Goal: Task Accomplishment & Management: Manage account settings

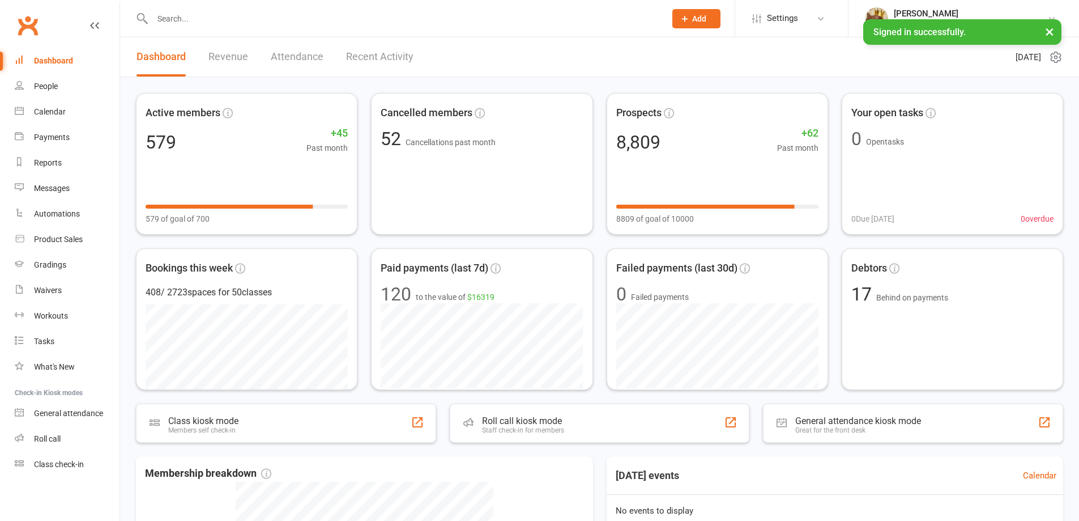
click at [230, 16] on input "text" at bounding box center [403, 19] width 509 height 16
paste input "[EMAIL_ADDRESS][DOMAIN_NAME]"
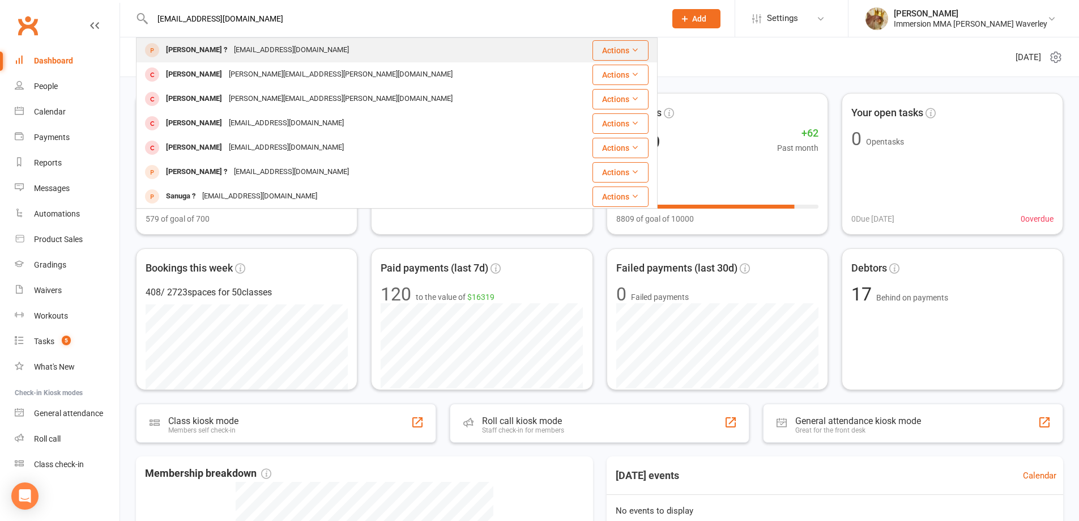
type input "[EMAIL_ADDRESS][DOMAIN_NAME]"
click at [246, 44] on div "[EMAIL_ADDRESS][DOMAIN_NAME]" at bounding box center [292, 50] width 122 height 16
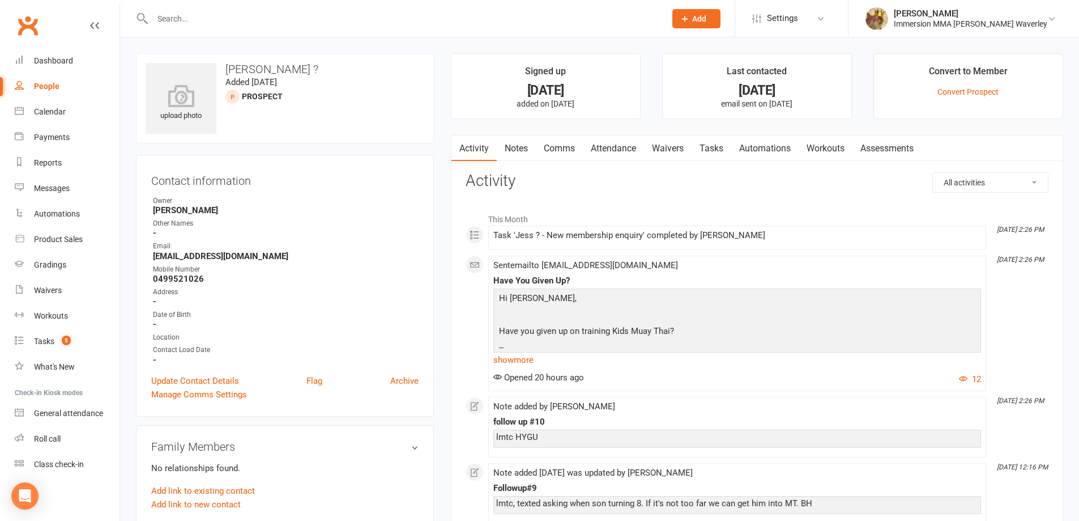
click at [530, 155] on link "Notes" at bounding box center [516, 148] width 39 height 26
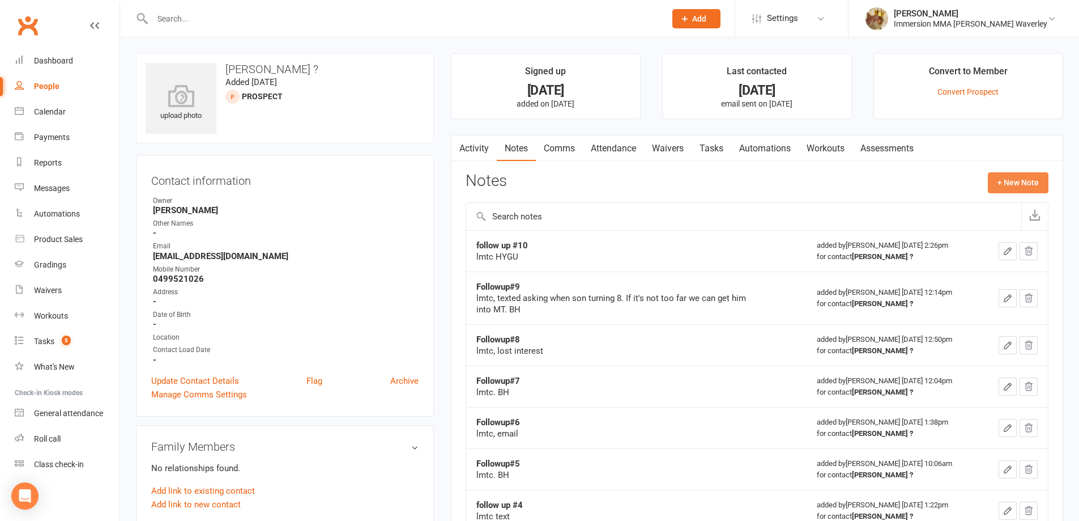
click at [1020, 179] on button "+ New Note" at bounding box center [1018, 182] width 61 height 20
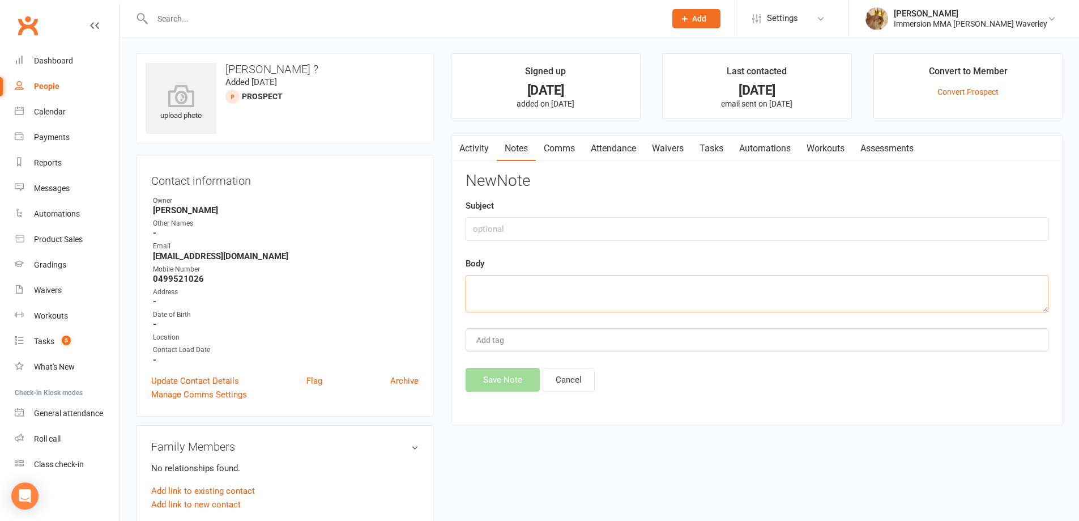
drag, startPoint x: 658, startPoint y: 275, endPoint x: 650, endPoint y: 263, distance: 14.3
click at [658, 275] on textarea at bounding box center [757, 293] width 583 height 37
click at [582, 223] on input "text" at bounding box center [757, 229] width 583 height 24
type input "HYGU reply"
type textarea "Replied, son turning 7 in March. Def too young. BH"
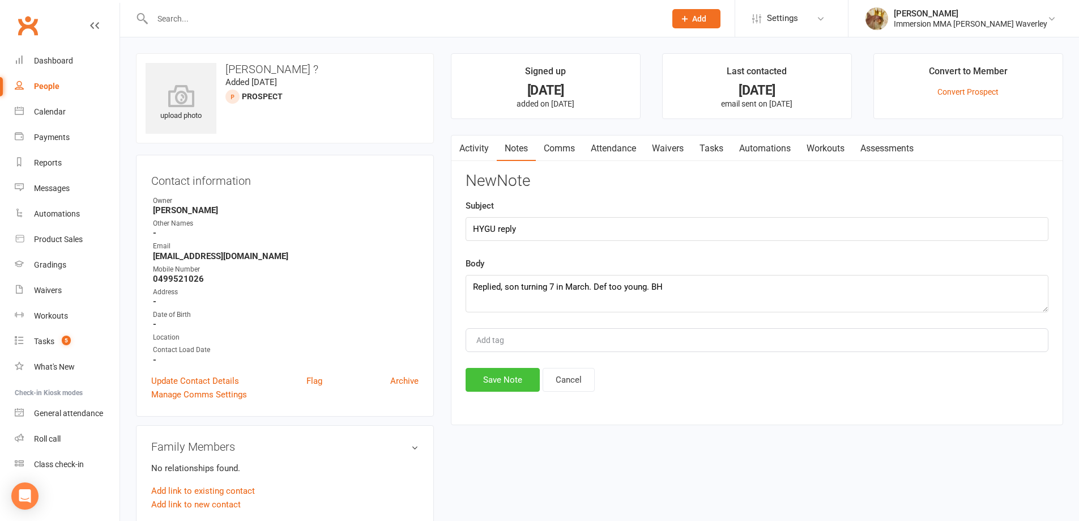
click at [502, 380] on button "Save Note" at bounding box center [503, 380] width 74 height 24
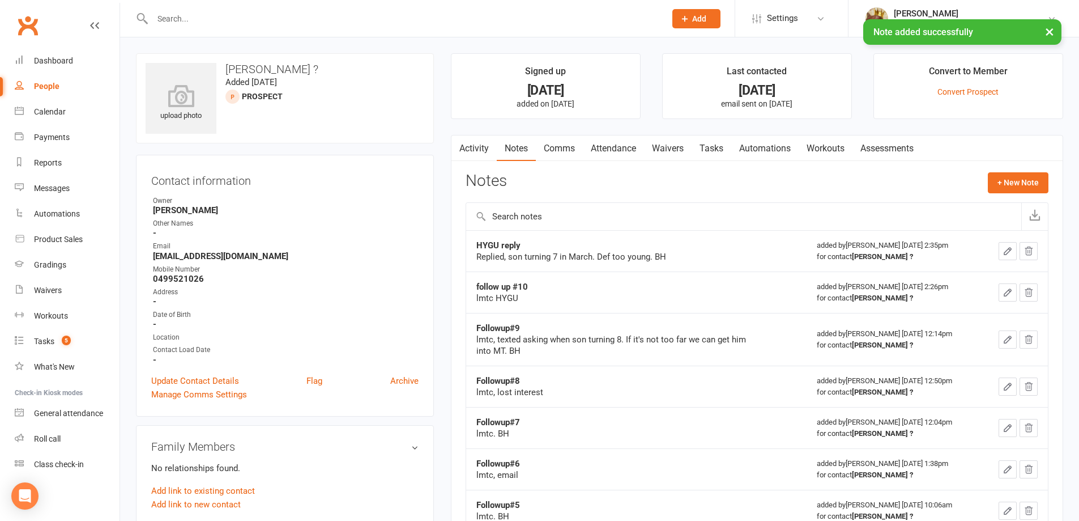
click at [715, 170] on div "Activity Notes Comms Attendance Waivers Tasks Automations Workouts Assessments …" at bounding box center [757, 430] width 613 height 590
click at [712, 156] on link "Tasks" at bounding box center [712, 148] width 40 height 26
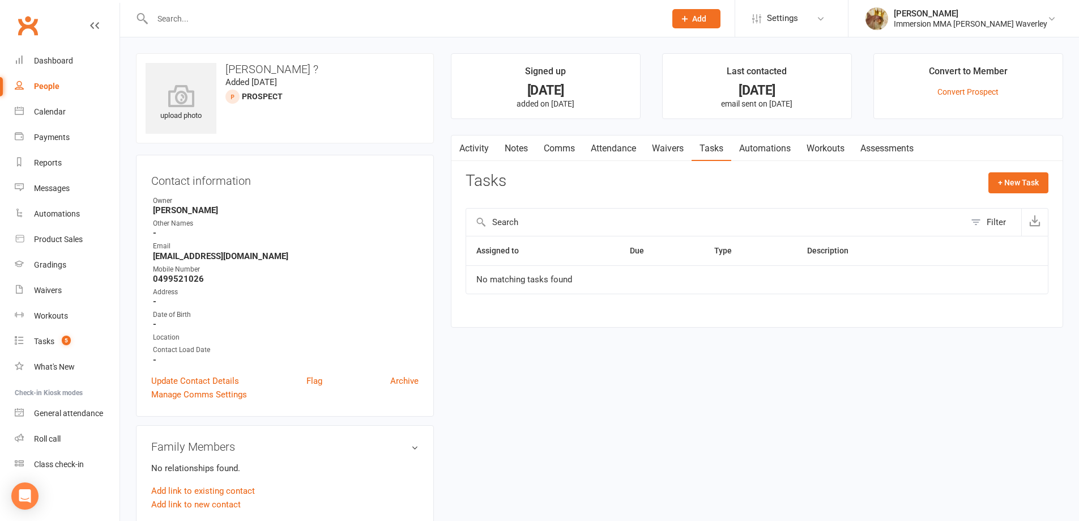
click at [308, 10] on div at bounding box center [397, 18] width 522 height 37
click at [306, 11] on input "text" at bounding box center [403, 19] width 509 height 16
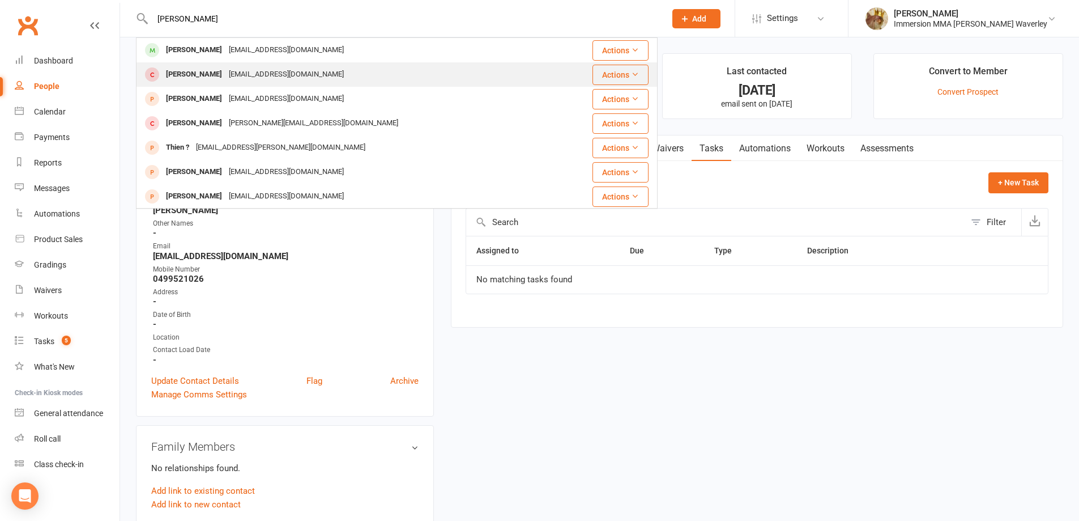
type input "thanh nguyen"
click at [199, 73] on div "Thanh Nguyen" at bounding box center [194, 74] width 63 height 16
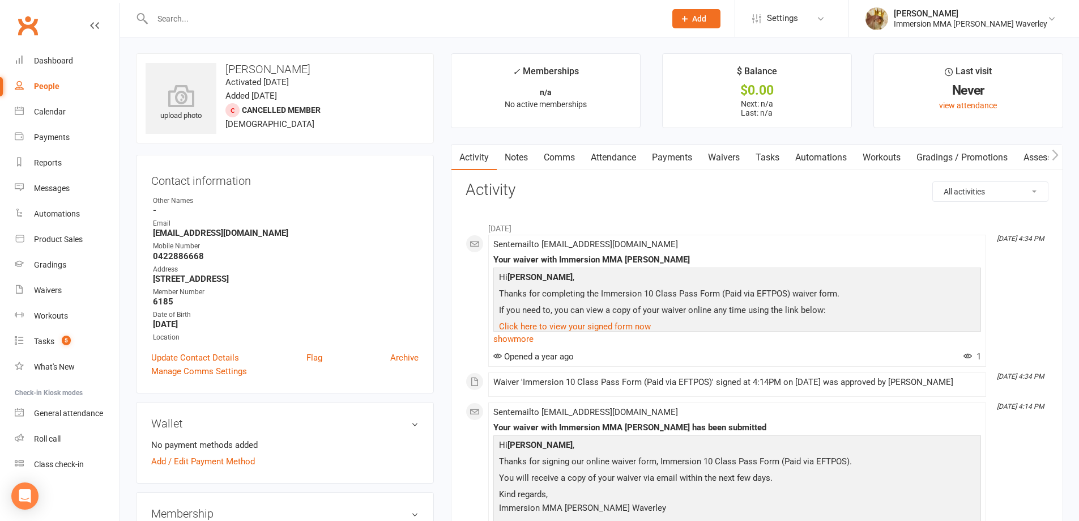
click at [504, 159] on link "Notes" at bounding box center [516, 157] width 39 height 26
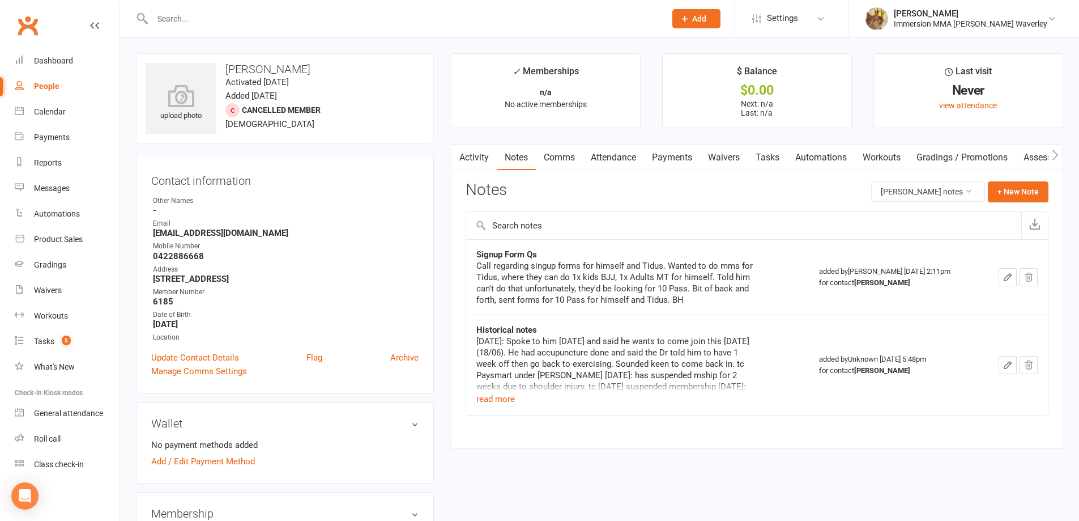
click at [711, 161] on link "Waivers" at bounding box center [724, 157] width 48 height 26
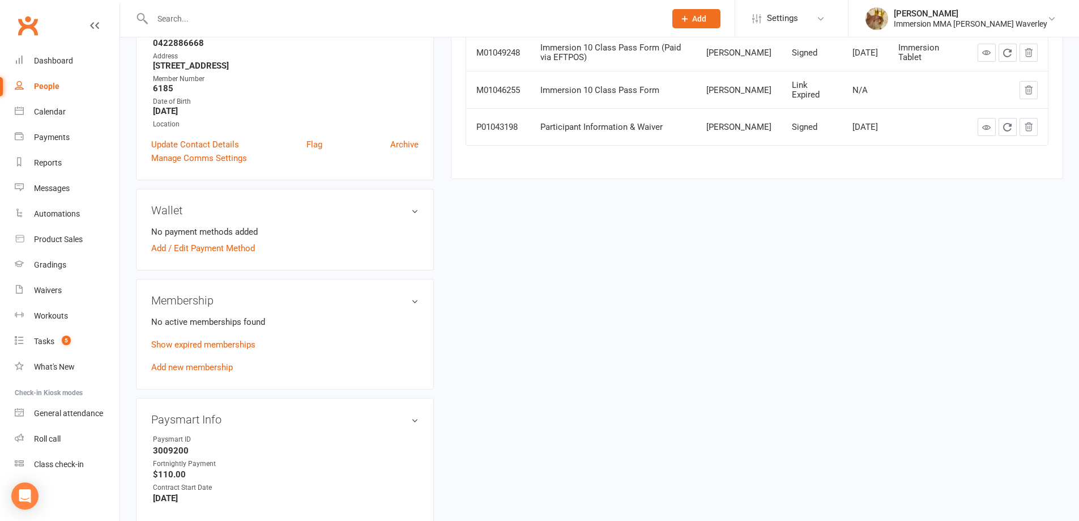
scroll to position [302, 0]
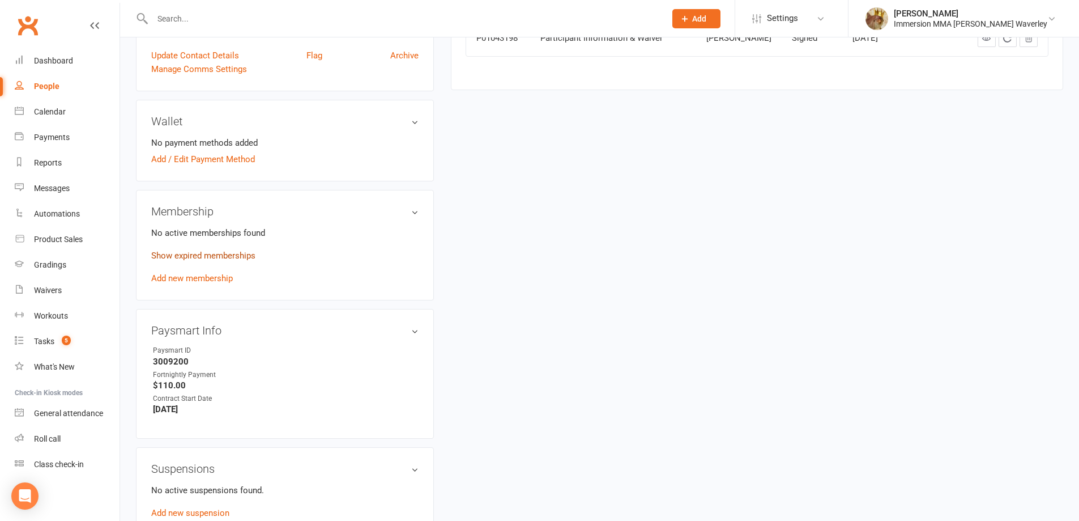
click at [211, 253] on link "Show expired memberships" at bounding box center [203, 255] width 104 height 10
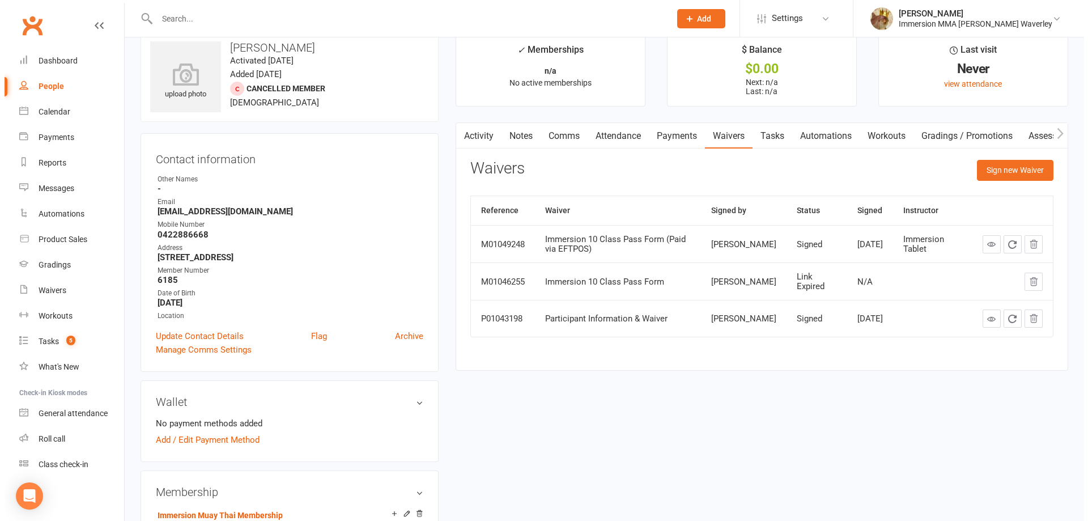
scroll to position [0, 0]
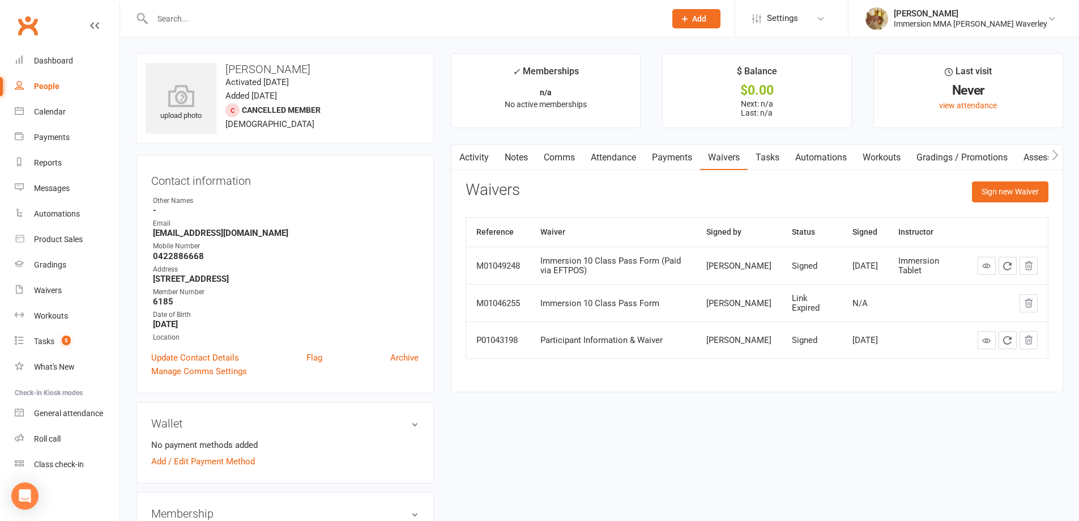
click at [512, 161] on link "Notes" at bounding box center [516, 157] width 39 height 26
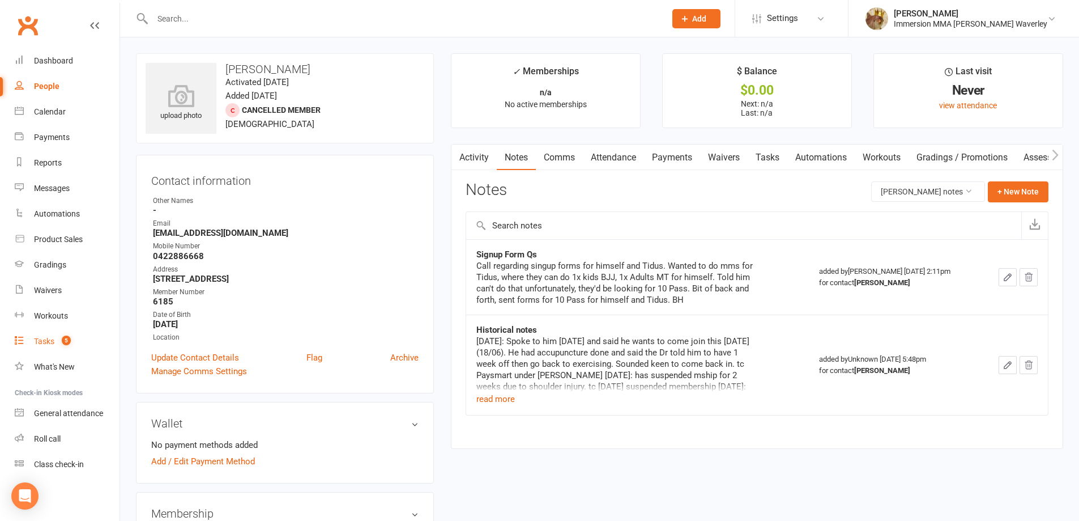
click at [69, 329] on link "Tasks 5" at bounding box center [67, 341] width 105 height 25
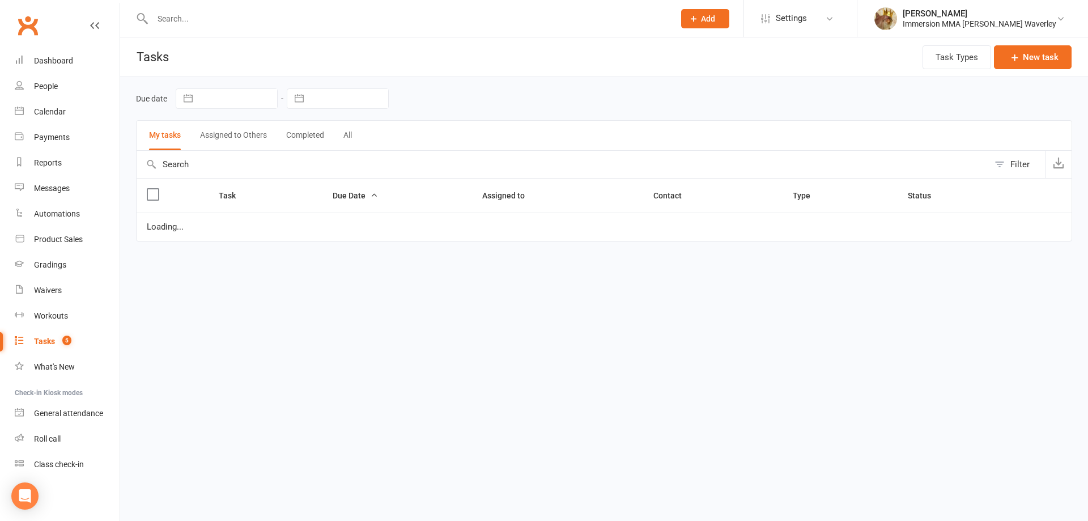
click at [214, 143] on button "Assigned to Others" at bounding box center [233, 135] width 67 height 29
click at [307, 103] on button "button" at bounding box center [299, 98] width 20 height 19
select select "6"
select select "2025"
select select "7"
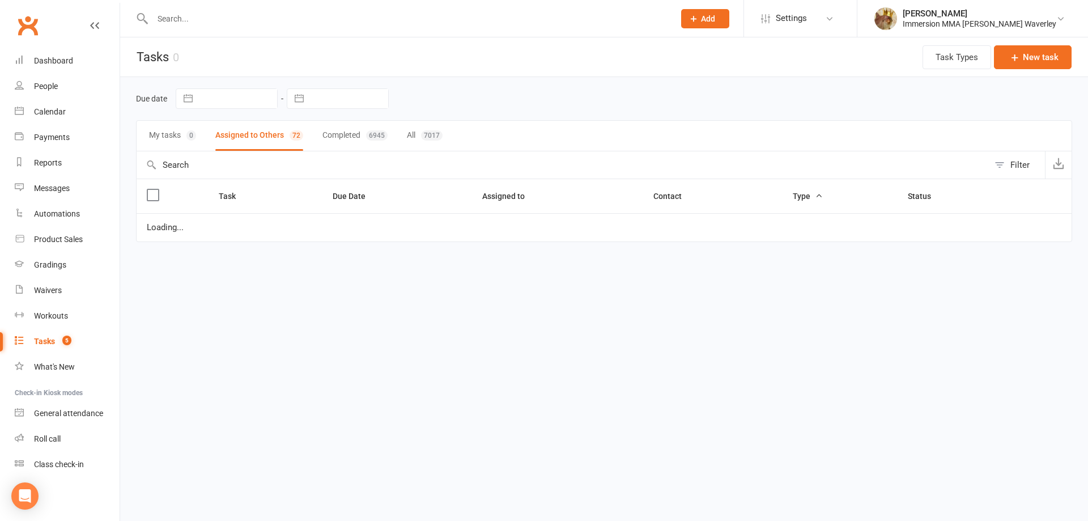
select select "2025"
select select "8"
select select "2025"
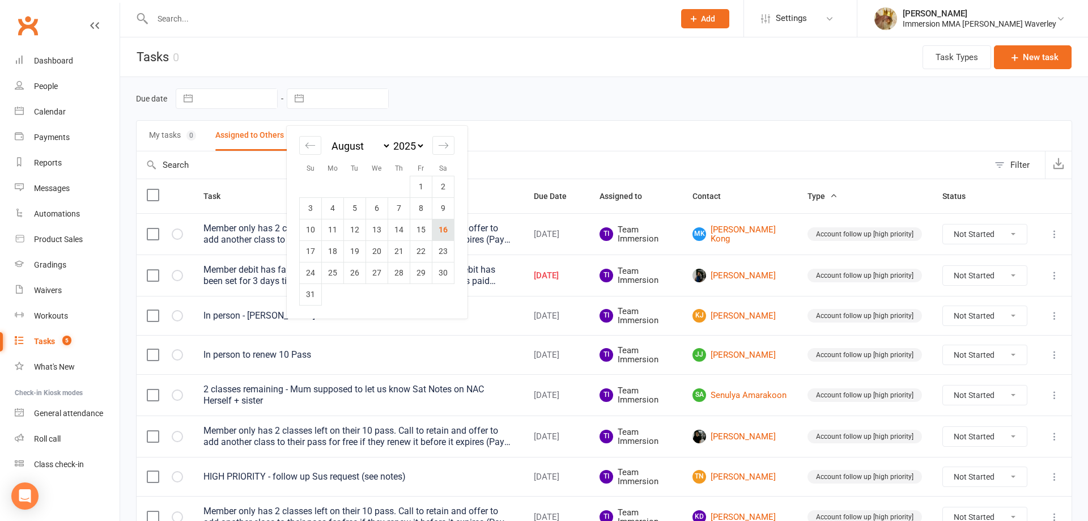
click at [436, 236] on td "16" at bounding box center [443, 230] width 22 height 22
type input "[DATE]"
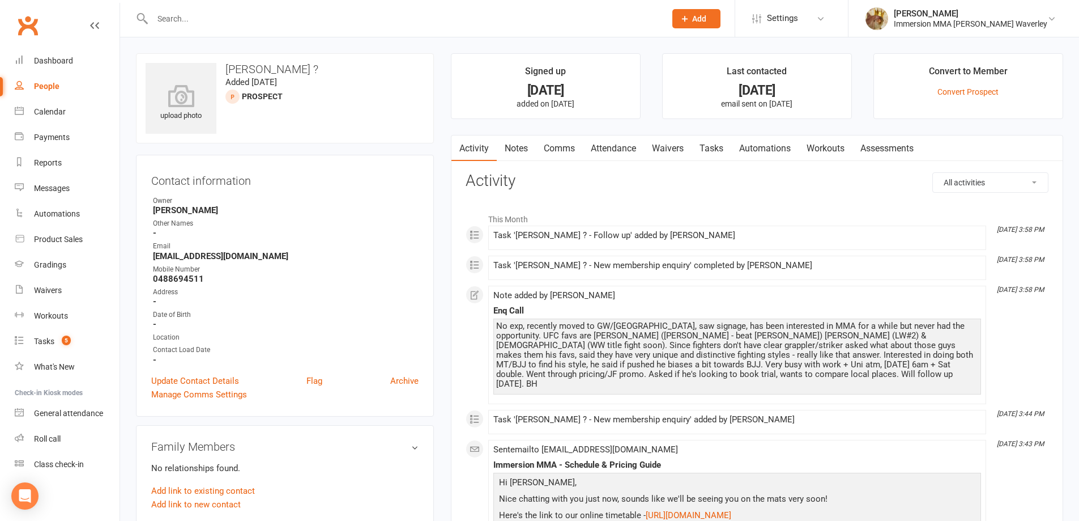
click at [622, 154] on link "Attendance" at bounding box center [613, 148] width 61 height 26
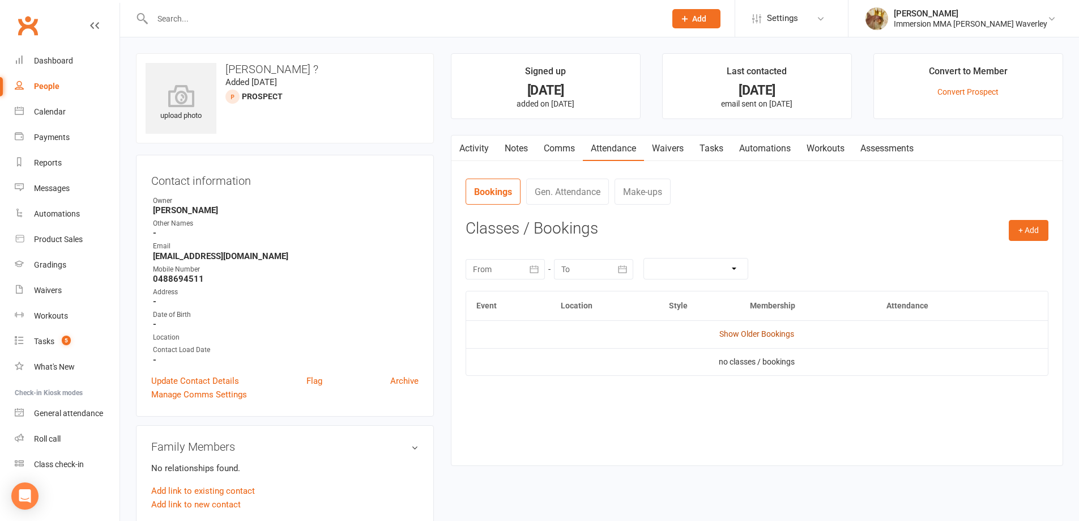
click at [762, 336] on link "Show Older Bookings" at bounding box center [757, 333] width 75 height 9
click at [524, 156] on link "Notes" at bounding box center [516, 148] width 39 height 26
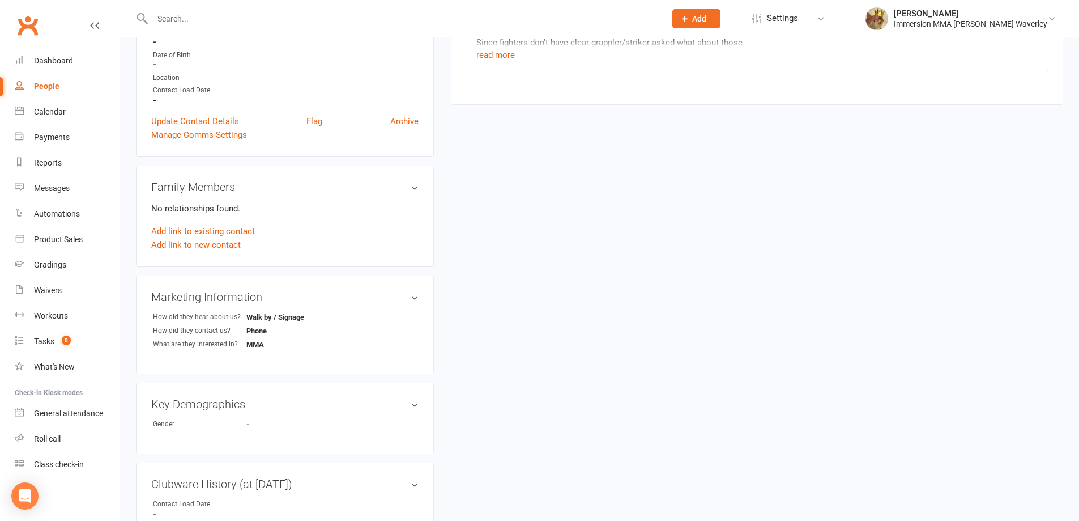
scroll to position [302, 0]
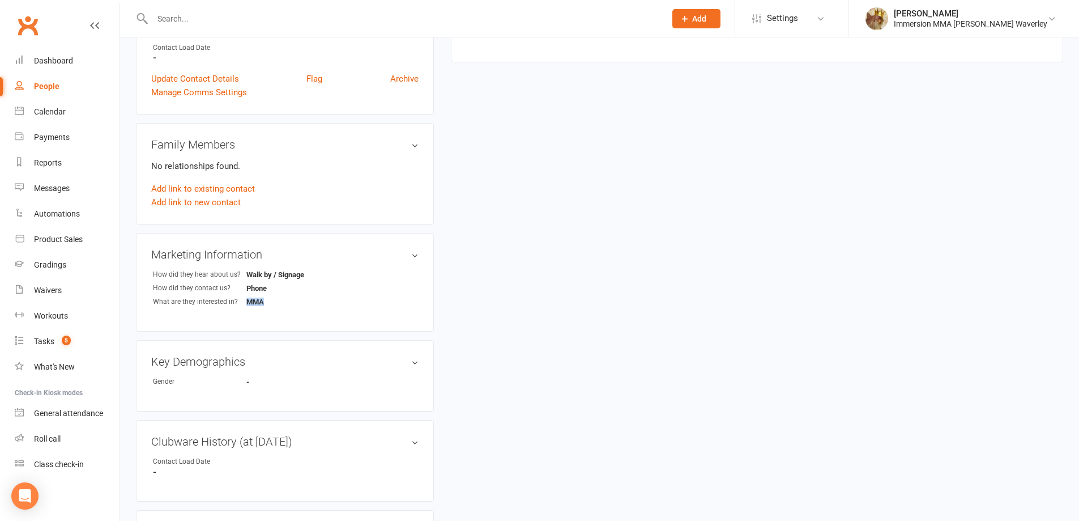
drag, startPoint x: 263, startPoint y: 300, endPoint x: 244, endPoint y: 303, distance: 20.0
click at [244, 303] on li "What are they interested in? MMA" at bounding box center [284, 301] width 267 height 11
click at [479, 295] on div "upload photo Richard ? Added 14 August, 2025 prospect Contact information Owner…" at bounding box center [599, 221] width 945 height 941
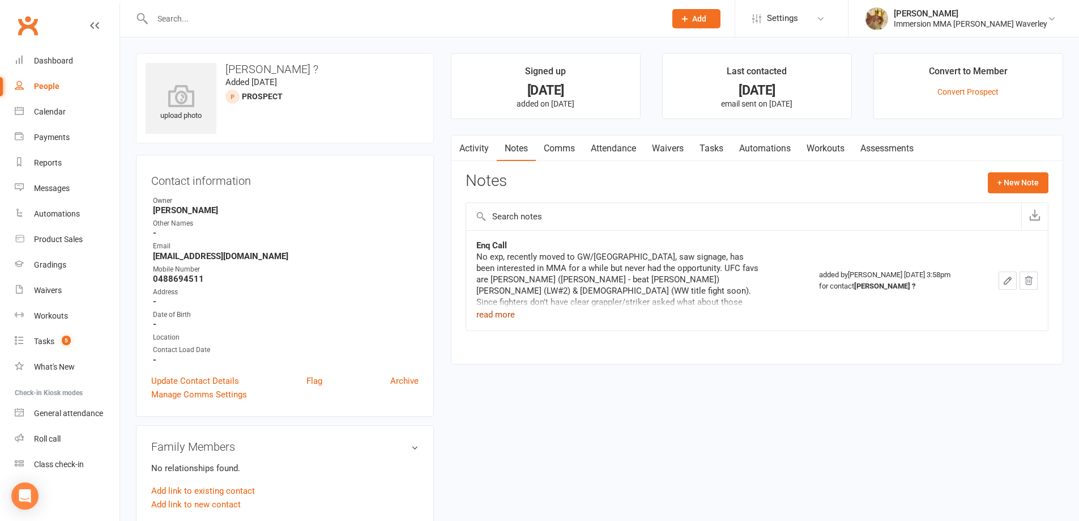
click at [508, 311] on button "read more" at bounding box center [496, 315] width 39 height 14
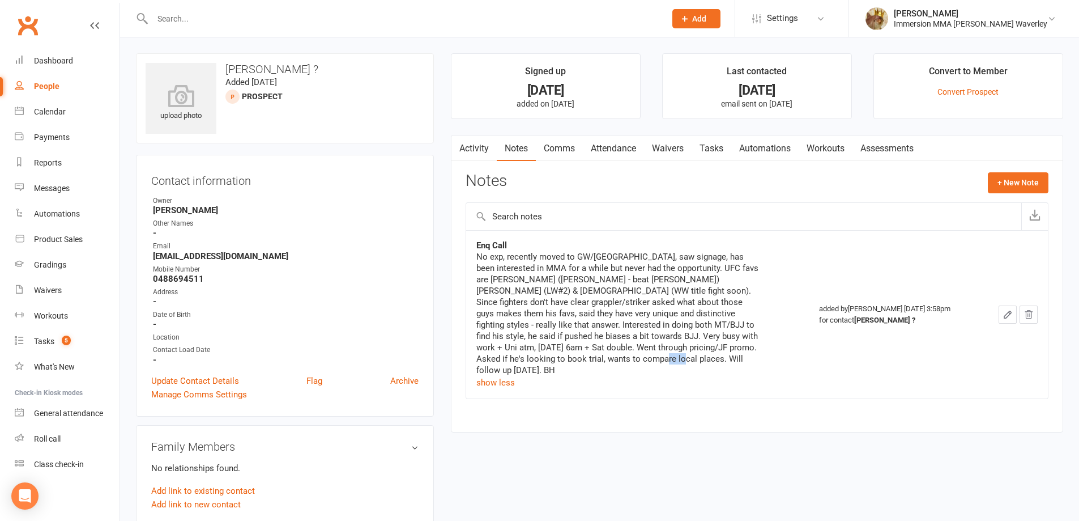
drag, startPoint x: 653, startPoint y: 359, endPoint x: 634, endPoint y: 360, distance: 19.3
click at [634, 360] on div "No exp, recently moved to GW/Mt Waverley, saw signage, has been interested in M…" at bounding box center [618, 313] width 283 height 125
click at [687, 359] on div "No exp, recently moved to GW/Mt Waverley, saw signage, has been interested in M…" at bounding box center [618, 313] width 283 height 125
click at [620, 154] on link "Attendance" at bounding box center [613, 148] width 61 height 26
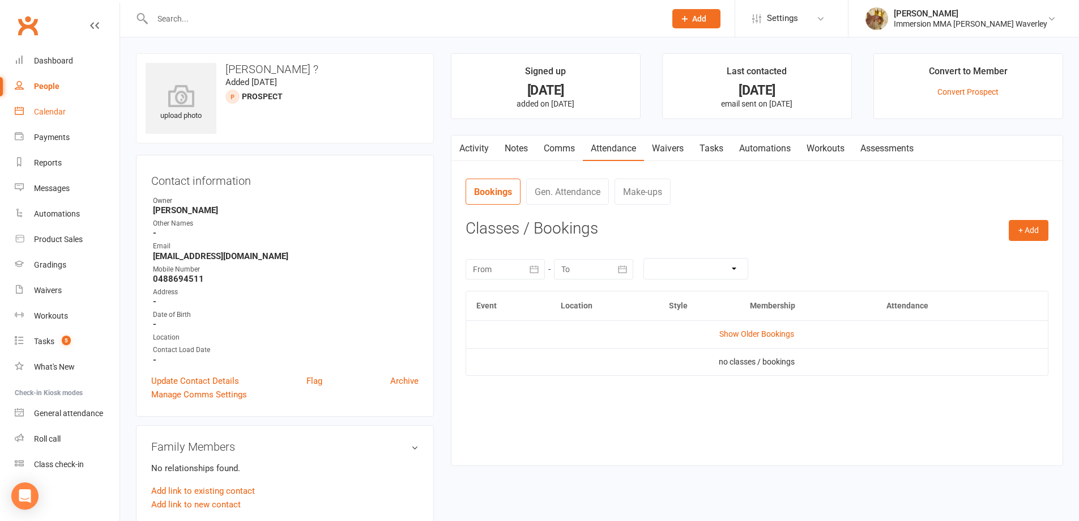
click at [524, 144] on link "Notes" at bounding box center [516, 148] width 39 height 26
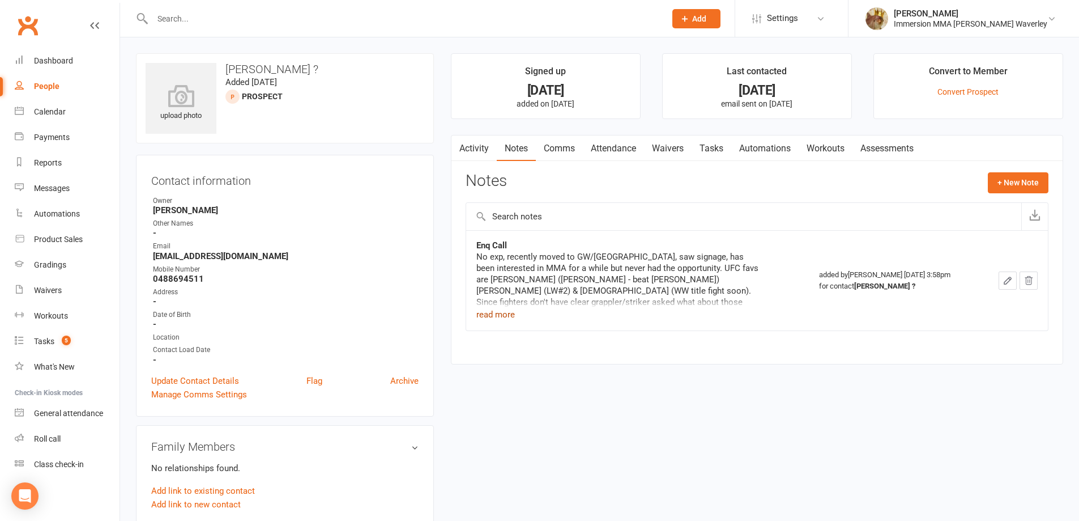
click at [496, 313] on button "read more" at bounding box center [496, 315] width 39 height 14
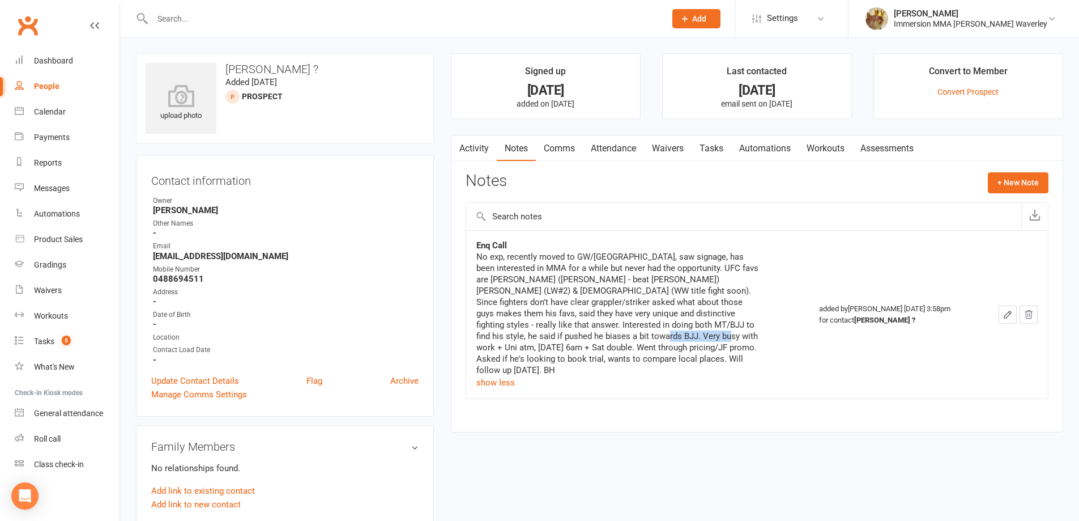
drag, startPoint x: 596, startPoint y: 334, endPoint x: 667, endPoint y: 336, distance: 72.0
click at [667, 336] on div "No exp, recently moved to GW/Mt Waverley, saw signage, has been interested in M…" at bounding box center [618, 313] width 283 height 125
click at [635, 390] on div "Enq Call No exp, recently moved to GW/Mt Waverley, saw signage, has been intere…" at bounding box center [757, 322] width 583 height 185
drag, startPoint x: 594, startPoint y: 340, endPoint x: 708, endPoint y: 335, distance: 114.0
click at [708, 335] on div "No exp, recently moved to GW/Mt Waverley, saw signage, has been interested in M…" at bounding box center [618, 313] width 283 height 125
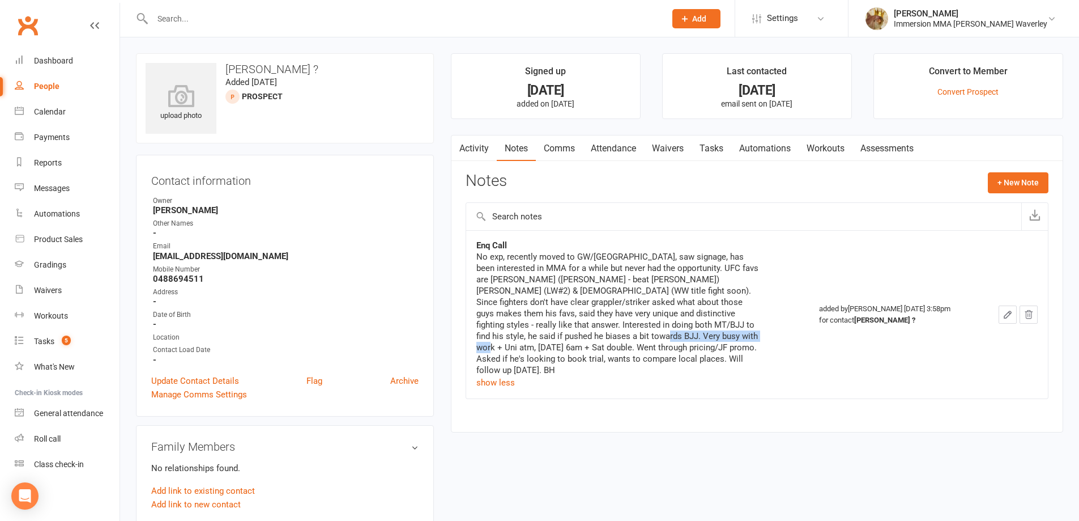
click at [603, 144] on link "Attendance" at bounding box center [613, 148] width 61 height 26
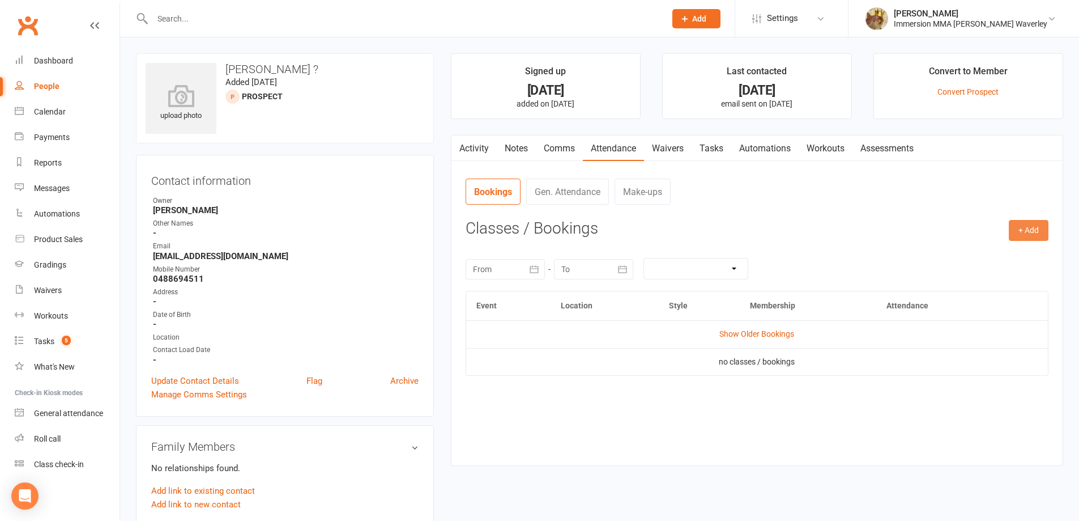
click at [1015, 231] on button "+ Add" at bounding box center [1029, 230] width 40 height 20
click at [984, 275] on link "Add Appointment" at bounding box center [992, 278] width 112 height 23
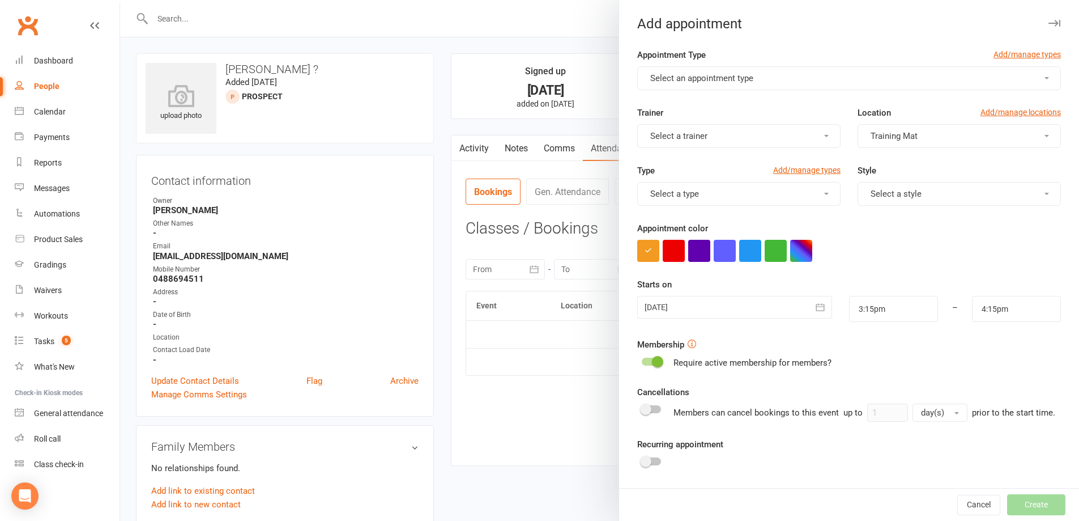
click at [755, 83] on button "Select an appointment type" at bounding box center [849, 78] width 424 height 24
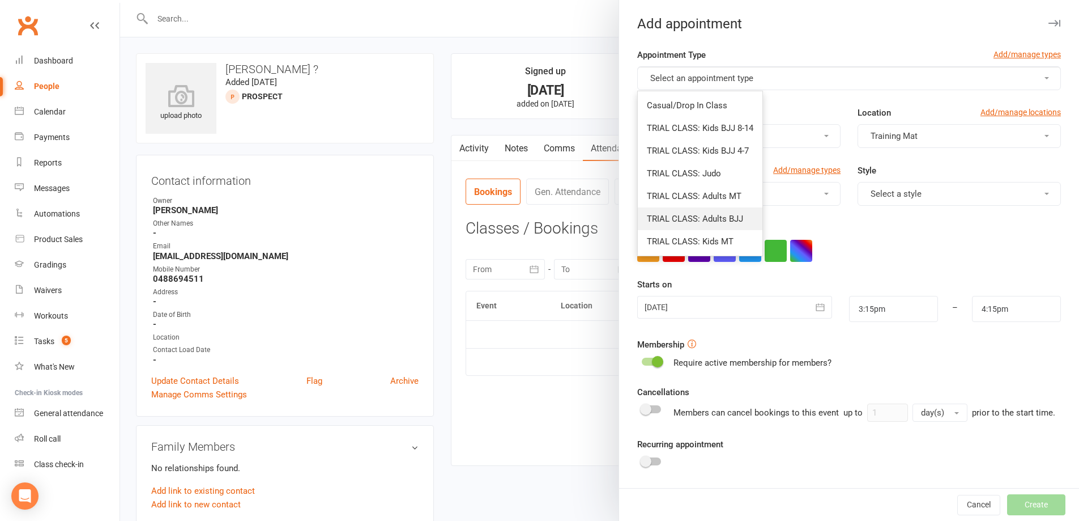
click at [724, 212] on link "TRIAL CLASS: Adults BJJ" at bounding box center [700, 218] width 125 height 23
type input "4:45pm"
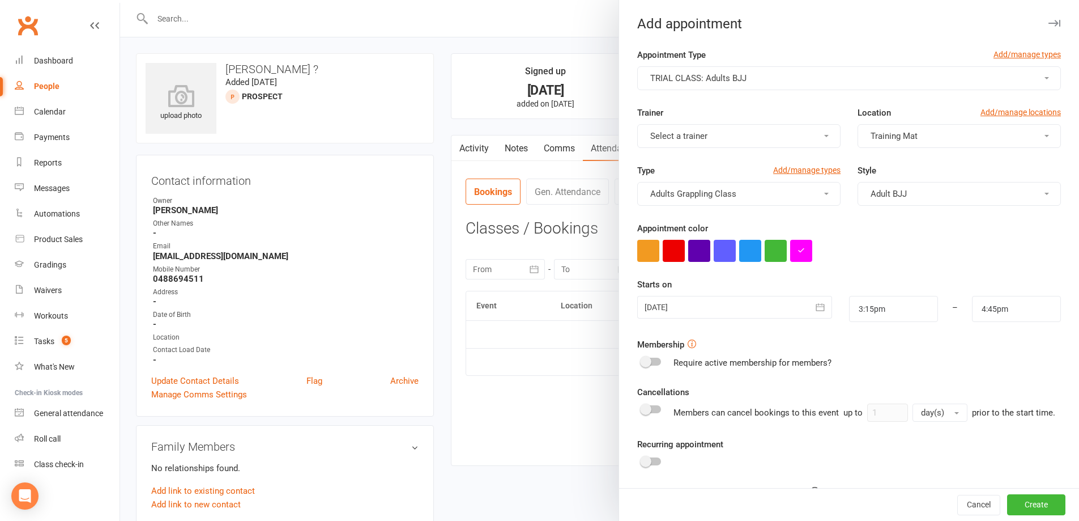
click at [772, 139] on button "Select a trainer" at bounding box center [738, 136] width 203 height 24
click at [749, 180] on link "Immersion Mixed Martial Arts" at bounding box center [703, 186] width 131 height 23
click at [766, 252] on button "button" at bounding box center [776, 251] width 22 height 22
click at [767, 305] on div at bounding box center [734, 307] width 194 height 23
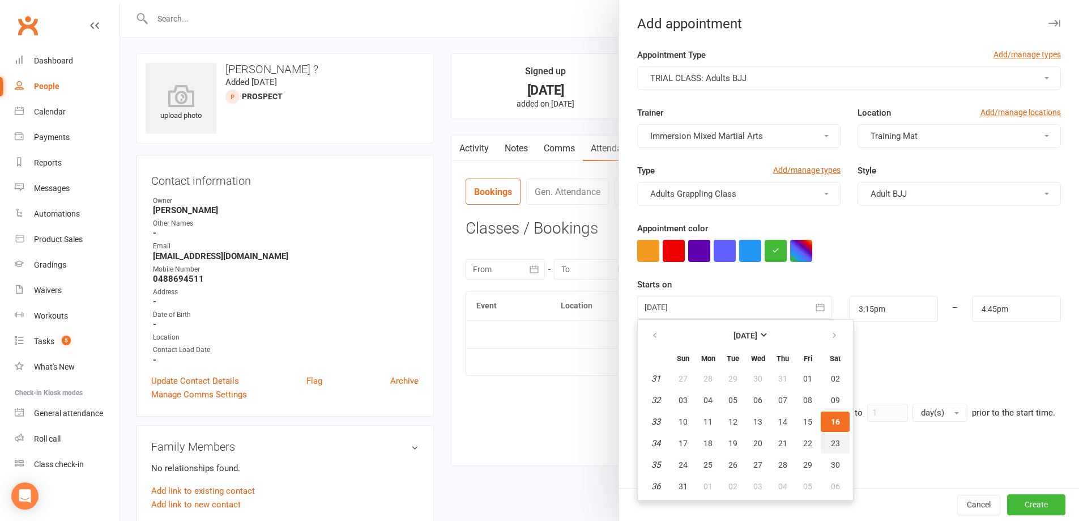
click at [824, 435] on button "23" at bounding box center [835, 443] width 29 height 20
type input "23 Aug 2025"
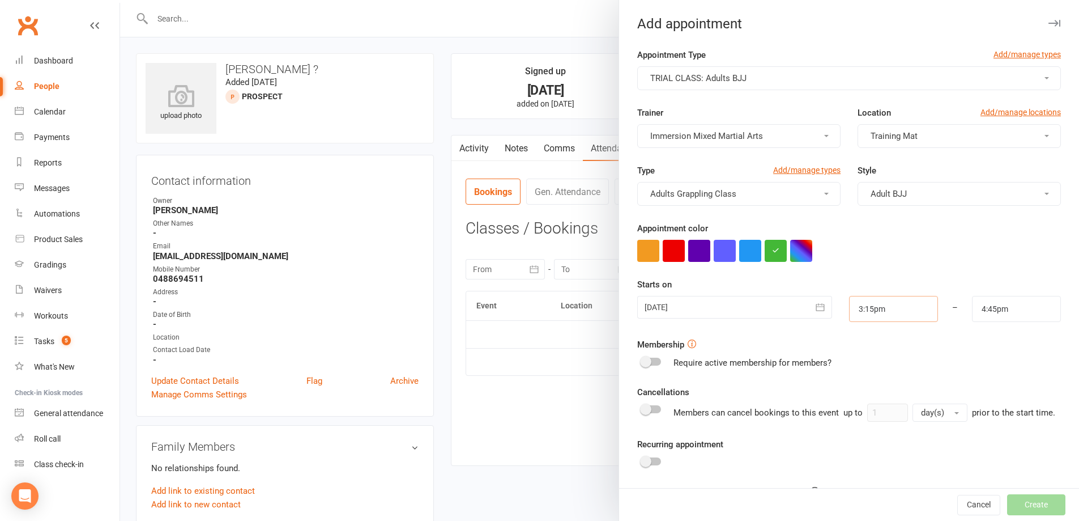
click at [879, 319] on input "3:15pm" at bounding box center [893, 309] width 89 height 26
type input "11:30am"
drag, startPoint x: 871, startPoint y: 367, endPoint x: 941, endPoint y: 325, distance: 81.0
click at [871, 366] on li "11:30am" at bounding box center [877, 364] width 54 height 17
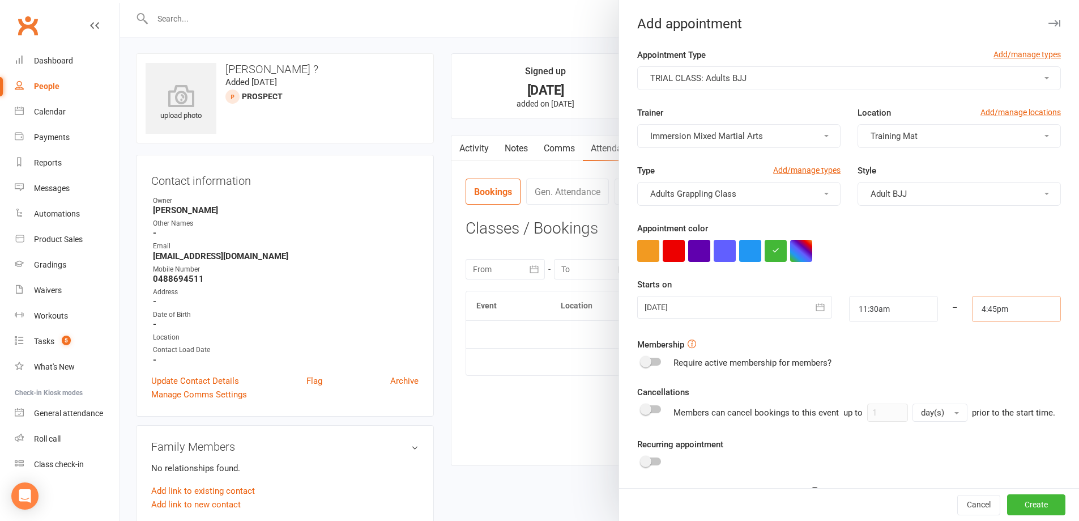
click at [973, 312] on input "4:45pm" at bounding box center [1016, 309] width 89 height 26
type input "1:00pm"
click at [989, 370] on li "1:00pm" at bounding box center [1000, 364] width 54 height 17
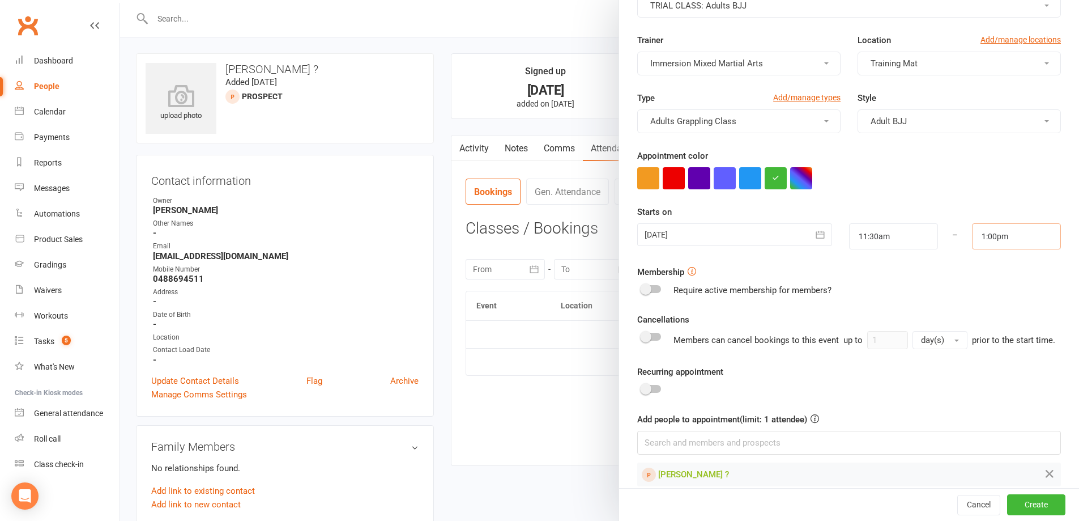
scroll to position [100, 0]
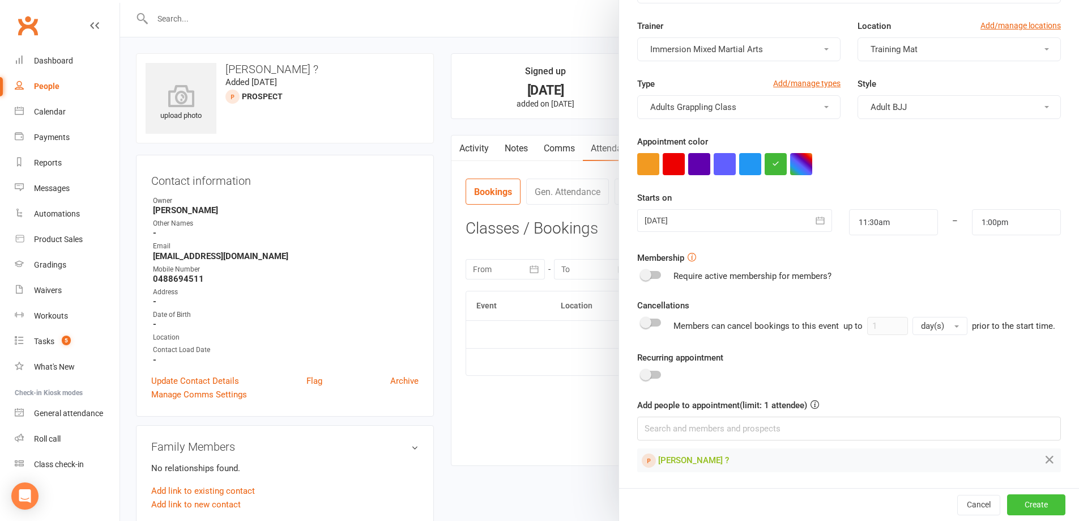
click at [1017, 495] on button "Create" at bounding box center [1036, 504] width 58 height 20
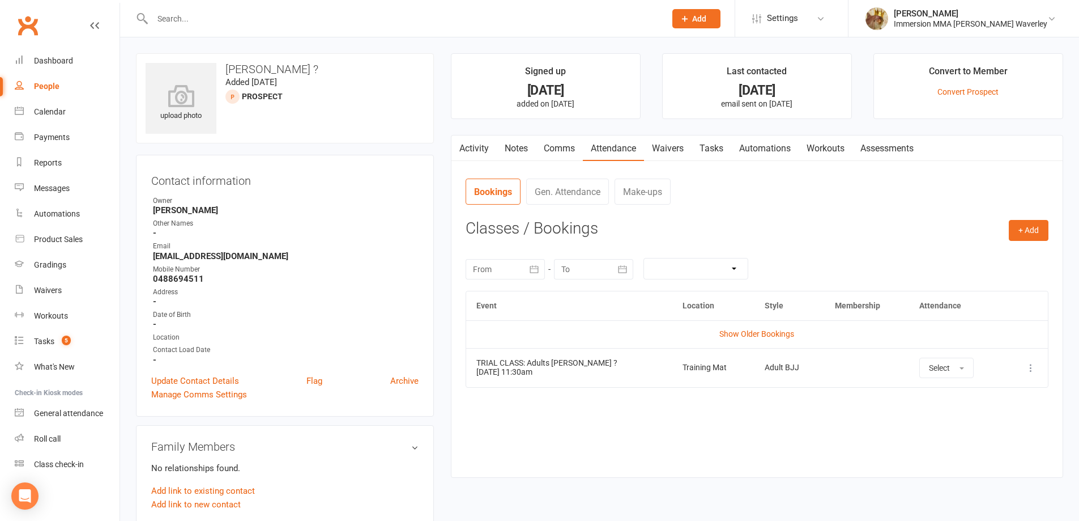
click at [715, 152] on link "Tasks" at bounding box center [712, 148] width 40 height 26
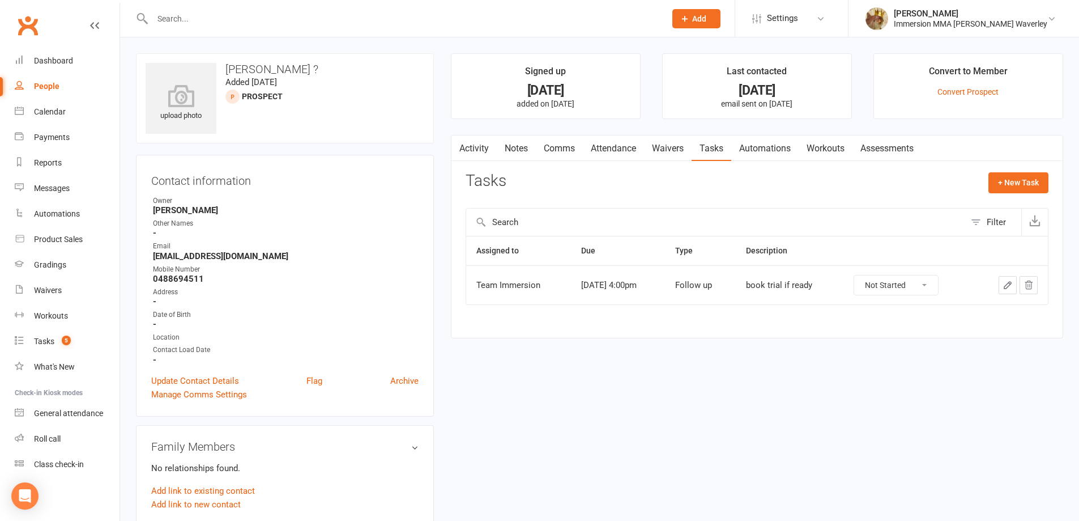
click at [917, 286] on select "Not Started In Progress Waiting Complete" at bounding box center [896, 284] width 84 height 19
click at [864, 275] on select "Not Started In Progress Waiting Complete" at bounding box center [896, 284] width 84 height 19
select select "unstarted"
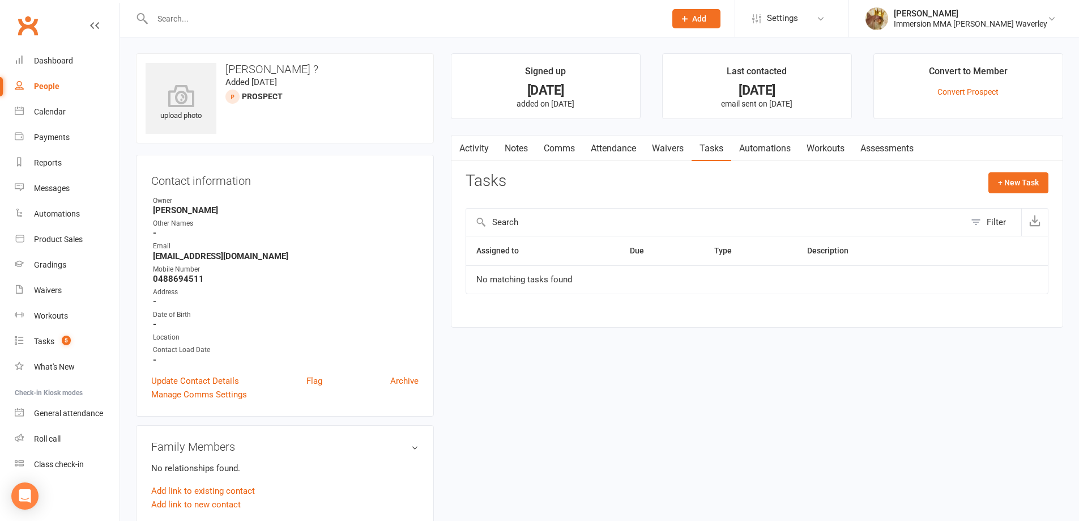
click at [505, 140] on link "Notes" at bounding box center [516, 148] width 39 height 26
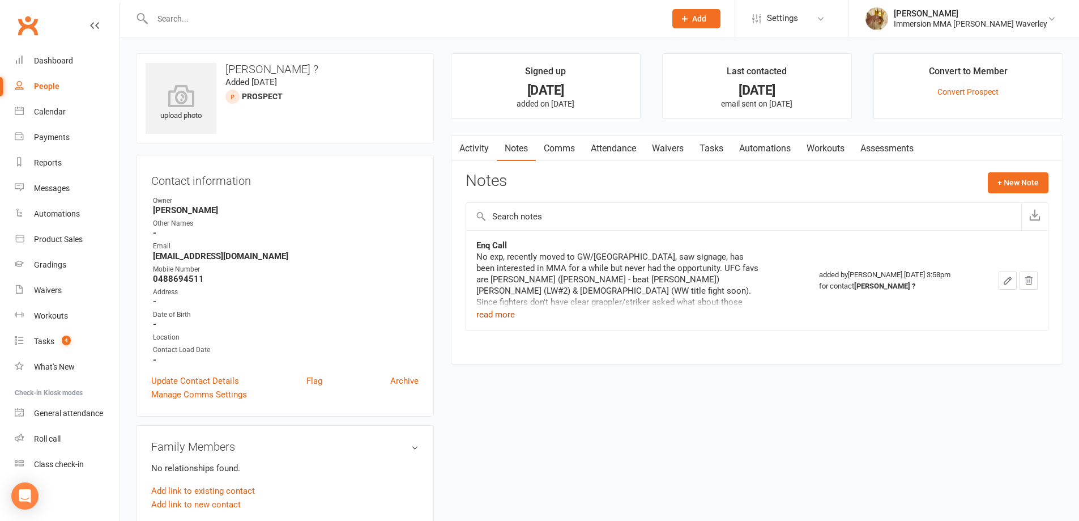
click at [497, 317] on button "read more" at bounding box center [496, 315] width 39 height 14
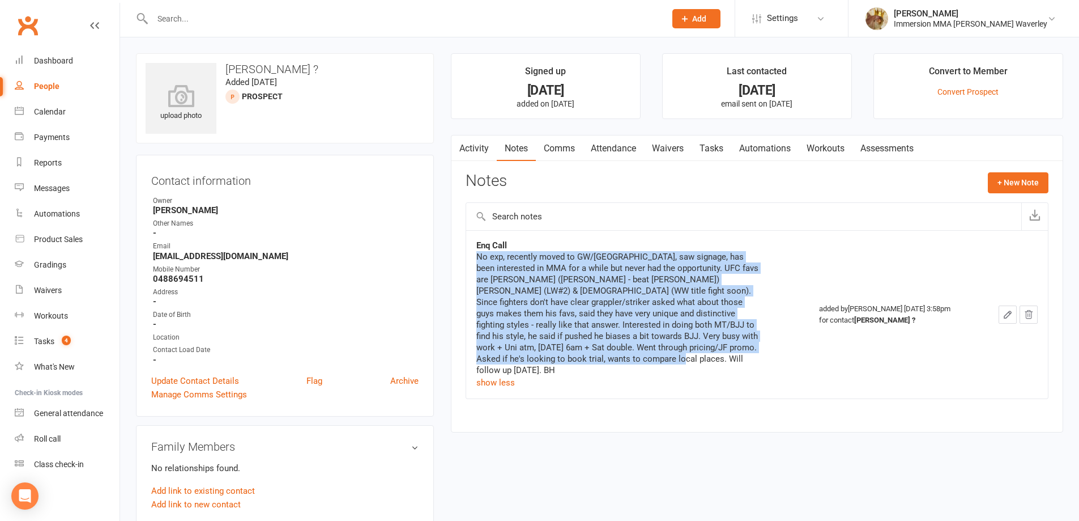
drag, startPoint x: 661, startPoint y: 359, endPoint x: 468, endPoint y: 252, distance: 220.1
click at [468, 252] on td "Enq Call No exp, recently moved to GW/Mt Waverley, saw signage, has been intere…" at bounding box center [637, 314] width 343 height 168
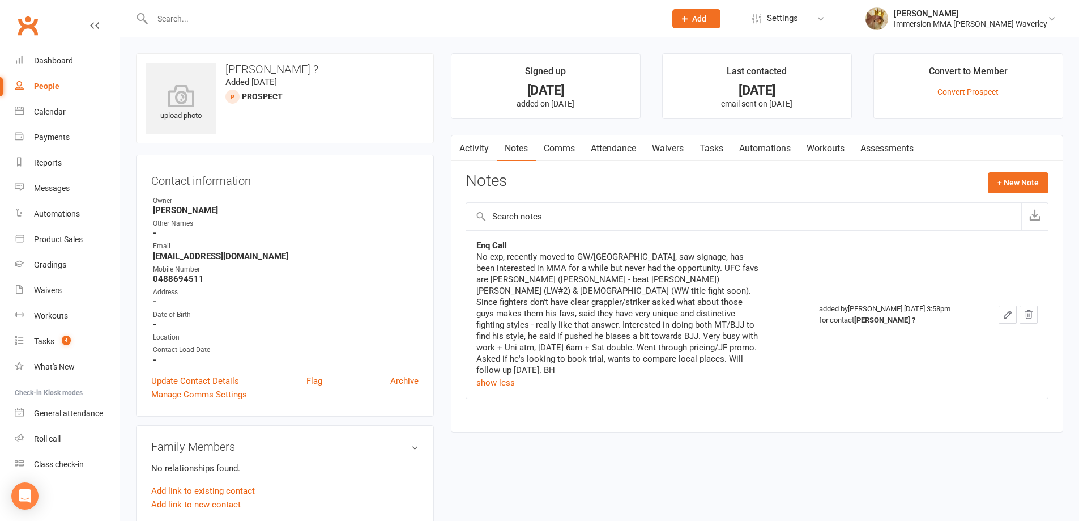
click at [632, 443] on div "upload photo Richard ? Added 14 August, 2025 prospect Contact information Owner…" at bounding box center [599, 523] width 945 height 941
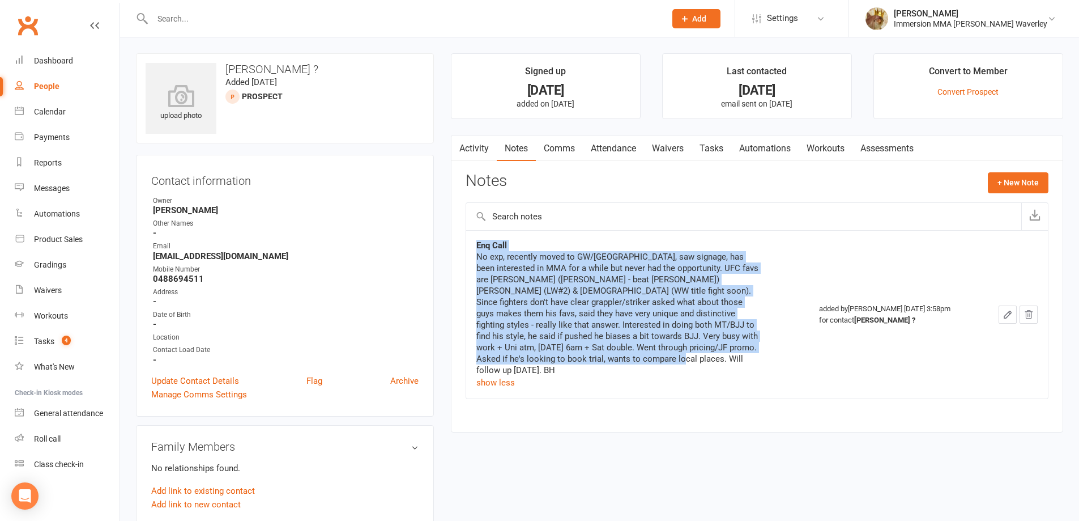
drag, startPoint x: 659, startPoint y: 363, endPoint x: 469, endPoint y: 246, distance: 222.5
click at [469, 246] on td "Enq Call No exp, recently moved to GW/Mt Waverley, saw signage, has been intere…" at bounding box center [637, 314] width 343 height 168
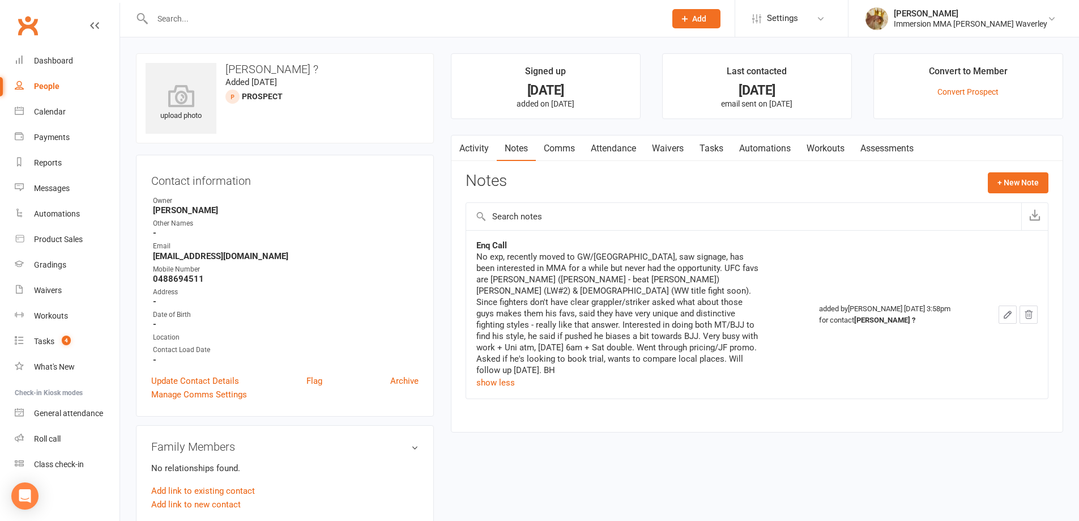
click at [558, 186] on div "Notes + New Note" at bounding box center [757, 186] width 583 height 29
click at [994, 183] on button "+ New Note" at bounding box center [1018, 182] width 61 height 20
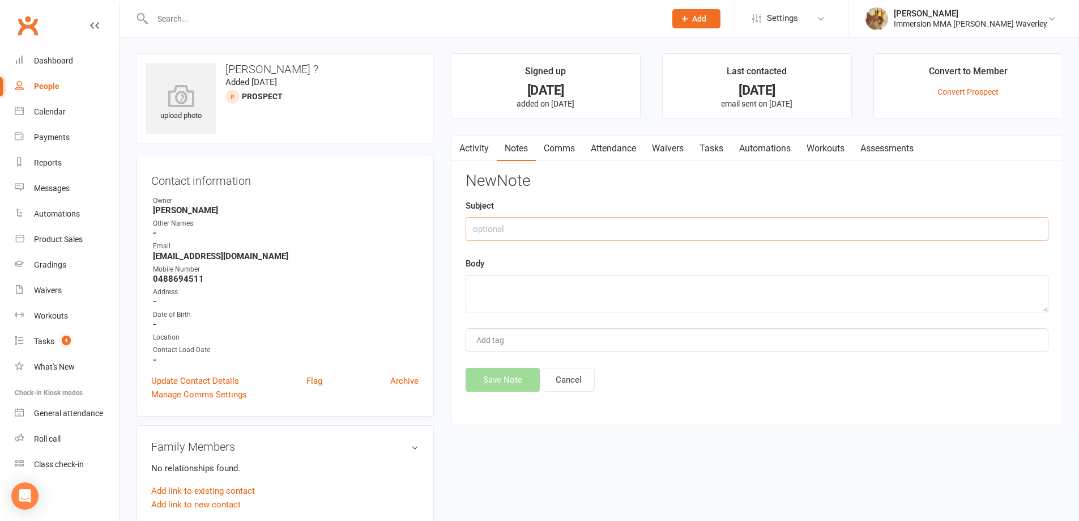
click at [738, 226] on input "text" at bounding box center [757, 229] width 583 height 24
type input "Trial Booking"
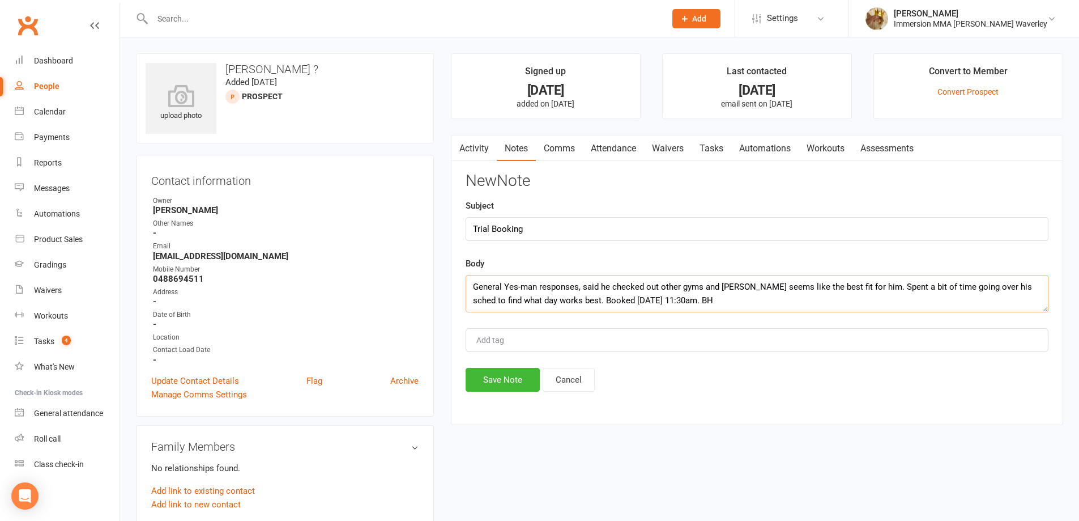
click at [635, 299] on textarea "General Yes-man responses, said he checked out other gyms and IMMA seems like t…" at bounding box center [757, 293] width 583 height 37
type textarea "General Yes-man responses, said he checked out other gyms and IMMA seems like t…"
click at [489, 376] on button "Save Note" at bounding box center [503, 380] width 74 height 24
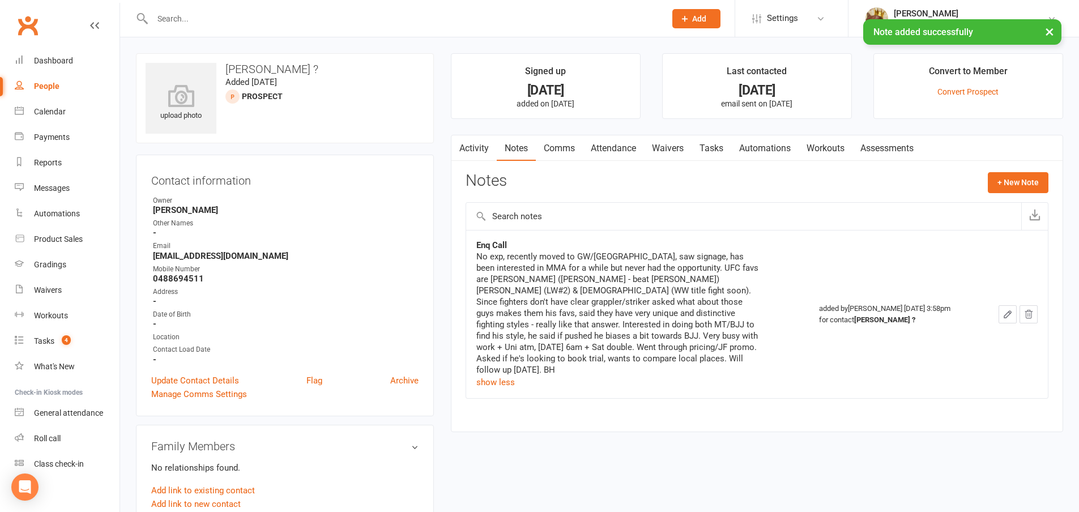
click at [709, 139] on link "Tasks" at bounding box center [712, 148] width 40 height 26
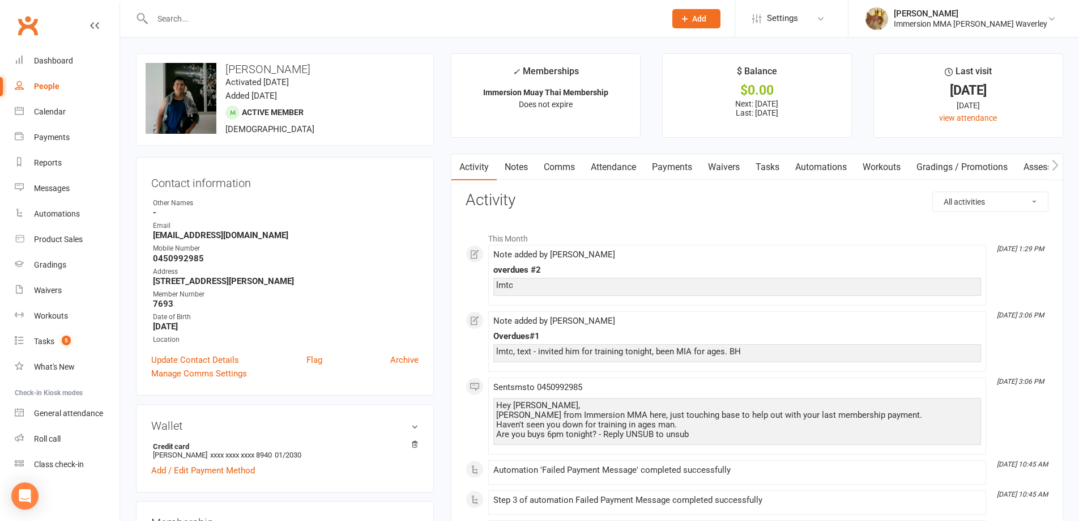
click at [674, 166] on link "Payments" at bounding box center [672, 167] width 56 height 26
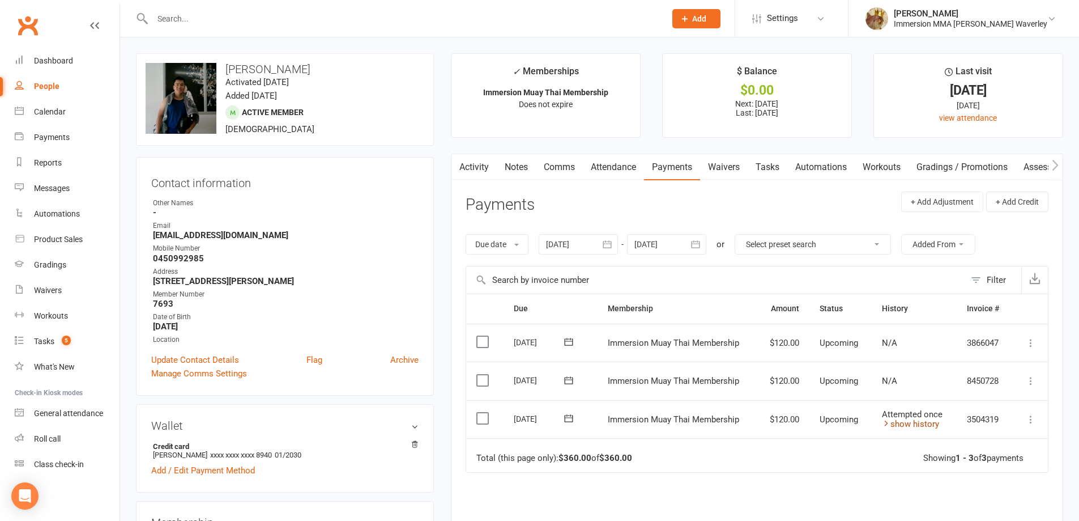
click at [920, 426] on link "show history" at bounding box center [910, 424] width 57 height 10
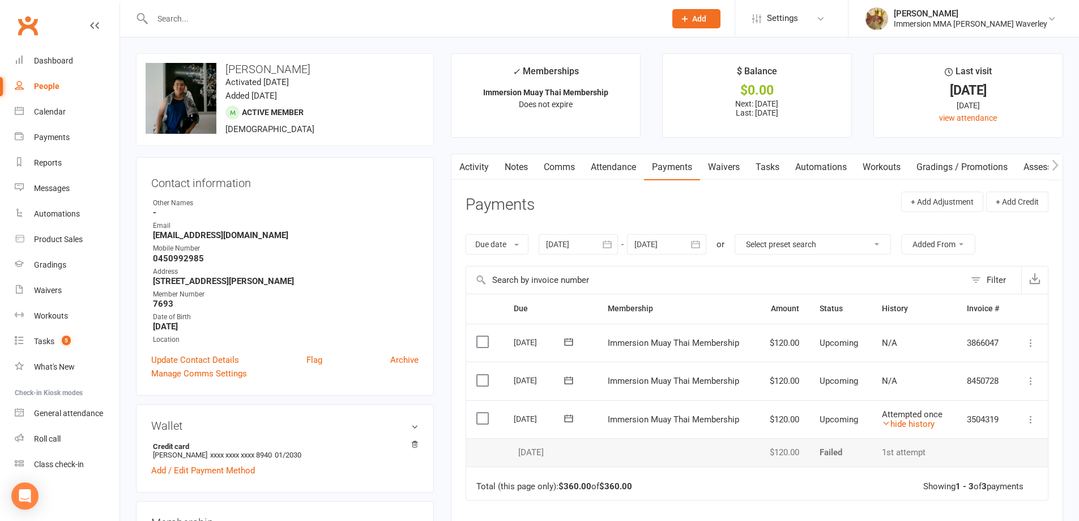
click at [511, 175] on link "Notes" at bounding box center [516, 167] width 39 height 26
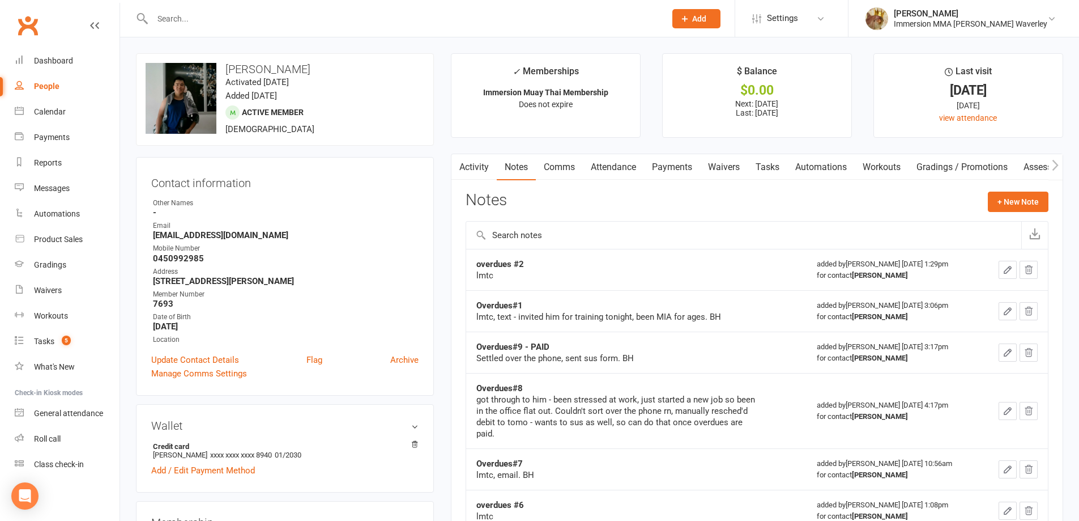
click at [679, 164] on link "Payments" at bounding box center [672, 167] width 56 height 26
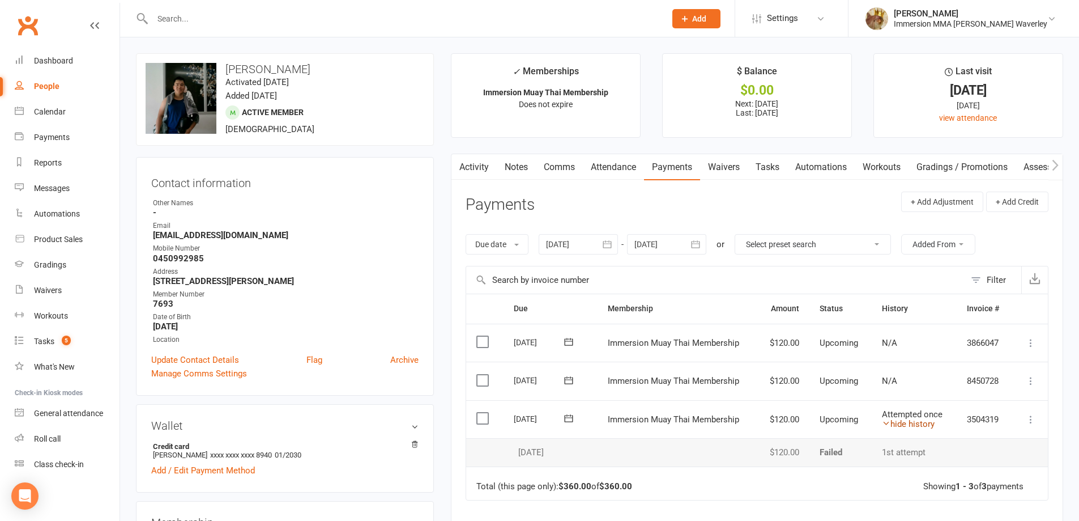
click at [892, 419] on link "hide history" at bounding box center [908, 424] width 53 height 10
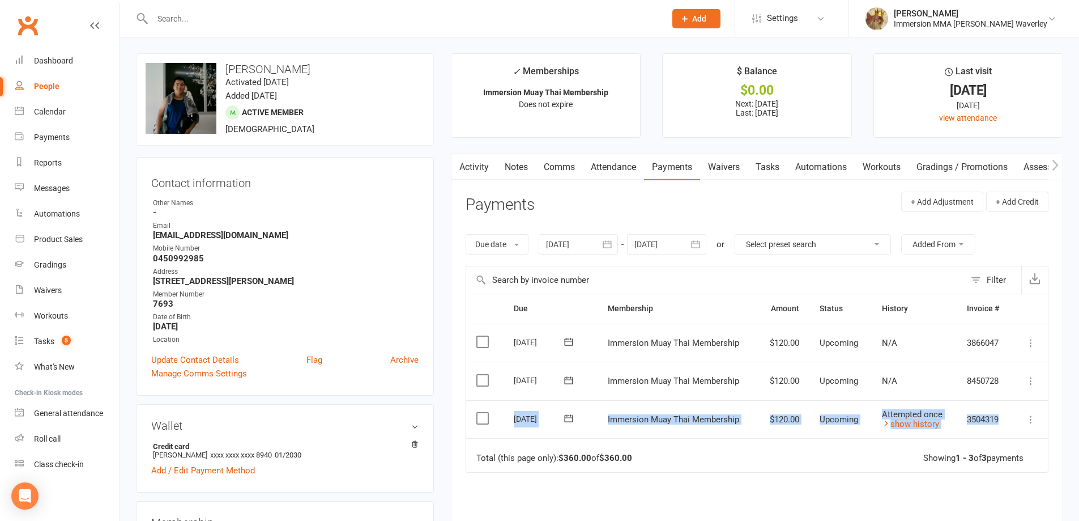
drag, startPoint x: 1004, startPoint y: 411, endPoint x: 513, endPoint y: 418, distance: 490.8
click at [513, 418] on tr "Select this 17 Aug 2025 Phillip Nguyen Immersion Muay Thai Membership $120.00 U…" at bounding box center [757, 419] width 582 height 39
click at [621, 479] on div "Due Contact Membership Amount Status History Invoice # Select this 11 Sep 2025 …" at bounding box center [757, 456] width 583 height 325
click at [909, 428] on link "show history" at bounding box center [910, 424] width 57 height 10
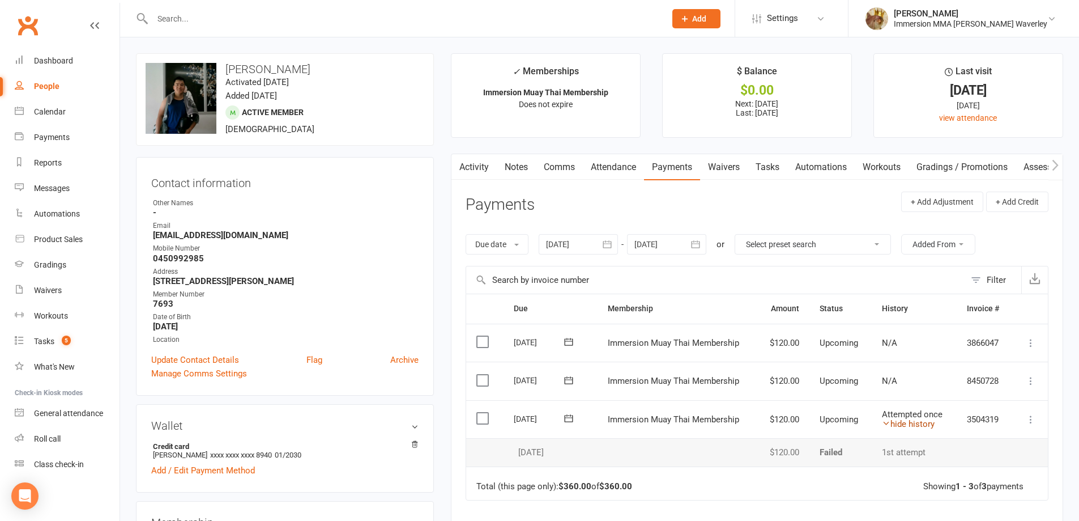
click at [920, 421] on link "hide history" at bounding box center [908, 424] width 53 height 10
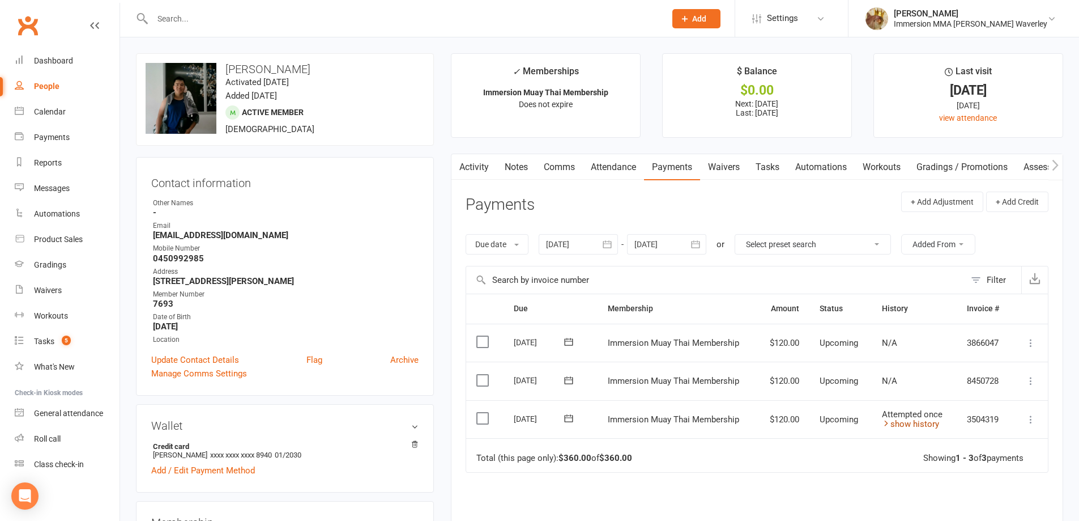
click at [896, 422] on link "show history" at bounding box center [910, 424] width 57 height 10
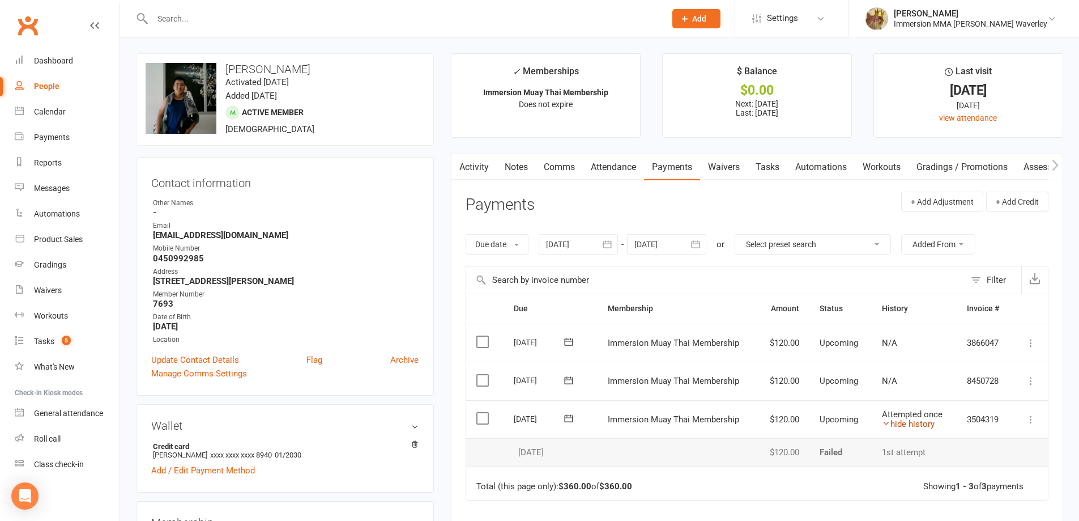
click at [917, 424] on link "hide history" at bounding box center [908, 424] width 53 height 10
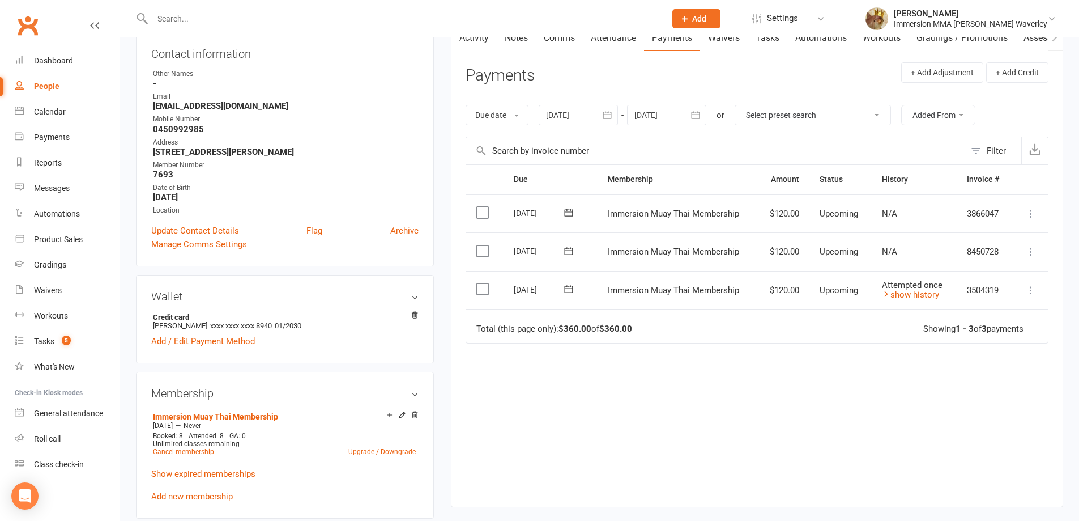
scroll to position [151, 0]
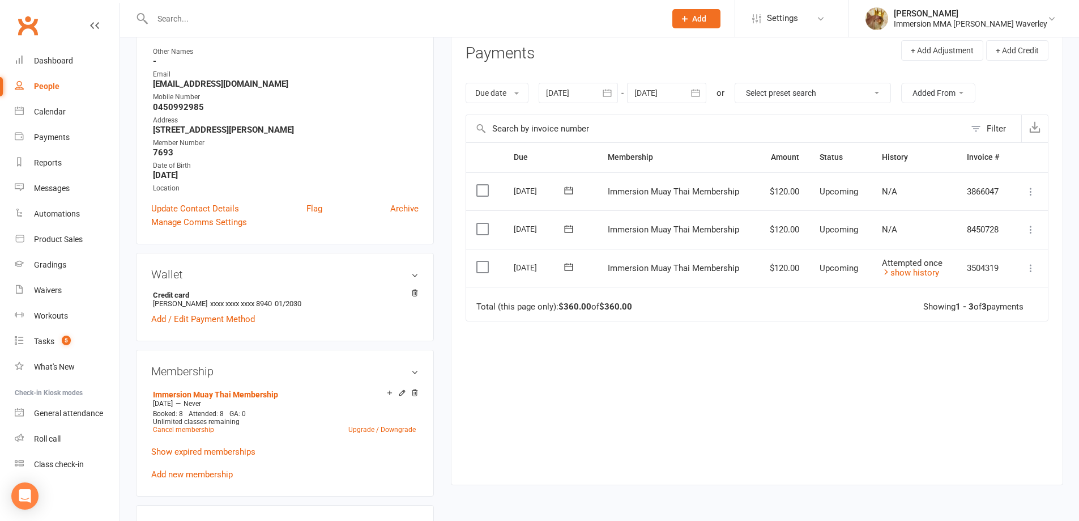
click at [570, 406] on div "Due Contact Membership Amount Status History Invoice # Select this 11 Sep 2025 …" at bounding box center [757, 304] width 583 height 325
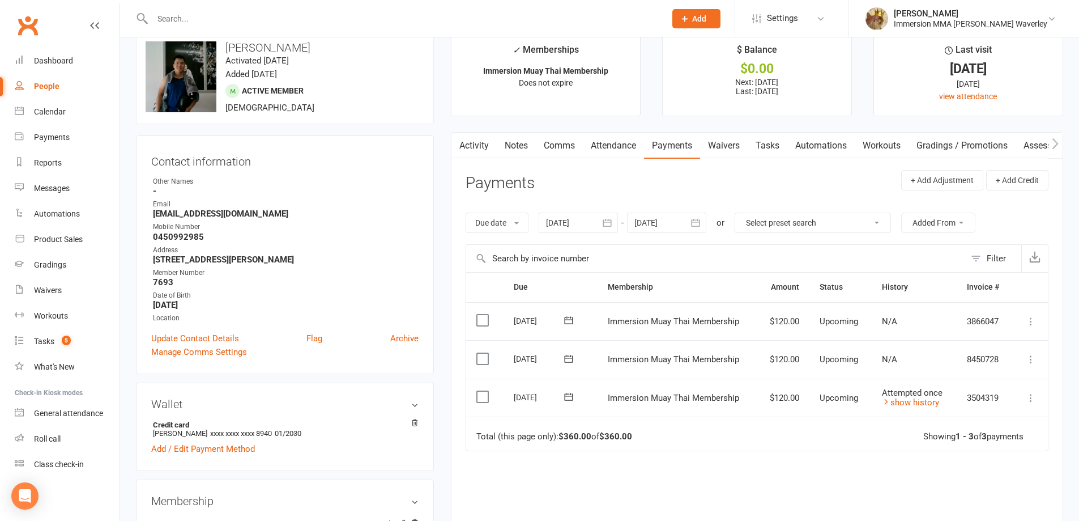
scroll to position [0, 0]
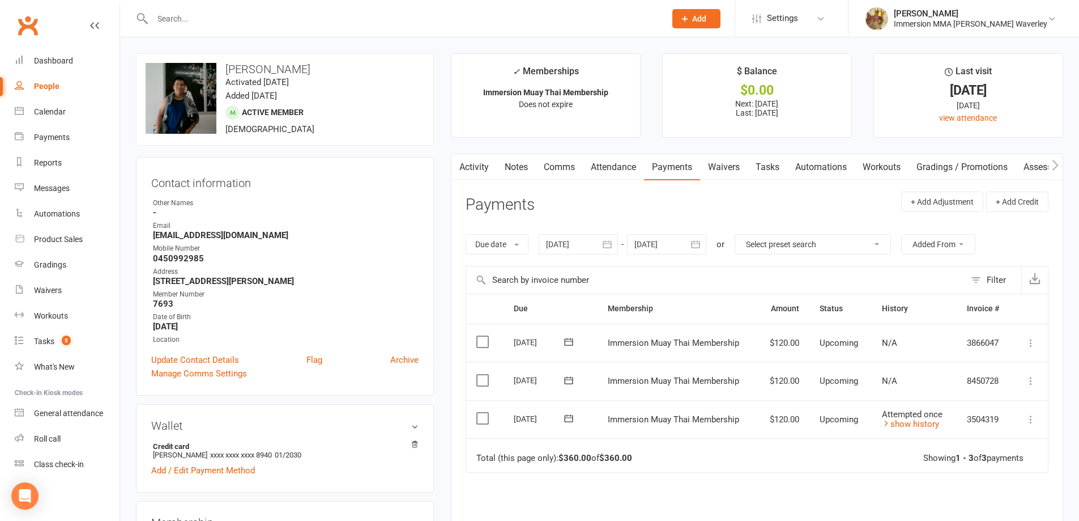
click at [524, 168] on link "Notes" at bounding box center [516, 167] width 39 height 26
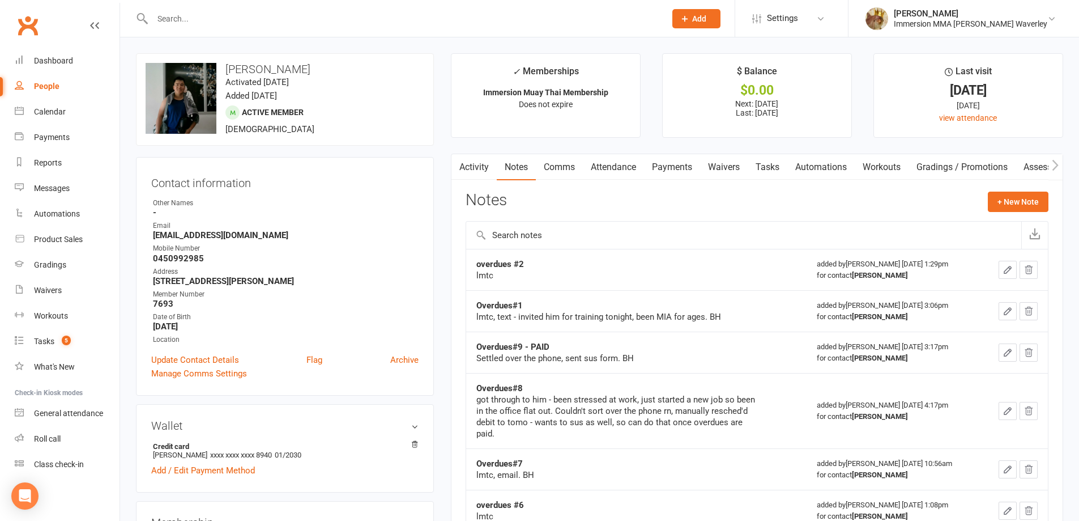
click at [656, 158] on link "Payments" at bounding box center [672, 167] width 56 height 26
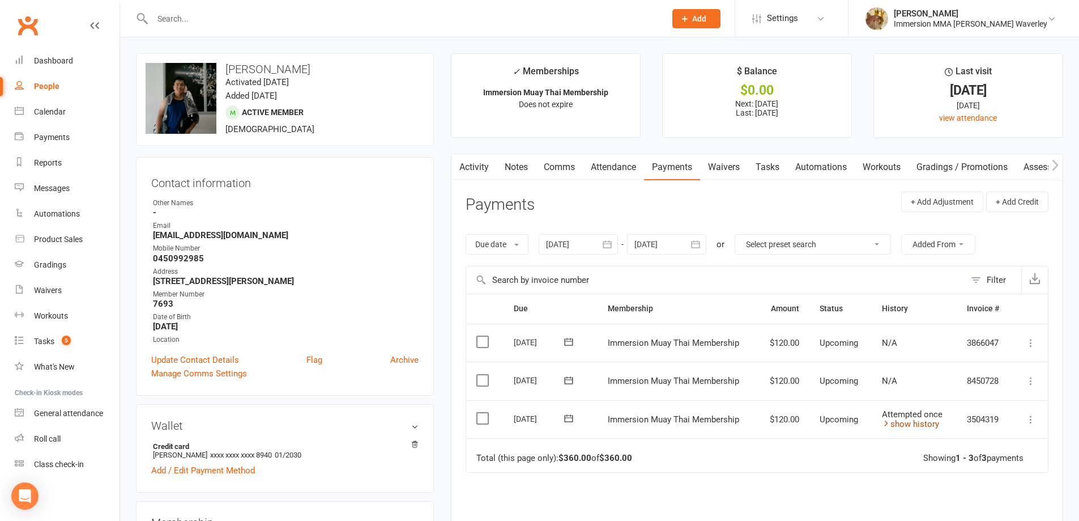
click at [903, 424] on link "show history" at bounding box center [910, 424] width 57 height 10
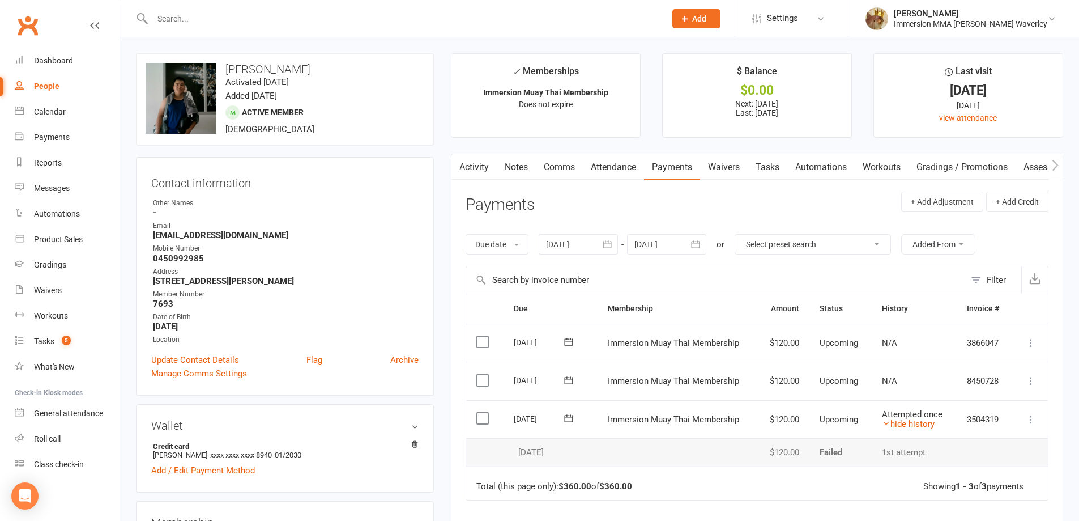
scroll to position [151, 0]
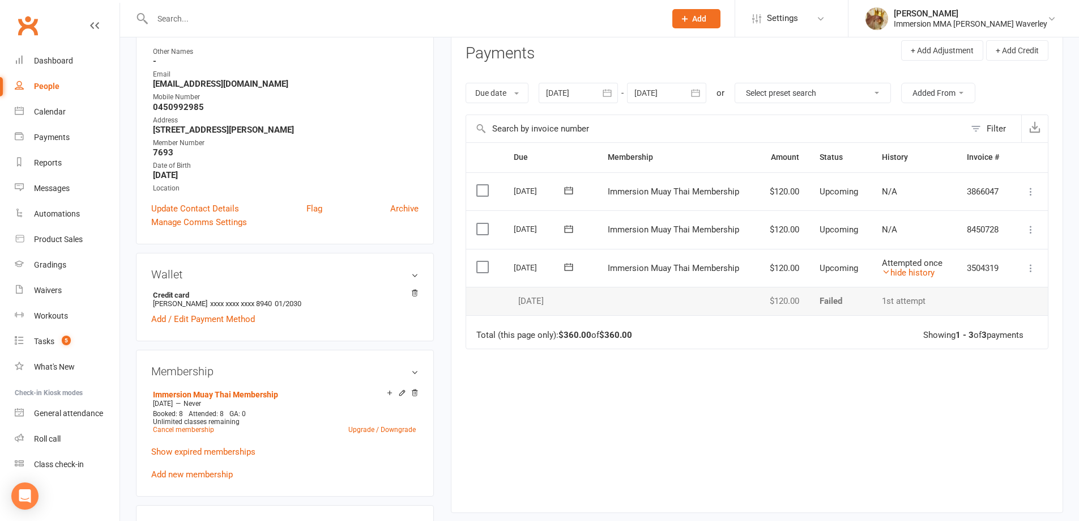
drag, startPoint x: 645, startPoint y: 495, endPoint x: 606, endPoint y: 360, distance: 141.0
click at [640, 489] on div "Due Contact Membership Amount Status History Invoice # Select this 11 Sep 2025 …" at bounding box center [757, 318] width 583 height 353
click at [570, 263] on icon at bounding box center [568, 266] width 8 height 7
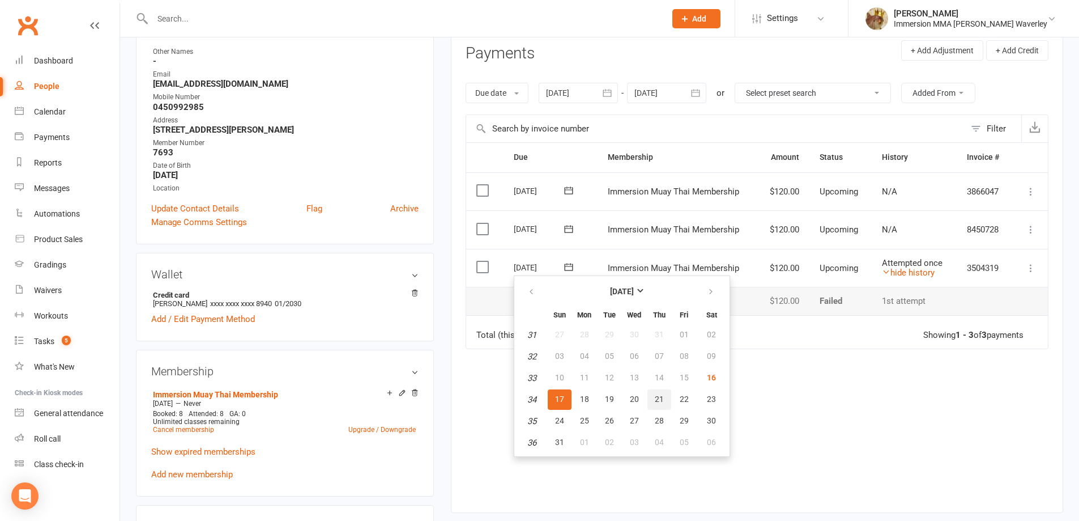
click at [653, 396] on button "21" at bounding box center [660, 399] width 24 height 20
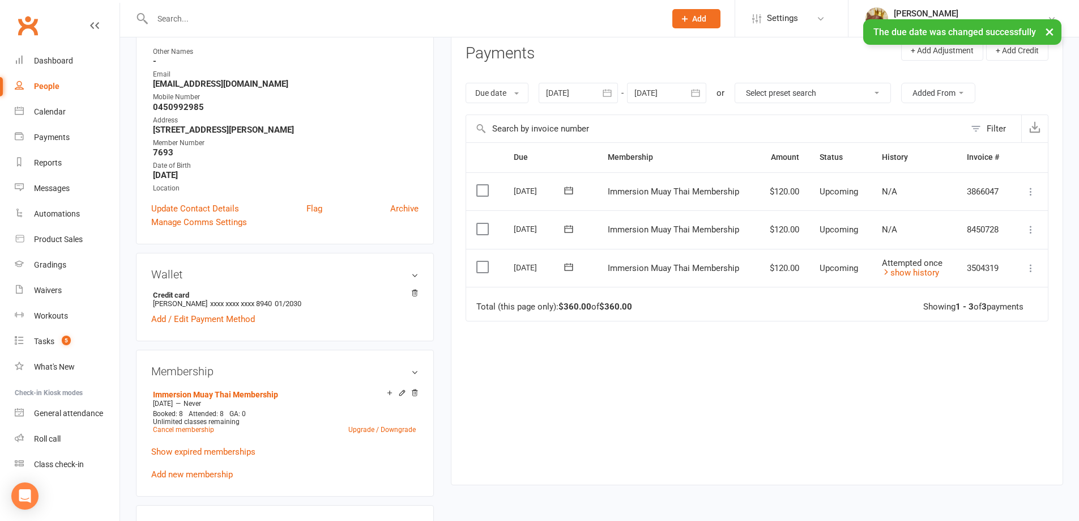
scroll to position [0, 0]
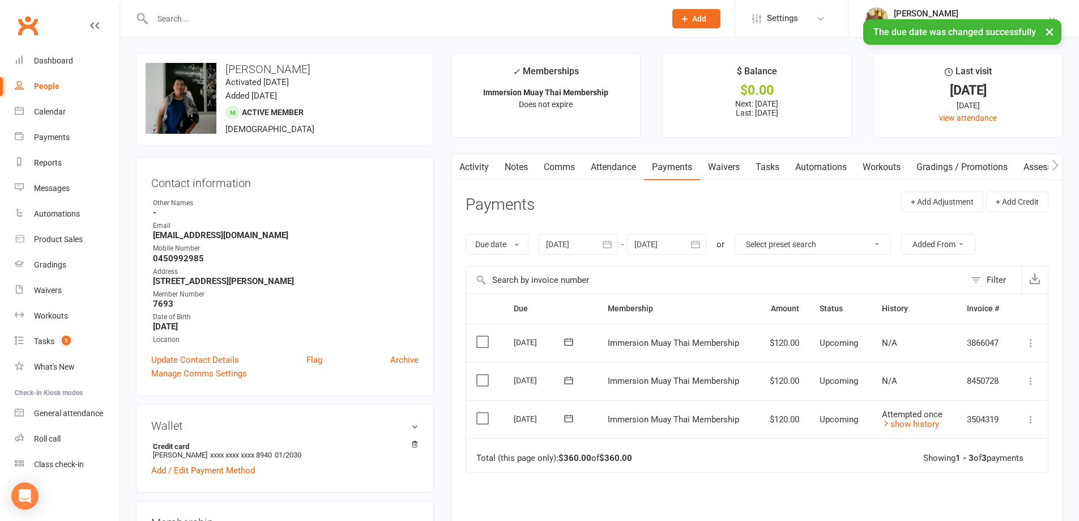
click at [762, 163] on link "Tasks" at bounding box center [768, 167] width 40 height 26
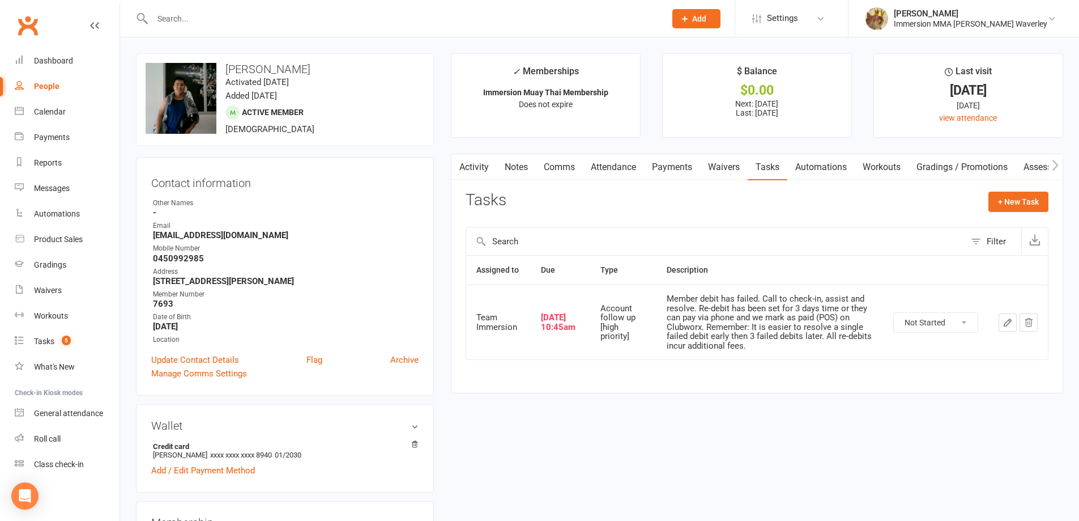
click at [976, 322] on select "Not Started In Progress Waiting Complete" at bounding box center [936, 322] width 84 height 19
click at [1007, 348] on td at bounding box center [1018, 321] width 59 height 75
click at [657, 158] on link "Payments" at bounding box center [672, 167] width 56 height 26
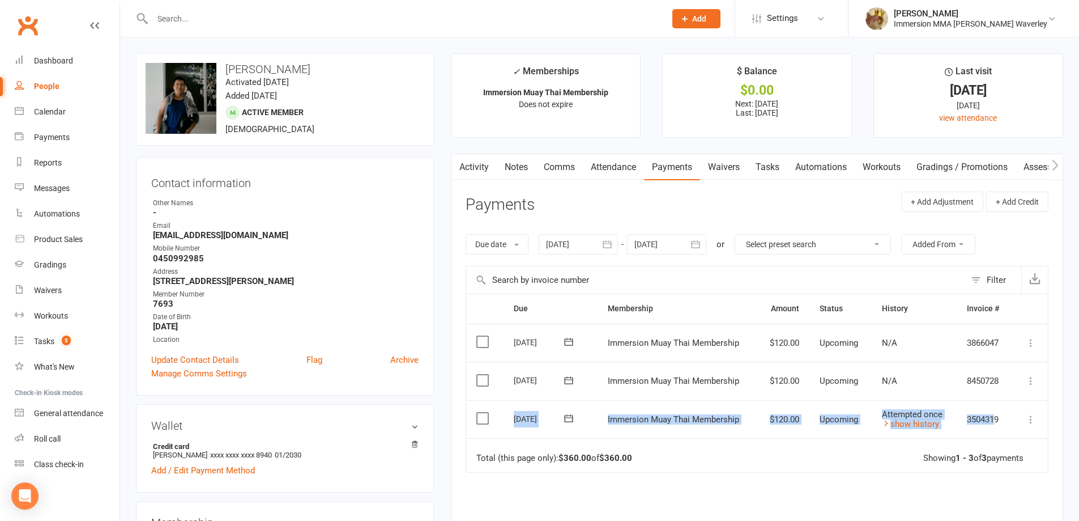
drag, startPoint x: 503, startPoint y: 418, endPoint x: 997, endPoint y: 428, distance: 494.8
click at [997, 428] on tr "Select this 21 Aug 2025 Phillip Nguyen Immersion Muay Thai Membership $120.00 U…" at bounding box center [757, 419] width 582 height 39
click at [798, 502] on div "Due Contact Membership Amount Status History Invoice # Select this 11 Sep 2025 …" at bounding box center [757, 456] width 583 height 325
click at [728, 175] on link "Waivers" at bounding box center [724, 167] width 48 height 26
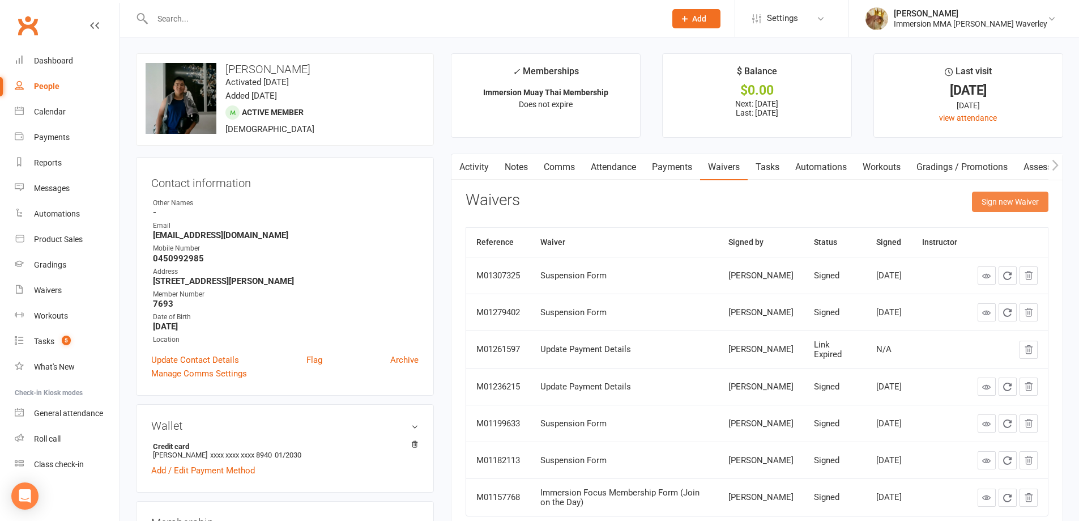
click at [1007, 194] on button "Sign new Waiver" at bounding box center [1010, 202] width 76 height 20
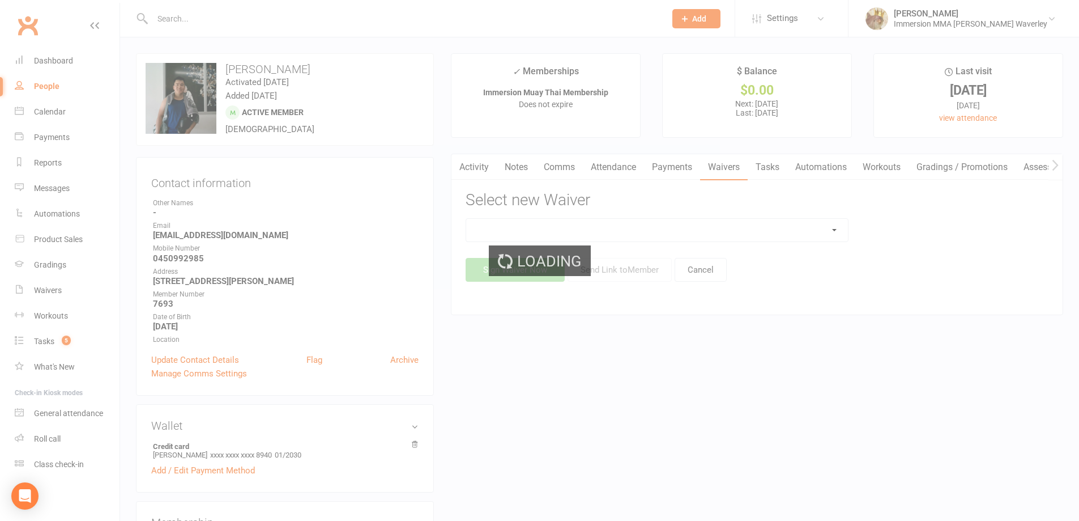
click at [722, 223] on div "Loading" at bounding box center [539, 260] width 1079 height 521
click at [678, 228] on div "Loading" at bounding box center [539, 260] width 1079 height 521
click at [677, 228] on div "Loading" at bounding box center [539, 260] width 1079 height 521
click at [668, 228] on div "Loading" at bounding box center [539, 260] width 1079 height 521
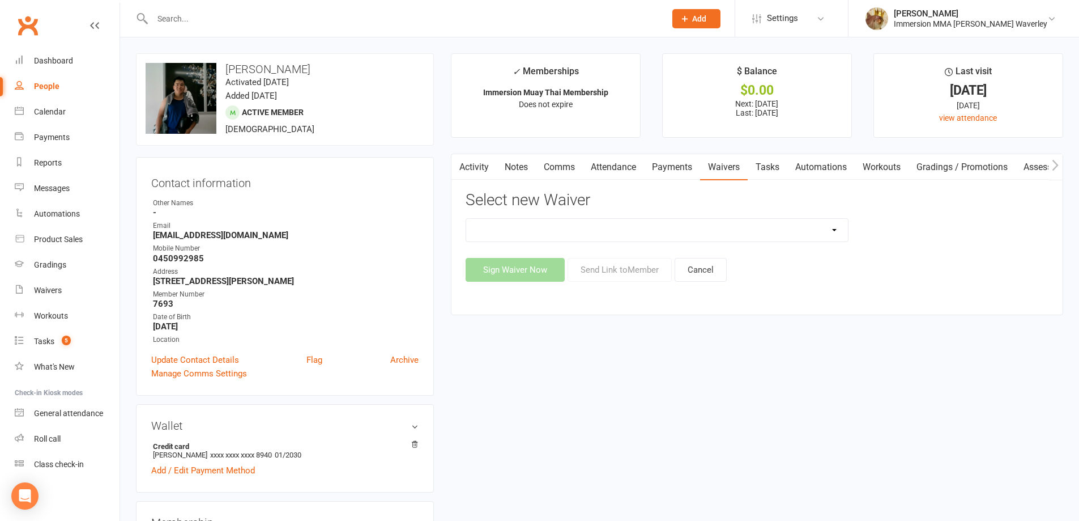
click at [654, 229] on select "Cancellation Form Immersion 10 Class Pass Form Immersion 10 Class Pass Form (Pa…" at bounding box center [657, 230] width 382 height 23
select select "10640"
click at [466, 219] on select "Cancellation Form Immersion 10 Class Pass Form Immersion 10 Class Pass Form (Pa…" at bounding box center [657, 230] width 382 height 23
drag, startPoint x: 589, startPoint y: 261, endPoint x: 431, endPoint y: 410, distance: 217.3
click at [588, 261] on button "Send Link to Member" at bounding box center [620, 270] width 104 height 24
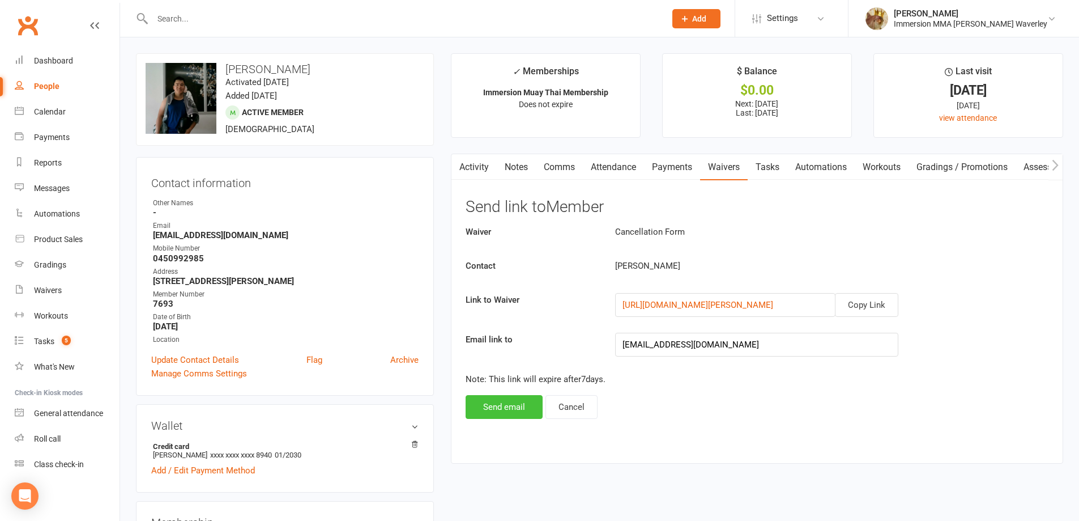
click at [488, 414] on button "Send email" at bounding box center [504, 407] width 77 height 24
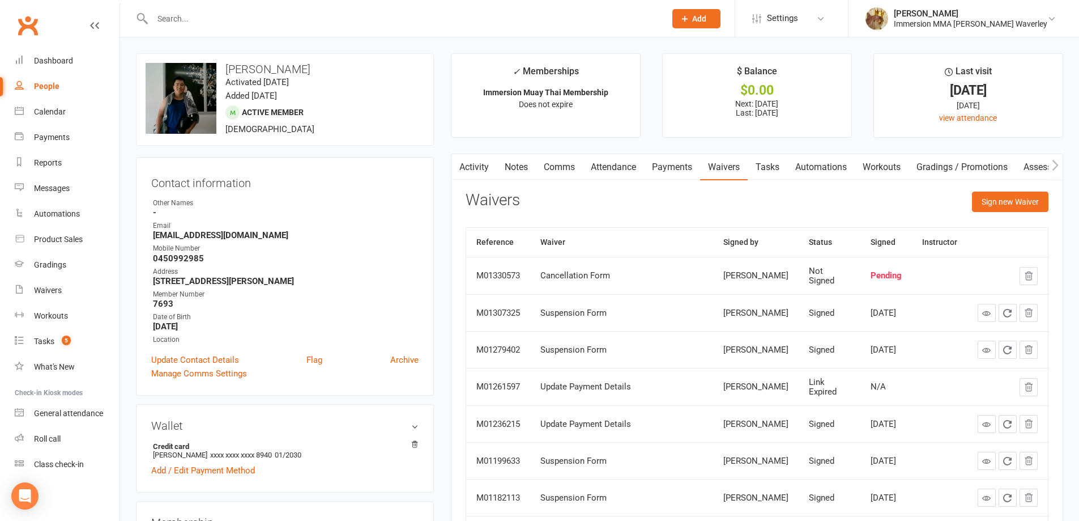
click at [487, 163] on link "Activity" at bounding box center [474, 167] width 45 height 26
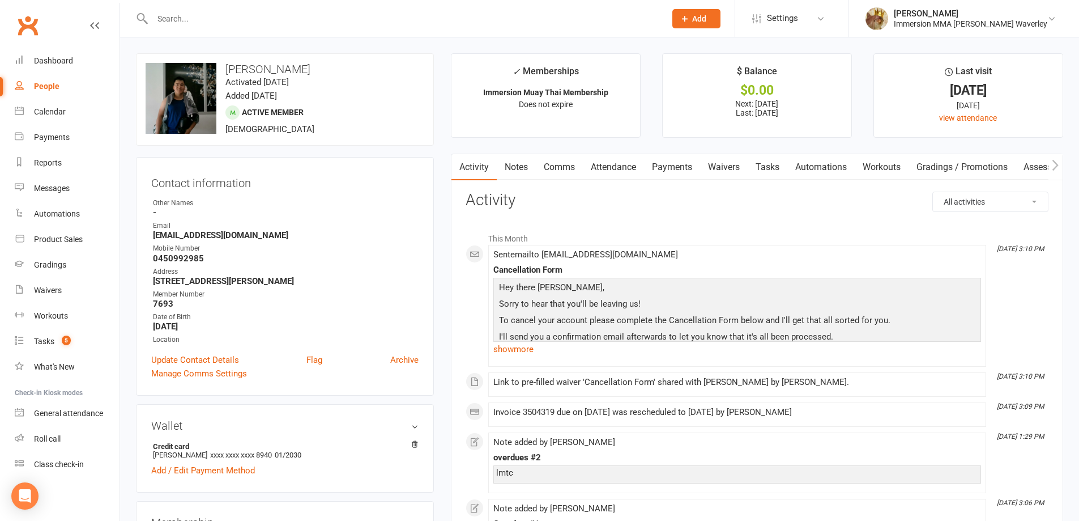
click at [738, 169] on link "Waivers" at bounding box center [724, 167] width 48 height 26
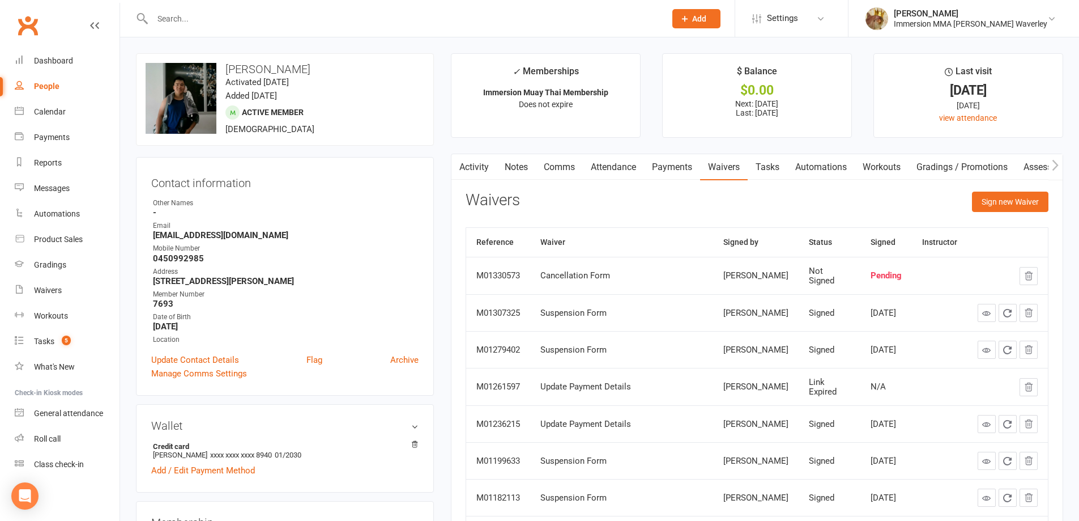
click at [526, 168] on link "Notes" at bounding box center [516, 167] width 39 height 26
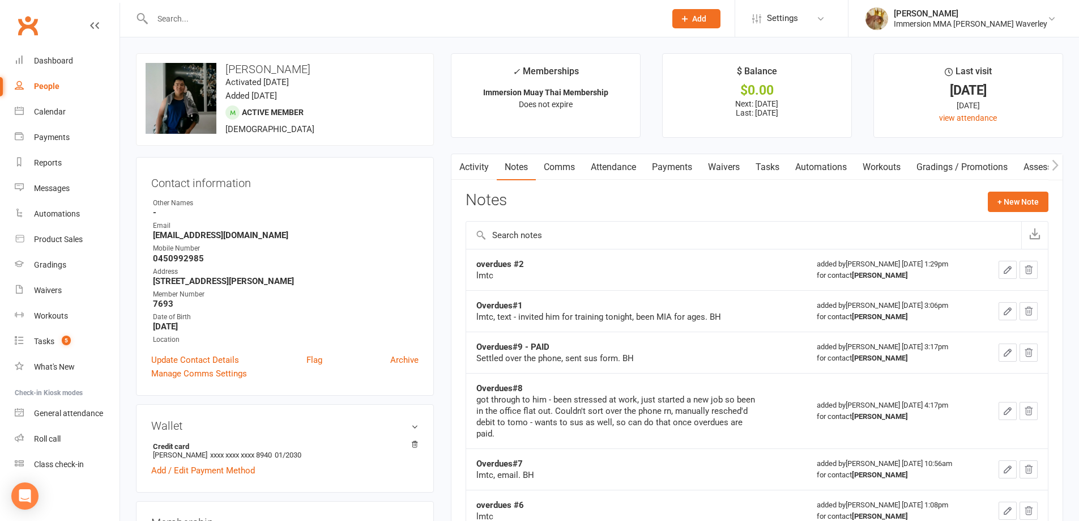
click at [482, 177] on link "Activity" at bounding box center [474, 167] width 45 height 26
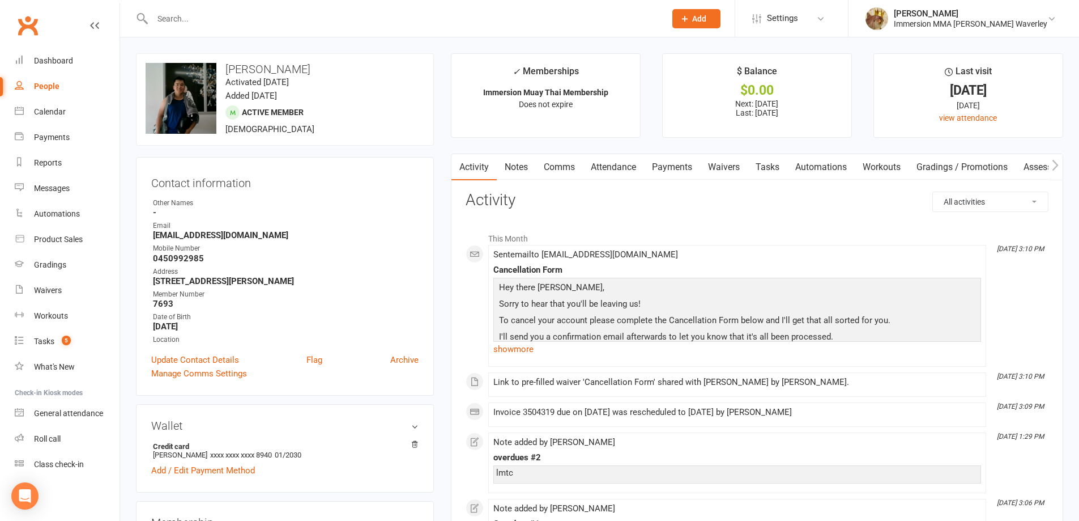
click at [733, 165] on link "Waivers" at bounding box center [724, 167] width 48 height 26
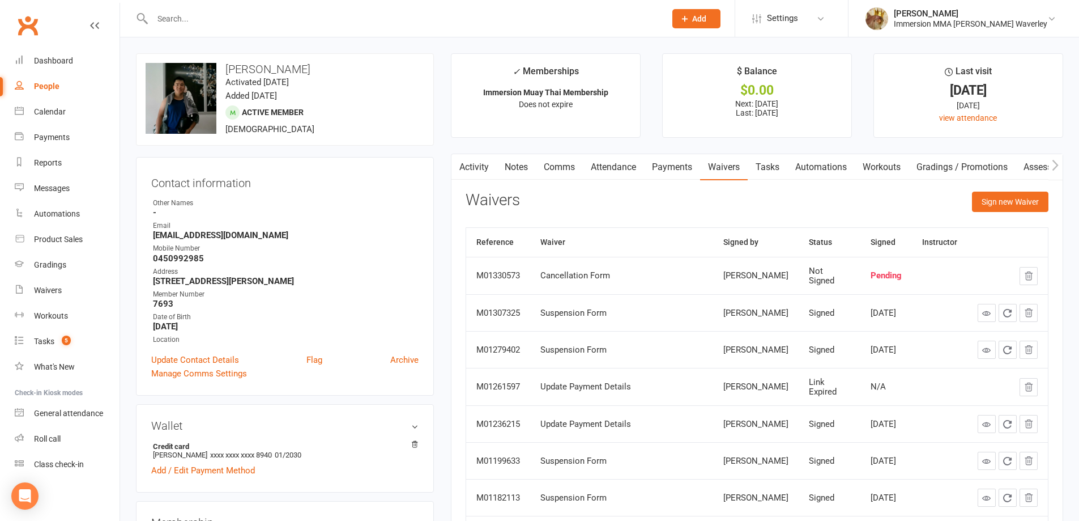
click at [496, 164] on link "Activity" at bounding box center [474, 167] width 45 height 26
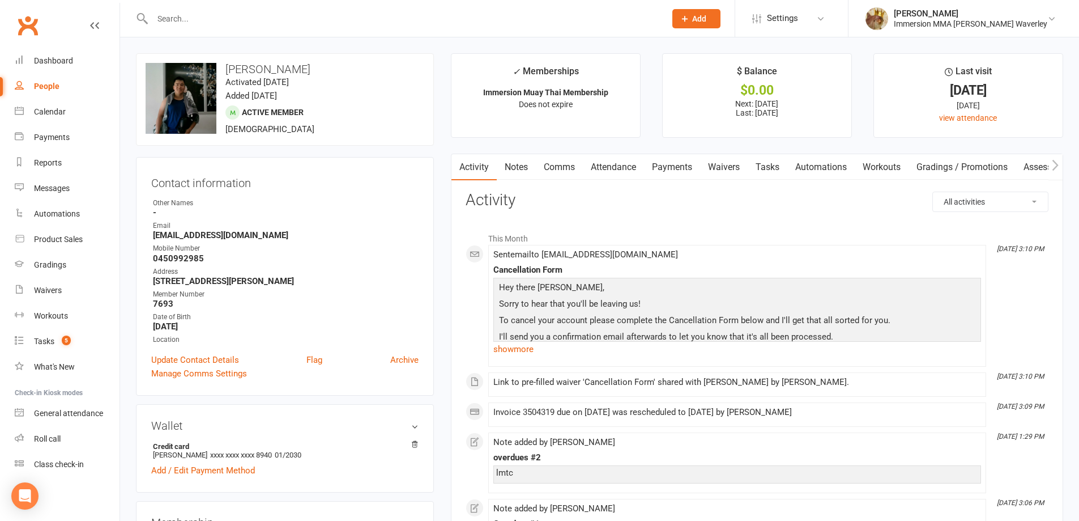
click at [471, 165] on link "Activity" at bounding box center [474, 167] width 45 height 26
click at [729, 165] on link "Waivers" at bounding box center [724, 167] width 48 height 26
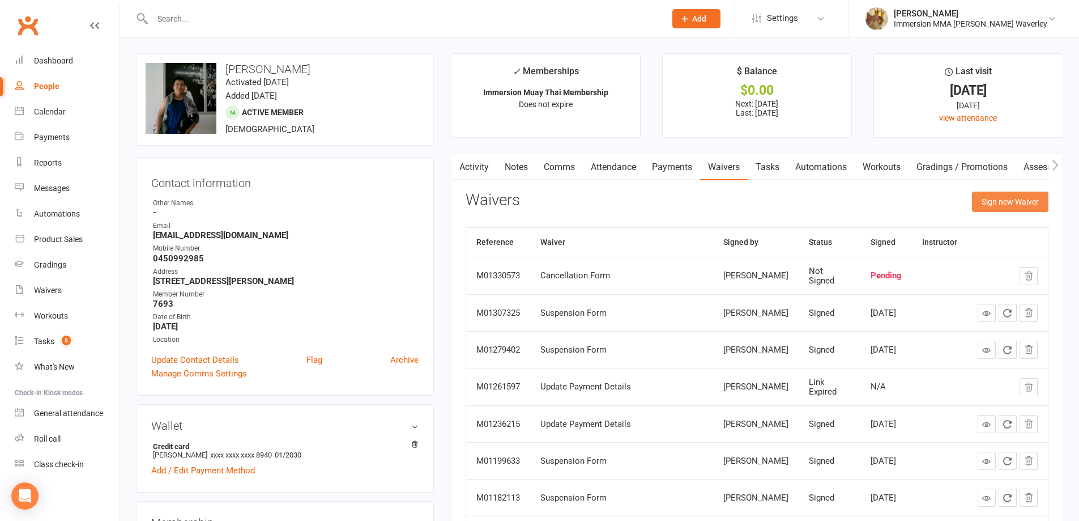
click at [1026, 207] on button "Sign new Waiver" at bounding box center [1010, 202] width 76 height 20
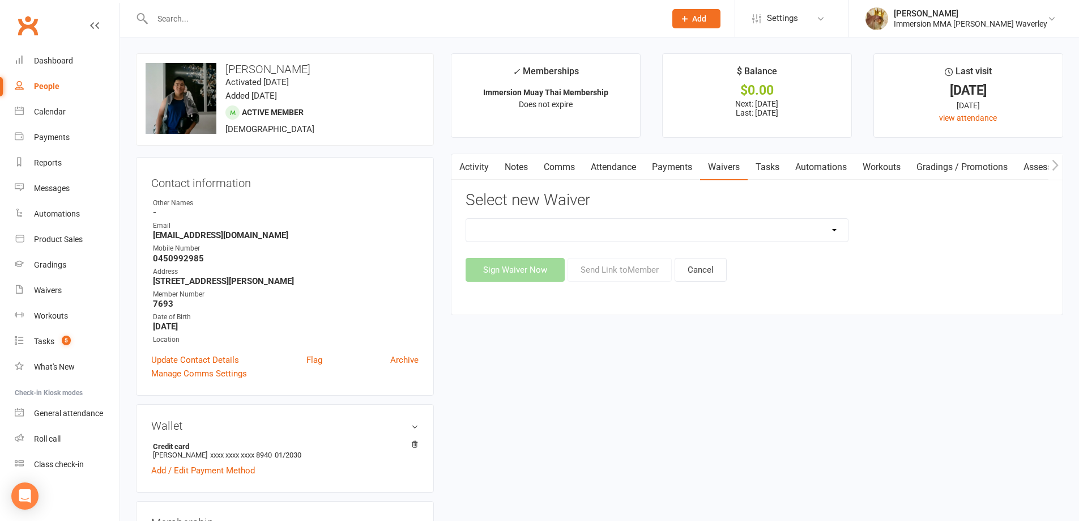
drag, startPoint x: 700, startPoint y: 228, endPoint x: 576, endPoint y: 226, distance: 124.1
click at [700, 228] on select "Cancellation Form Immersion 10 Class Pass Form Immersion 10 Class Pass Form (Pa…" at bounding box center [657, 230] width 382 height 23
click at [706, 269] on button "Cancel" at bounding box center [701, 270] width 52 height 24
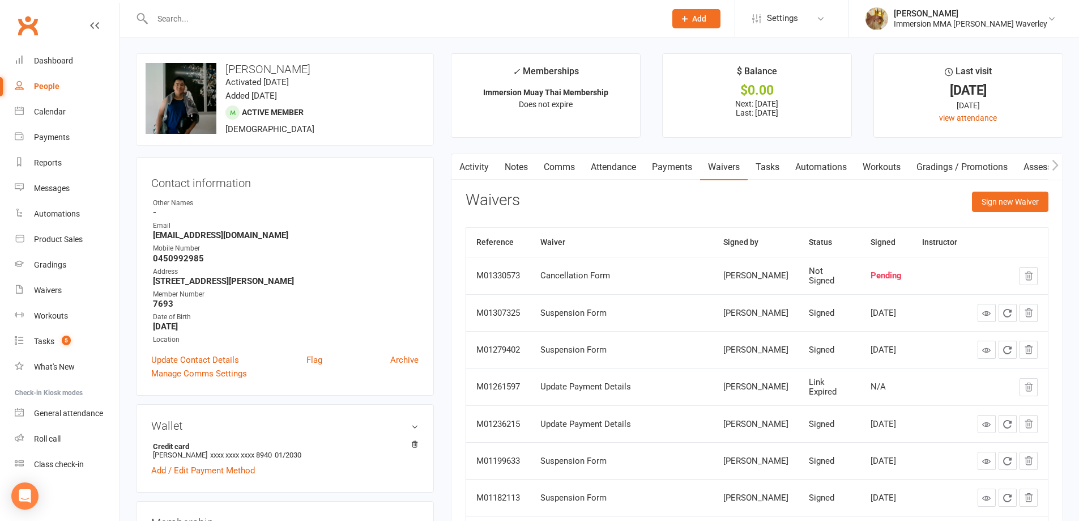
click at [669, 164] on link "Payments" at bounding box center [672, 167] width 56 height 26
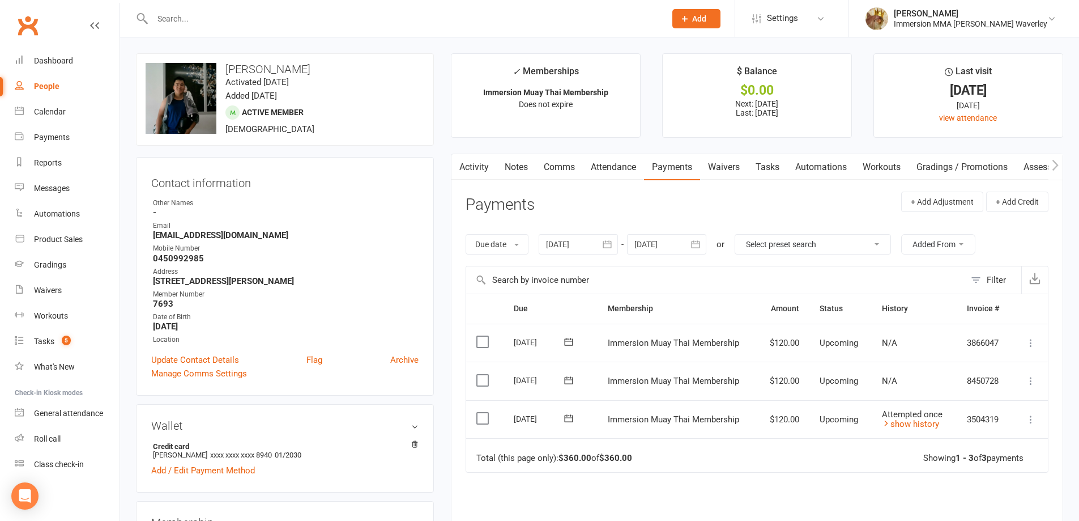
click at [516, 151] on main "✓ Memberships Immersion Muay Thai Membership Does not expire $ Balance $0.00 Ne…" at bounding box center [758, 350] width 630 height 594
click at [512, 162] on link "Notes" at bounding box center [516, 167] width 39 height 26
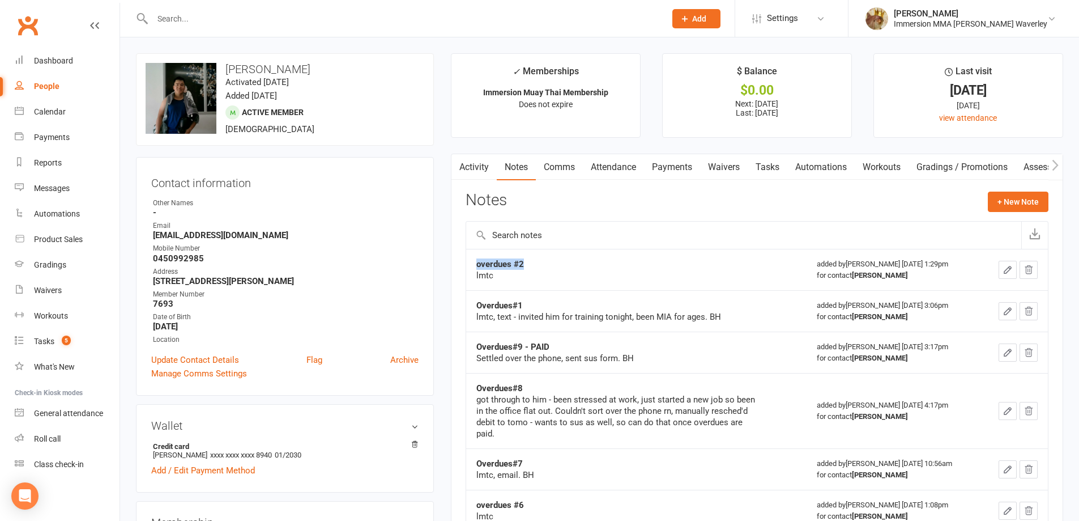
drag, startPoint x: 575, startPoint y: 258, endPoint x: 454, endPoint y: 262, distance: 120.7
click at [454, 262] on div "Activity Notes Comms Attendance Payments Waivers Tasks Automations Workouts Gra…" at bounding box center [757, 466] width 613 height 624
click at [1032, 203] on button "+ New Note" at bounding box center [1018, 202] width 61 height 20
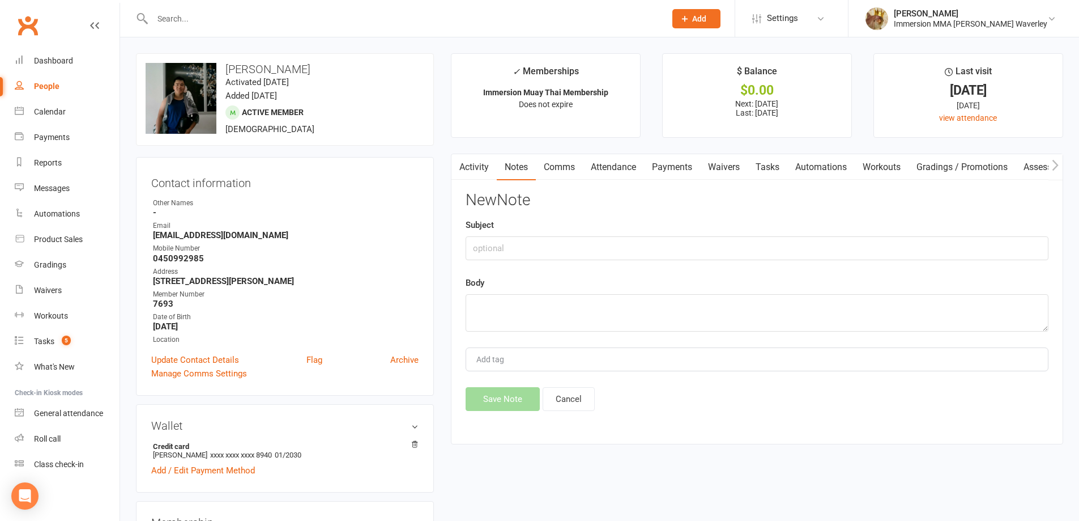
click at [898, 233] on div "Subject" at bounding box center [757, 239] width 583 height 42
click at [886, 240] on input "text" at bounding box center [757, 248] width 583 height 24
paste input "2946578"
type input "Overdues#3"
type textarea "N"
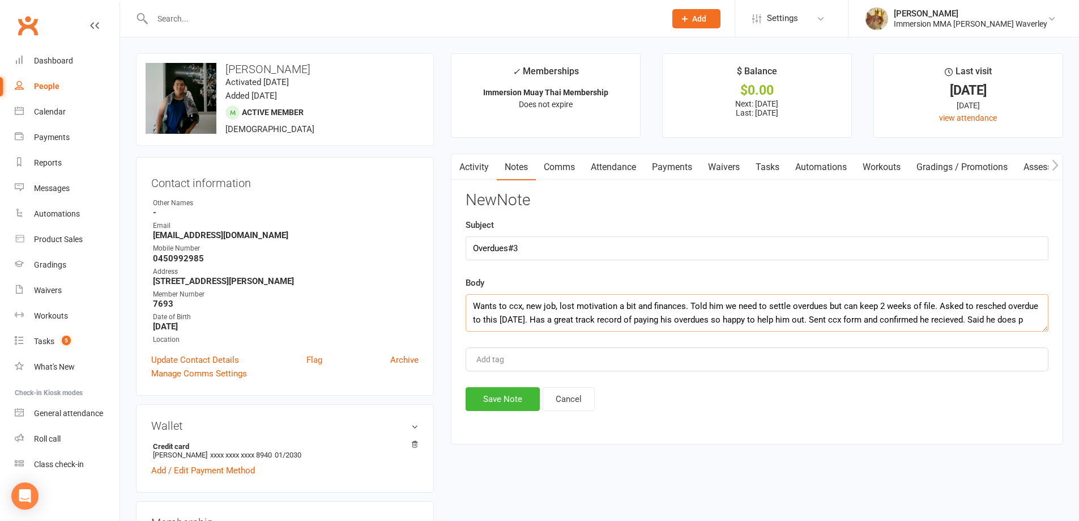
scroll to position [7, 0]
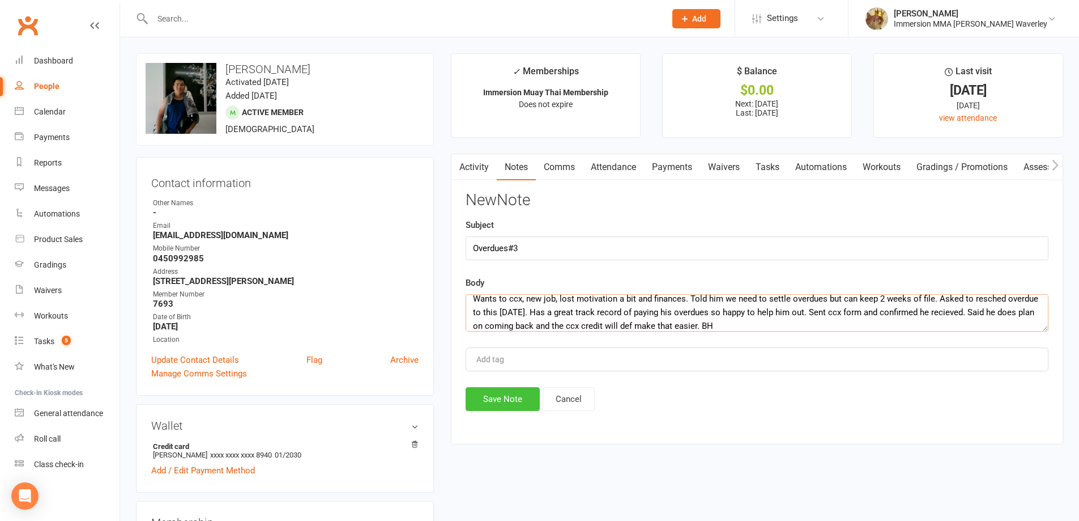
type textarea "Wants to ccx, new job, lost motivation a bit and finances. Told him we need to …"
click at [500, 403] on button "Save Note" at bounding box center [503, 399] width 74 height 24
click at [793, 169] on link "Automations" at bounding box center [821, 167] width 67 height 26
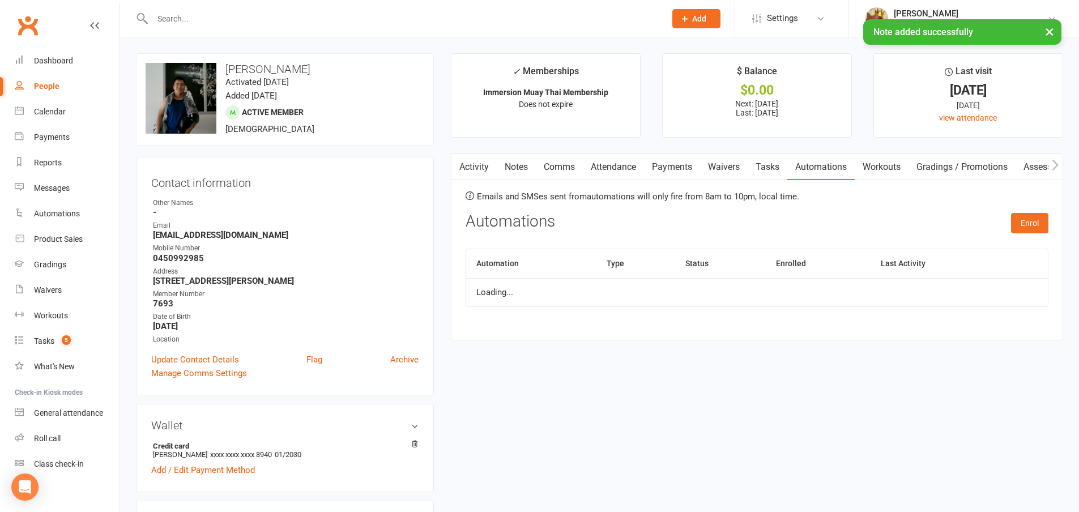
click at [764, 169] on link "Tasks" at bounding box center [768, 167] width 40 height 26
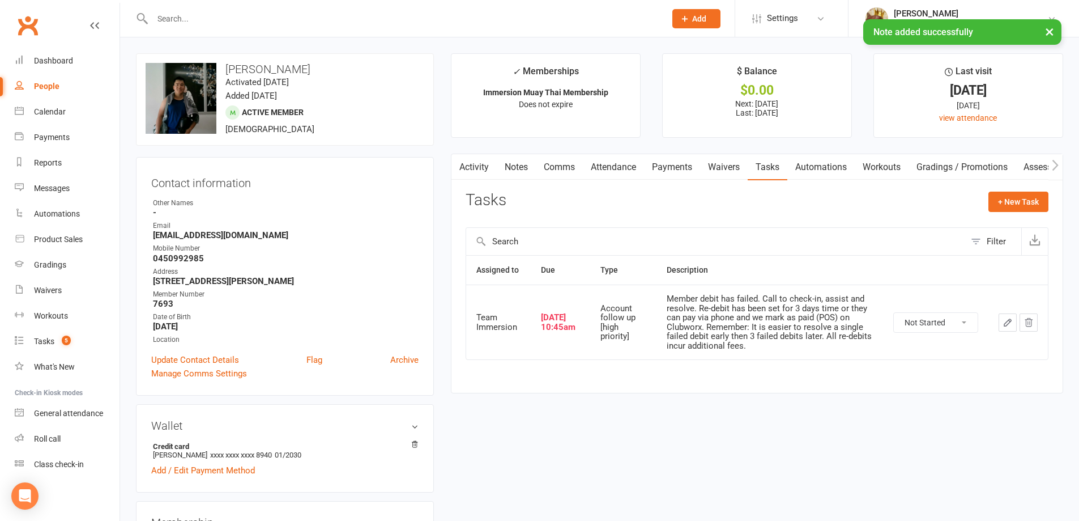
click at [1000, 324] on button "button" at bounding box center [1008, 322] width 18 height 18
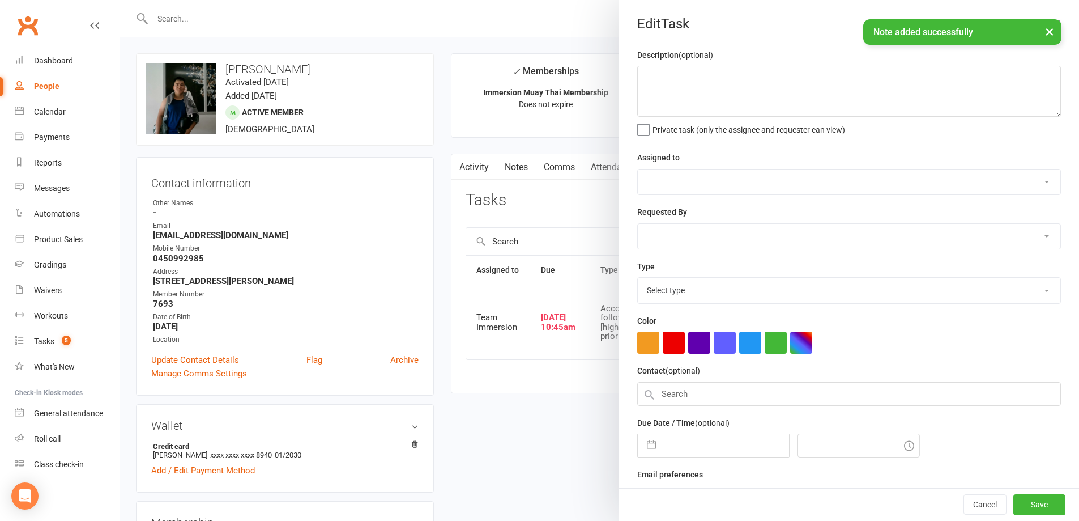
type textarea "Member debit has failed. Call to check-in, assist and resolve. Re-debit has bee…"
select select "48837"
type input "[DATE]"
type input "10:45am"
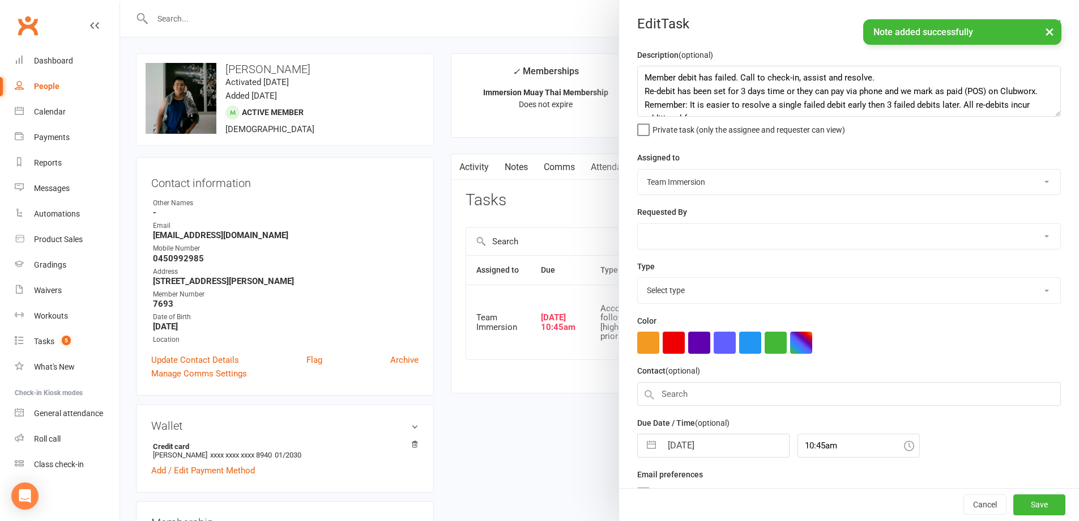
select select "27317"
click at [752, 432] on div "Due Date / Time (optional) 16 Aug 2025 Navigate forward to interact with the ca…" at bounding box center [849, 433] width 424 height 41
click at [708, 449] on input "[DATE]" at bounding box center [725, 442] width 127 height 23
select select "6"
select select "2025"
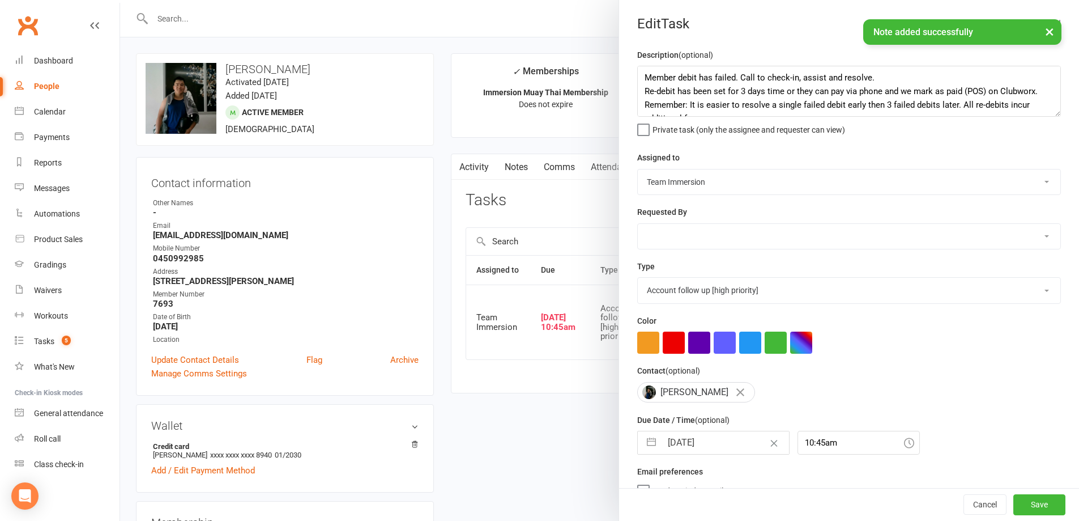
select select "7"
select select "2025"
select select "8"
select select "2025"
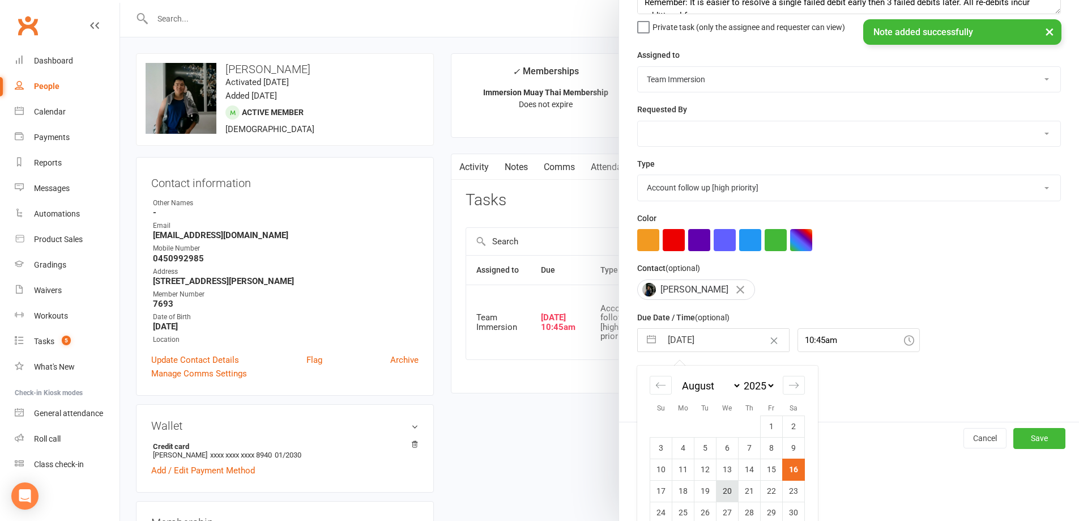
scroll to position [144, 0]
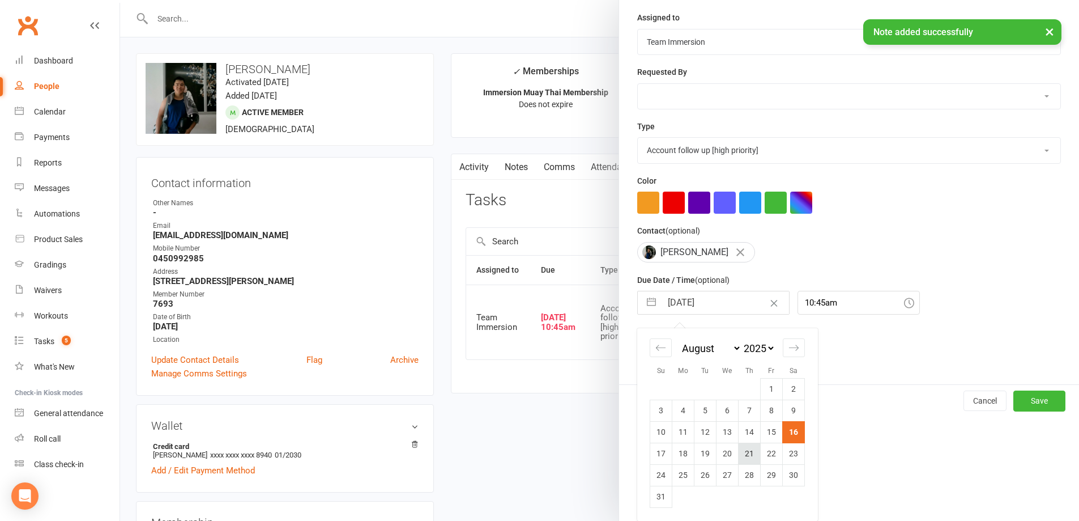
click at [747, 453] on td "21" at bounding box center [750, 454] width 22 height 22
type input "21 Aug 2025"
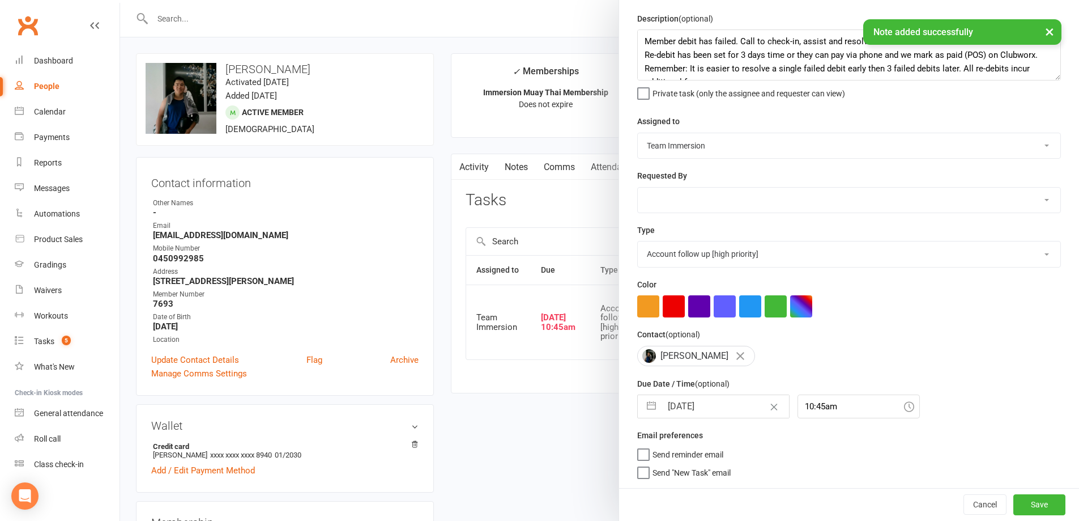
scroll to position [41, 0]
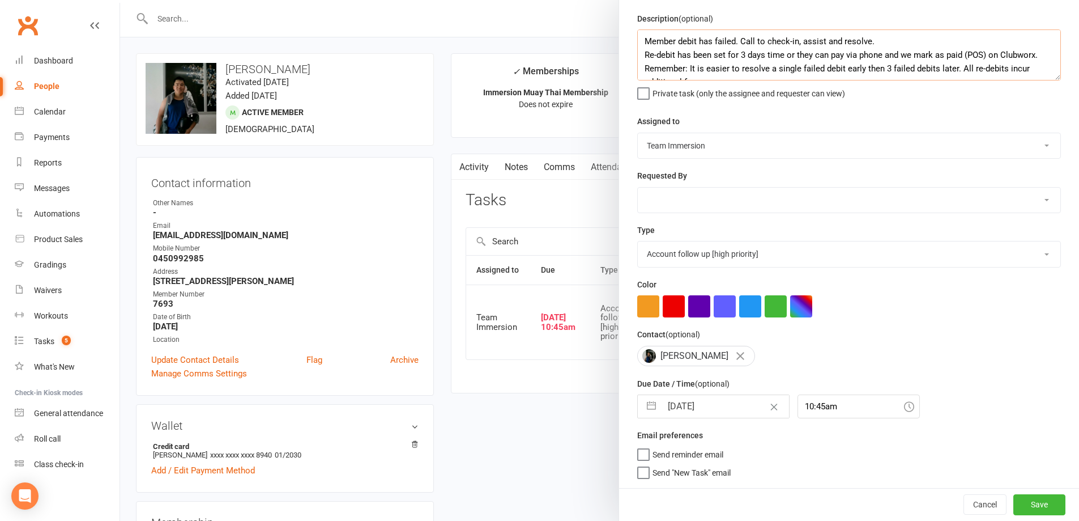
click at [722, 29] on textarea "Member debit has failed. Call to check-in, assist and resolve. Re-debit has bee…" at bounding box center [849, 54] width 424 height 51
click at [692, 49] on textarea "Member debit has failed. Call to check-in, assist and resolve. Re-debit has bee…" at bounding box center [849, 54] width 424 height 51
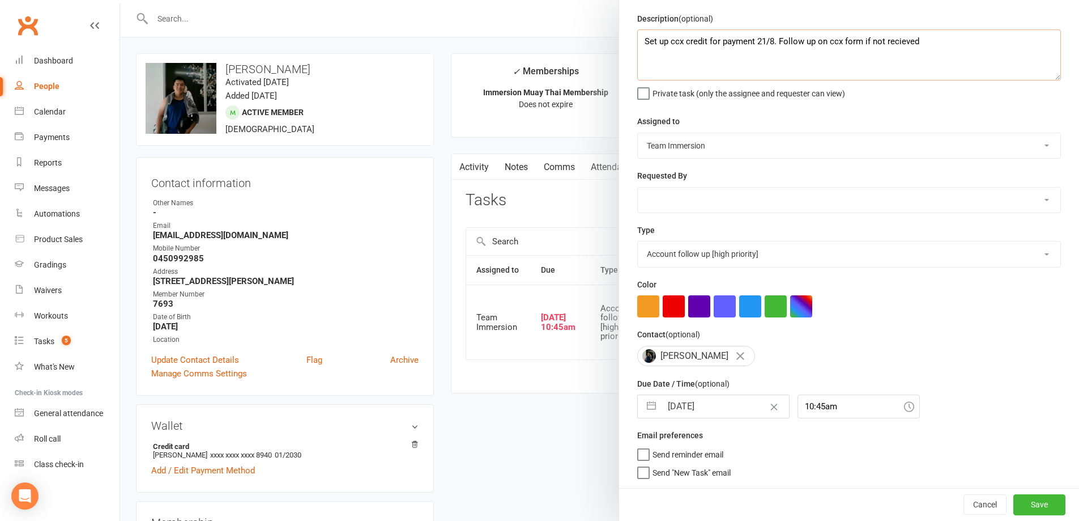
type textarea "Set up ccx credit for payment 21/8. Follow up on ccx form if not recieved"
click at [722, 410] on input "21 Aug 2025" at bounding box center [725, 406] width 127 height 23
select select "6"
select select "2025"
select select "7"
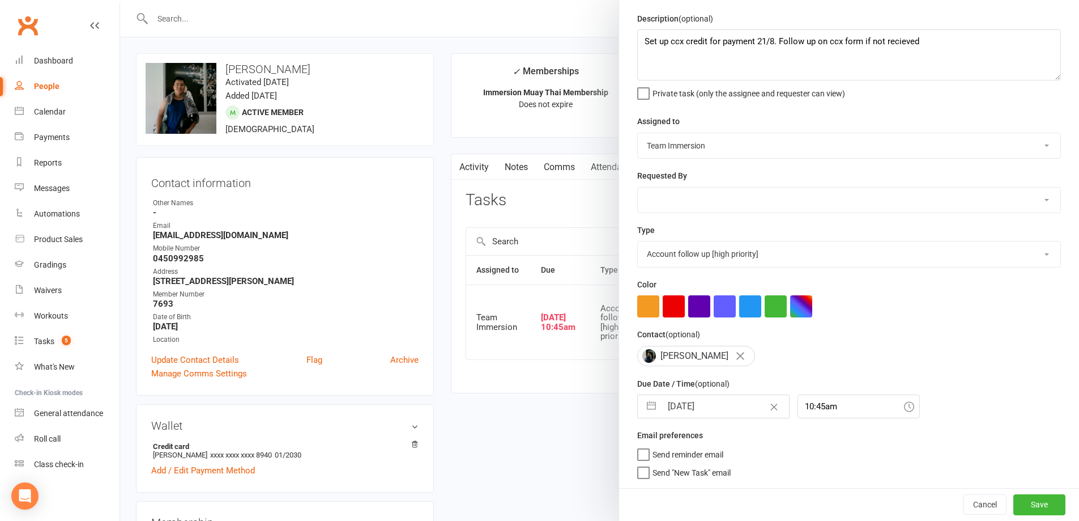
select select "2025"
select select "8"
select select "2025"
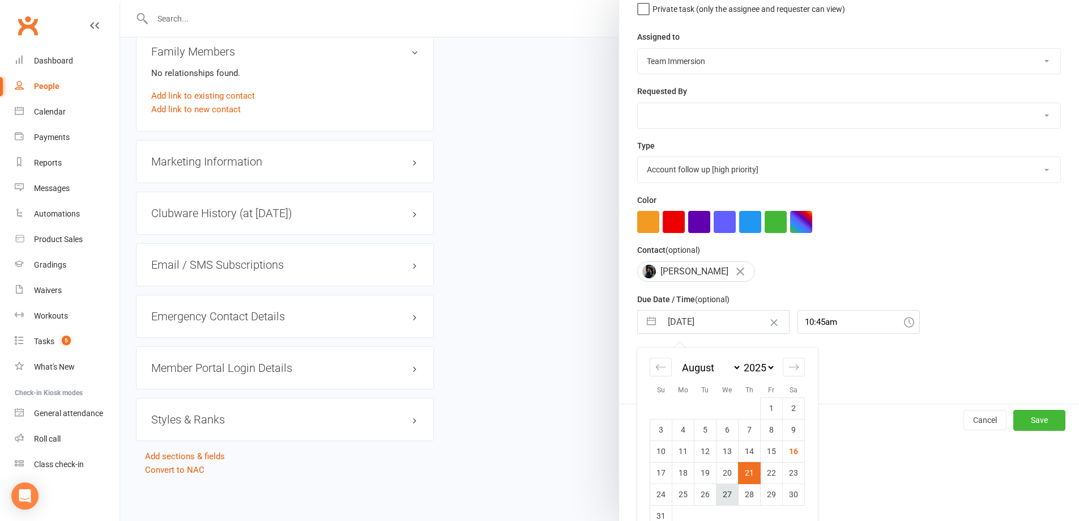
scroll to position [144, 0]
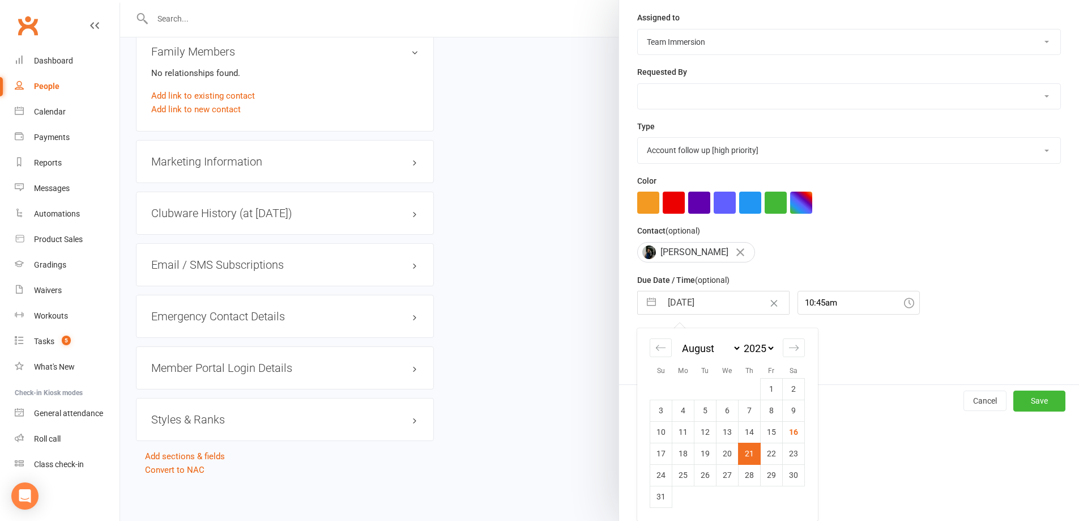
click at [745, 451] on td "21" at bounding box center [750, 454] width 22 height 22
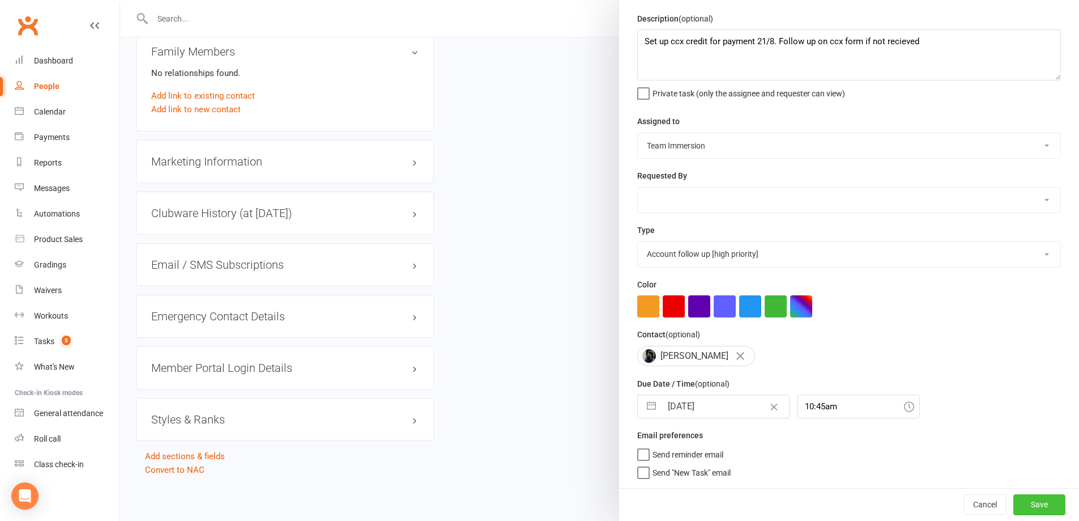
click at [1014, 504] on button "Save" at bounding box center [1040, 504] width 52 height 20
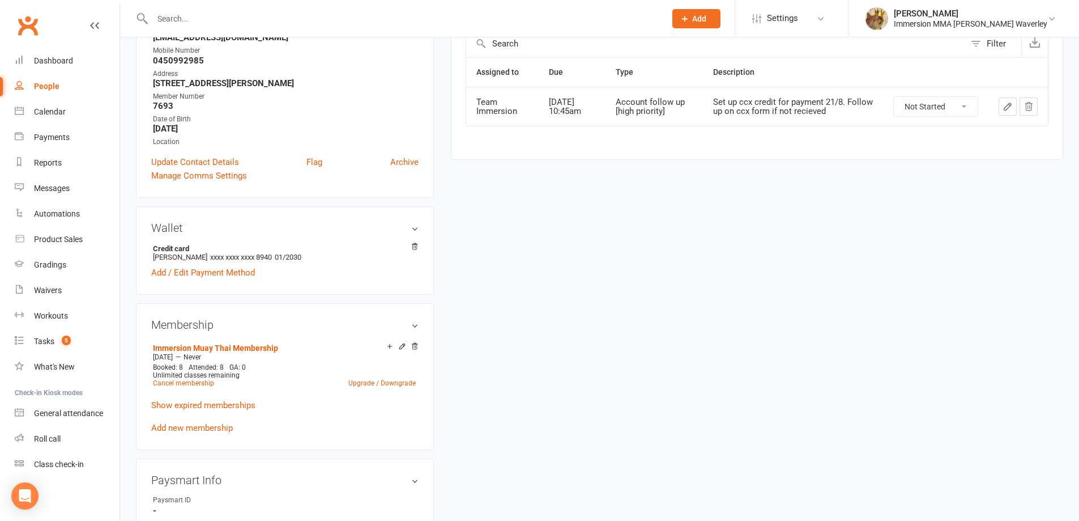
scroll to position [0, 0]
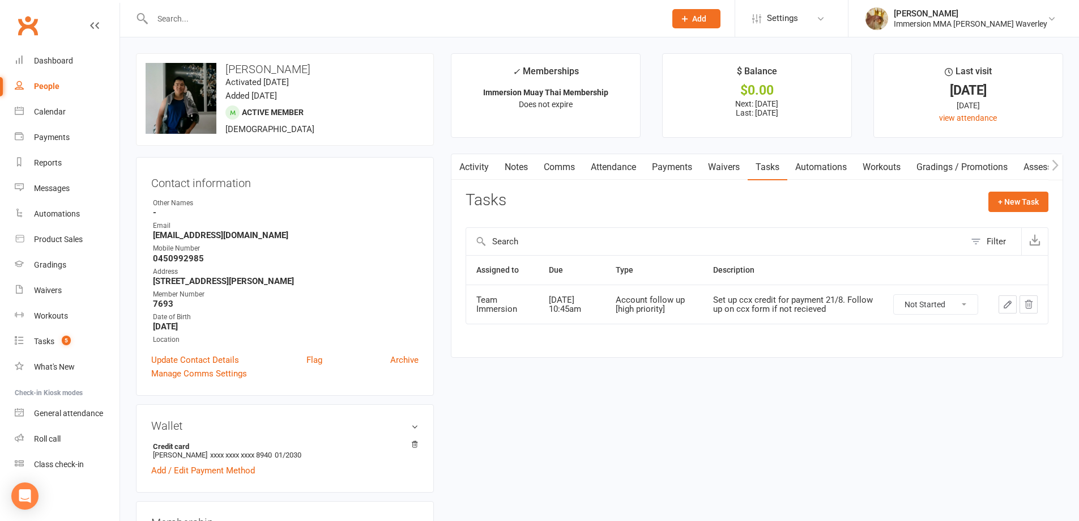
click at [722, 149] on main "✓ Memberships Immersion Muay Thai Membership Does not expire $ Balance $0.00 Ne…" at bounding box center [758, 211] width 630 height 316
click at [722, 160] on link "Waivers" at bounding box center [724, 167] width 48 height 26
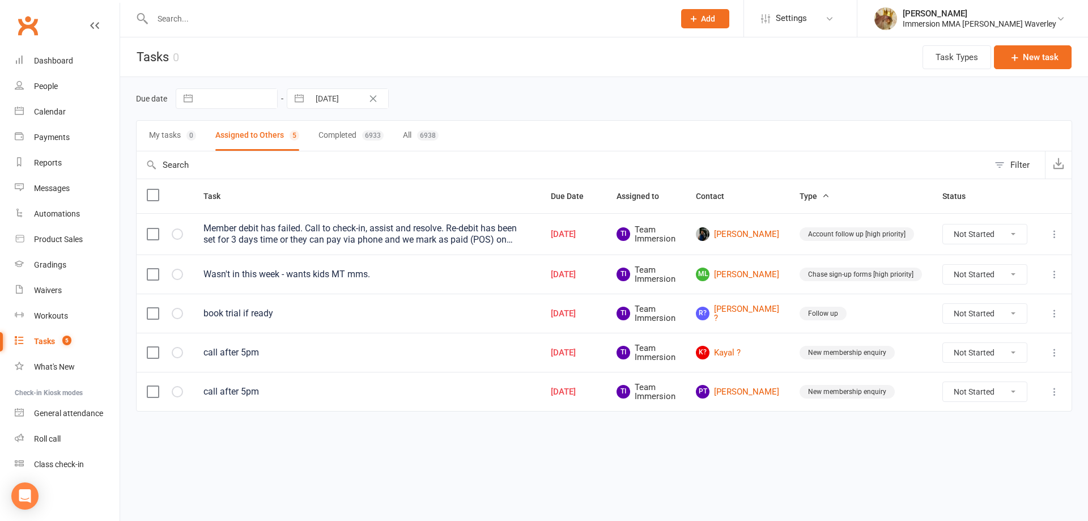
click at [315, 16] on input "text" at bounding box center [407, 19] width 517 height 16
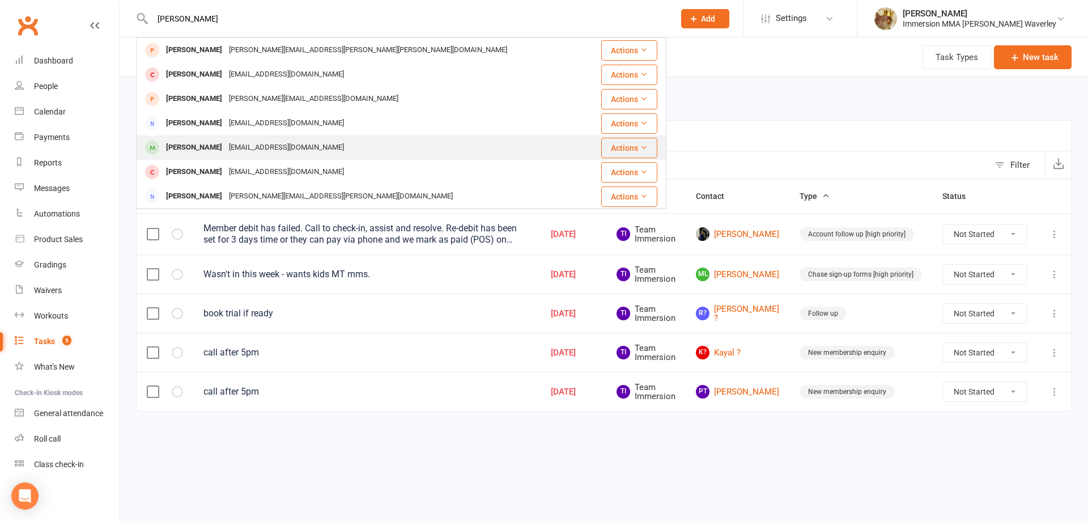
type input "thanh"
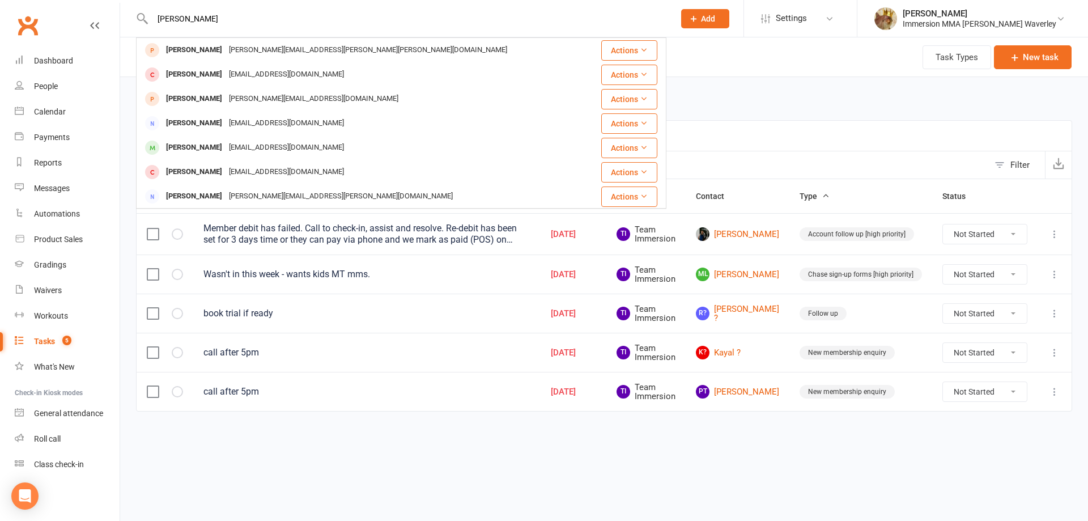
click at [240, 143] on div "thanhmlnguyen@hotmail.com" at bounding box center [287, 147] width 122 height 16
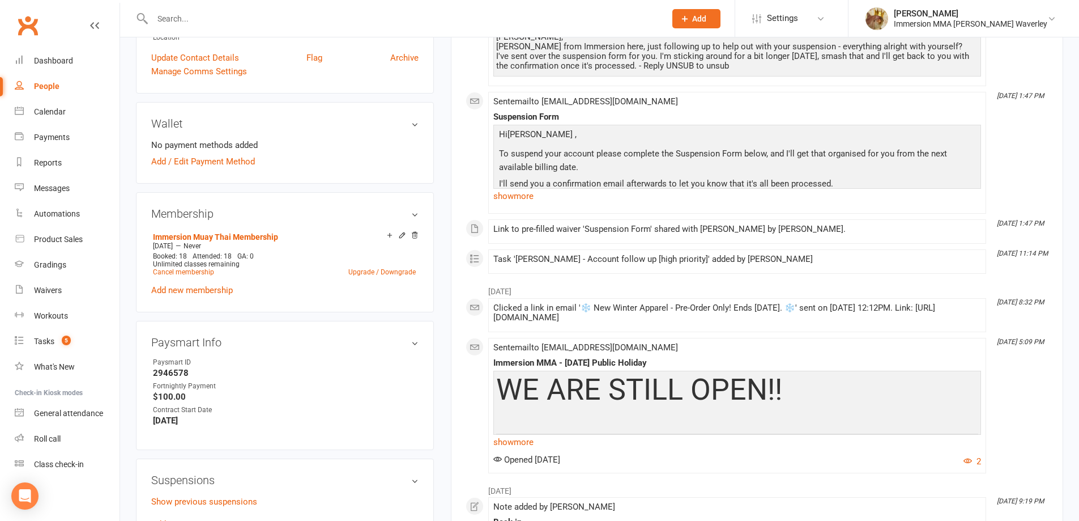
click at [497, 201] on link "show more" at bounding box center [738, 196] width 488 height 16
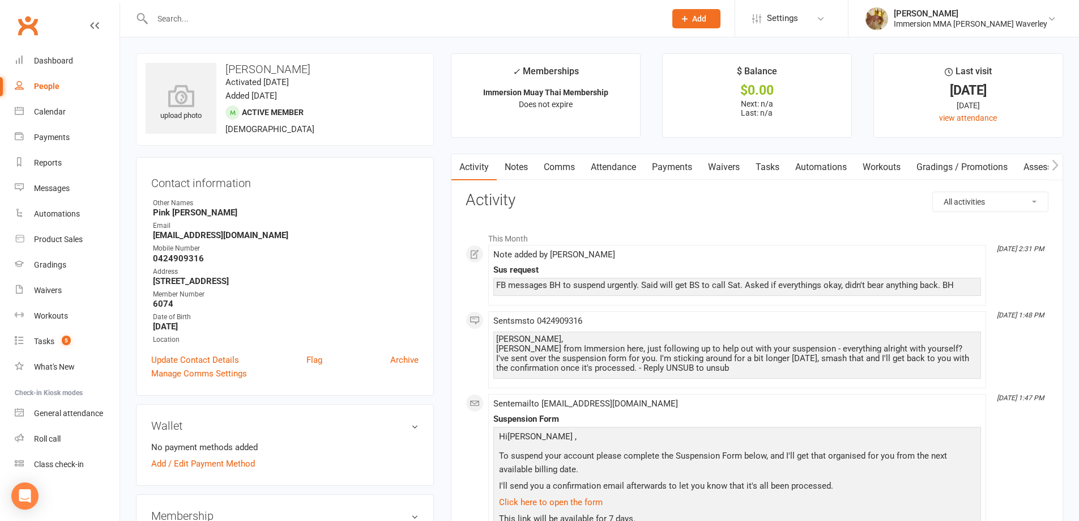
click at [495, 165] on link "Activity" at bounding box center [474, 167] width 45 height 26
drag, startPoint x: 509, startPoint y: 164, endPoint x: 494, endPoint y: 168, distance: 15.7
click at [509, 164] on link "Notes" at bounding box center [516, 167] width 39 height 26
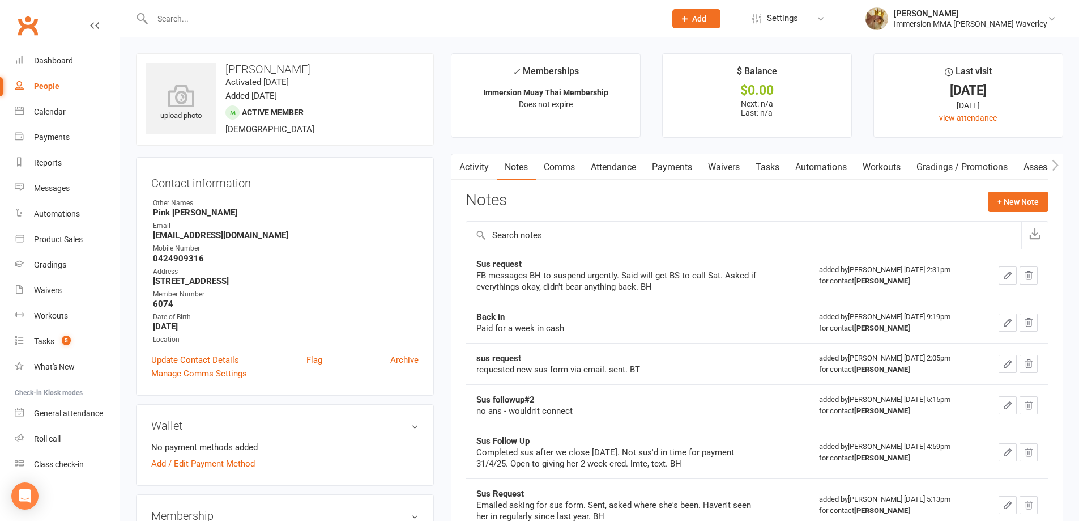
click at [483, 166] on link "Activity" at bounding box center [474, 167] width 45 height 26
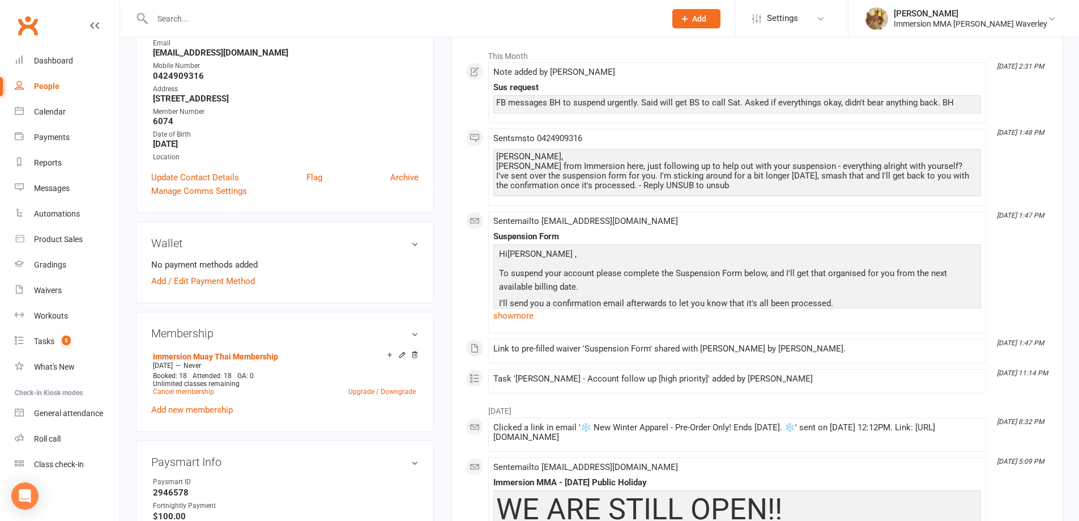
scroll to position [302, 0]
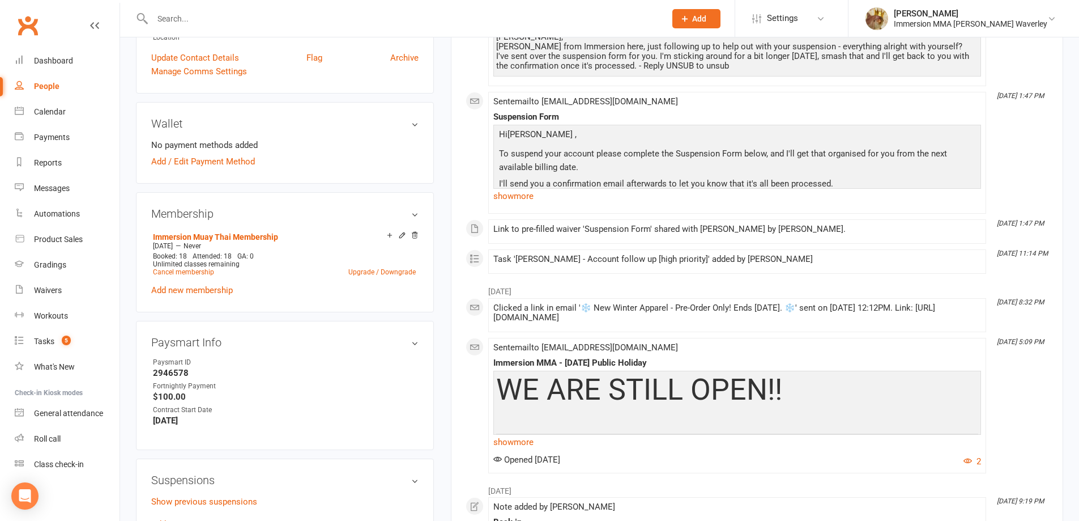
click at [174, 374] on strong "2946578" at bounding box center [286, 373] width 266 height 10
copy strong "2946578"
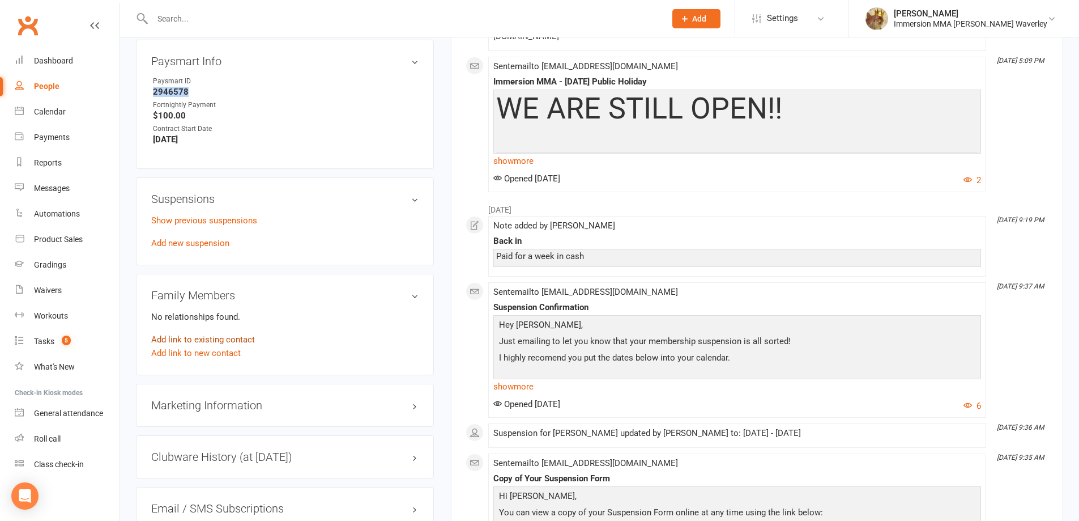
scroll to position [605, 0]
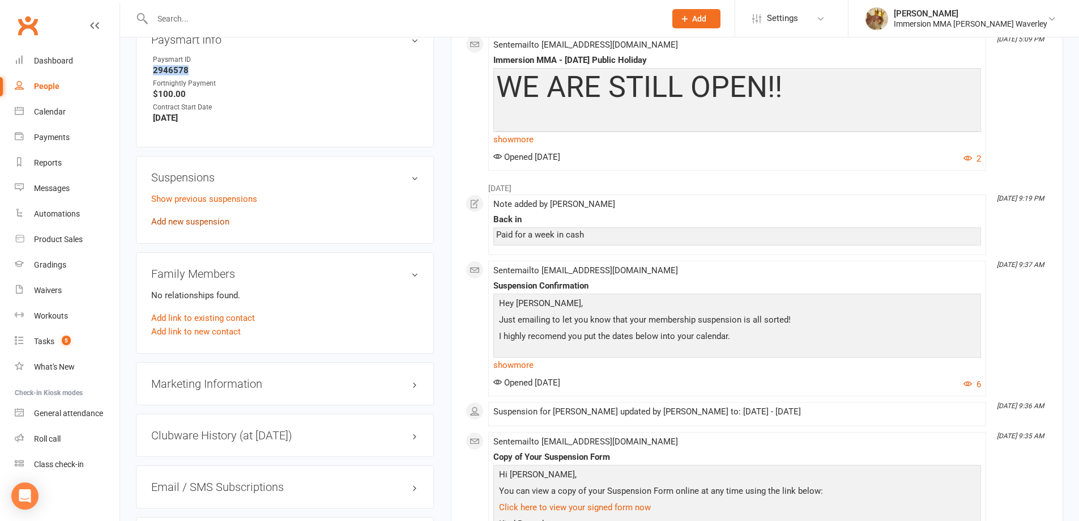
click at [185, 225] on link "Add new suspension" at bounding box center [190, 221] width 78 height 10
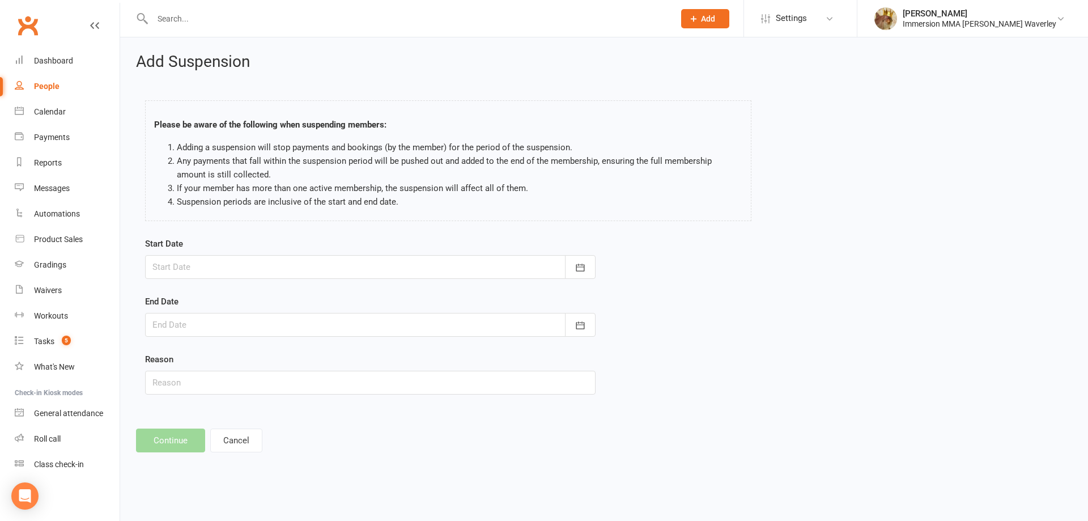
click at [223, 270] on div at bounding box center [370, 267] width 450 height 24
click at [215, 407] on span "18" at bounding box center [215, 403] width 9 height 9
type input "18 Aug 2025"
click at [199, 328] on div at bounding box center [370, 325] width 450 height 24
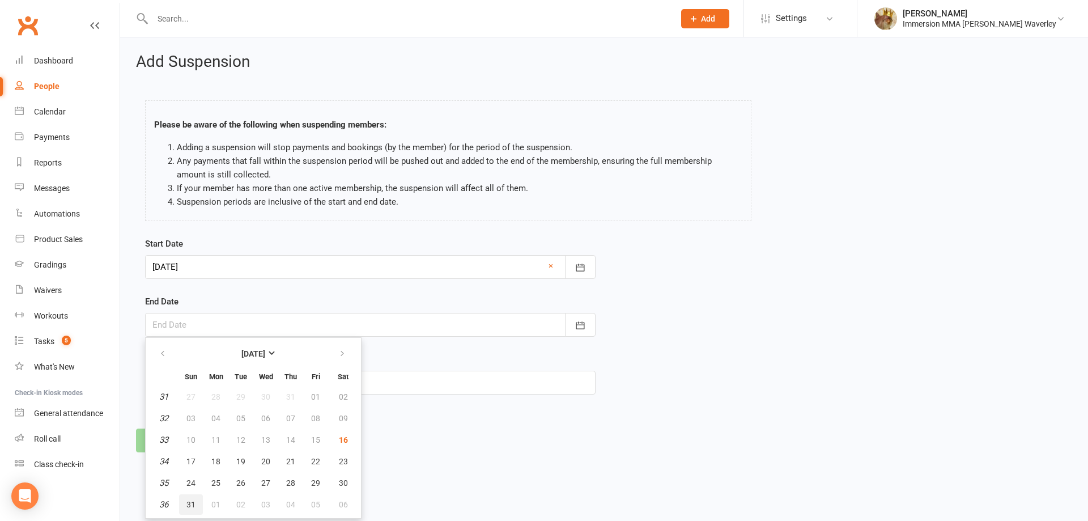
click at [194, 506] on span "31" at bounding box center [190, 504] width 9 height 9
type input "31 Aug 2025"
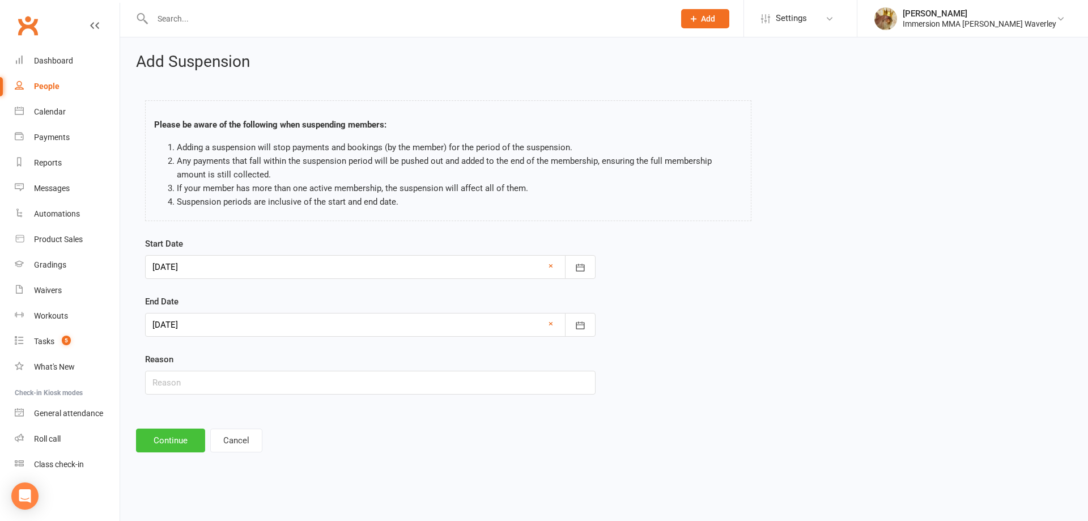
click at [176, 440] on button "Continue" at bounding box center [170, 440] width 69 height 24
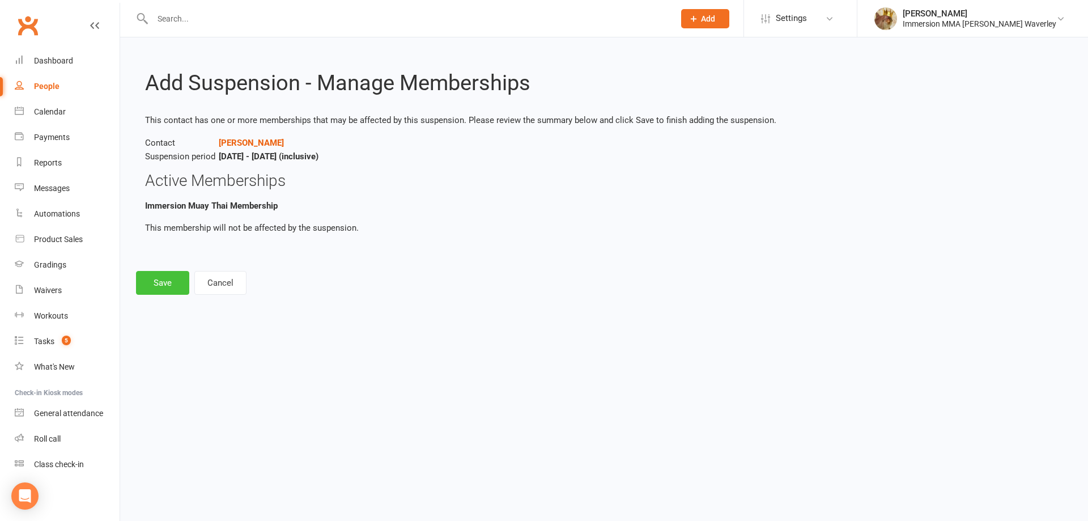
click at [167, 290] on button "Save" at bounding box center [162, 283] width 53 height 24
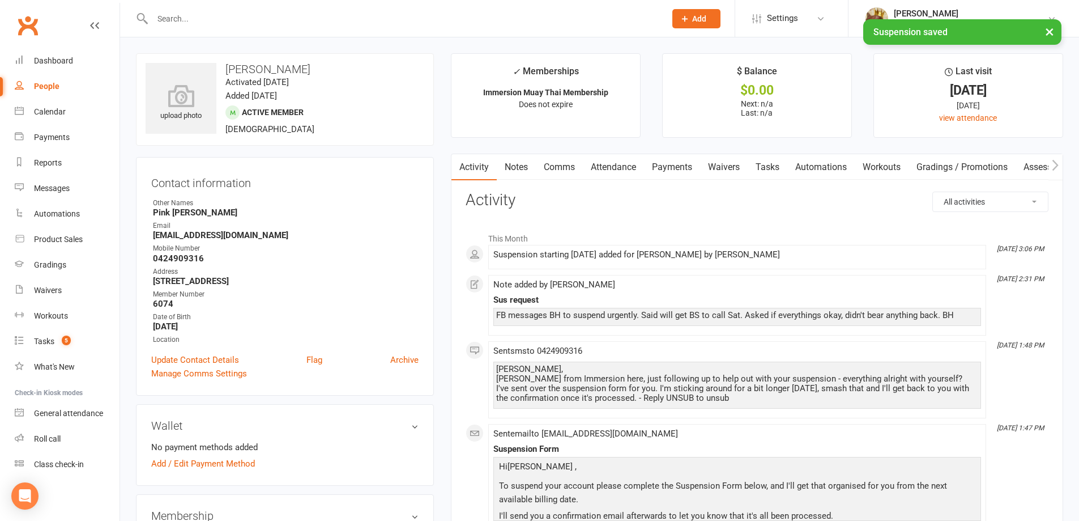
click at [510, 172] on link "Notes" at bounding box center [516, 167] width 39 height 26
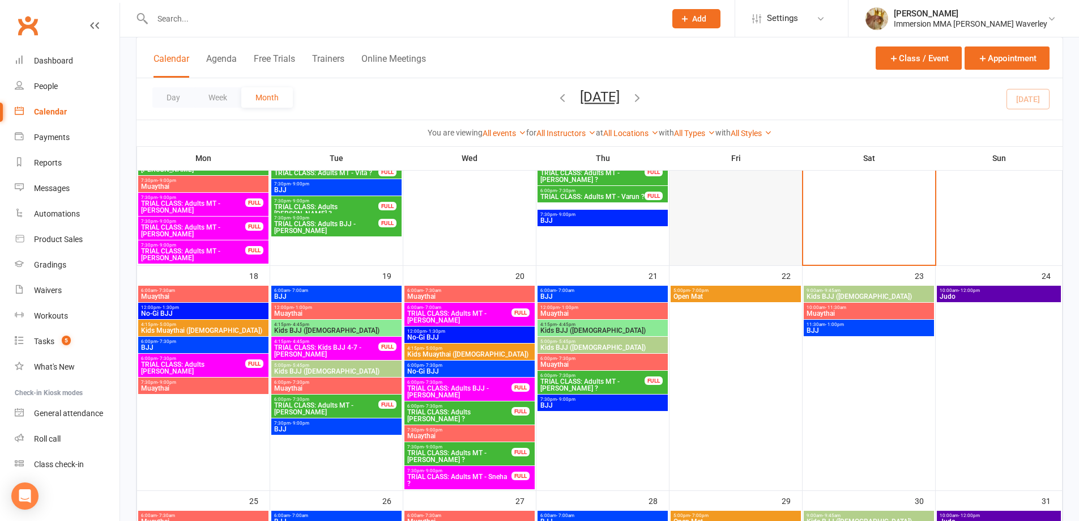
scroll to position [605, 0]
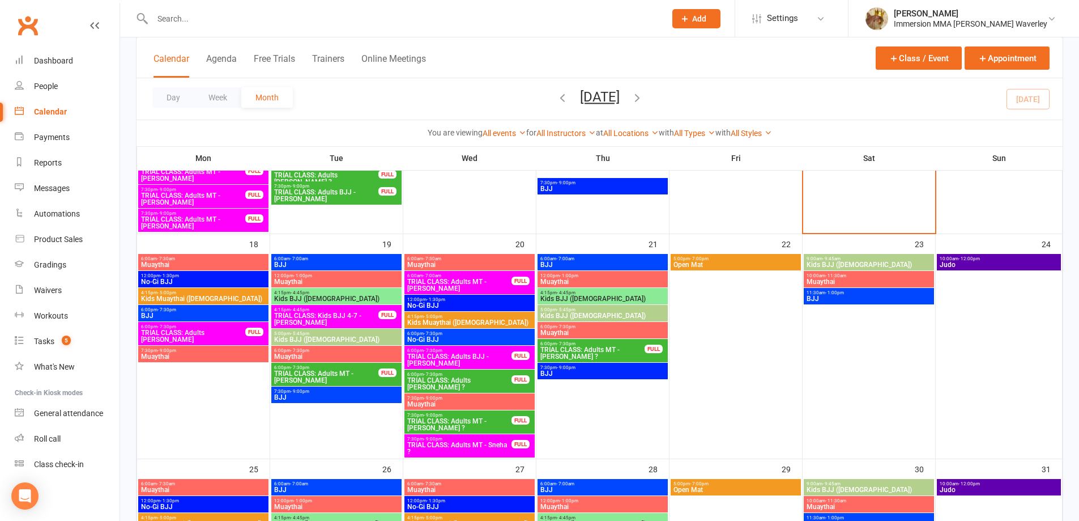
click at [194, 336] on span "TRIAL CLASS: Adults [PERSON_NAME]" at bounding box center [193, 336] width 105 height 14
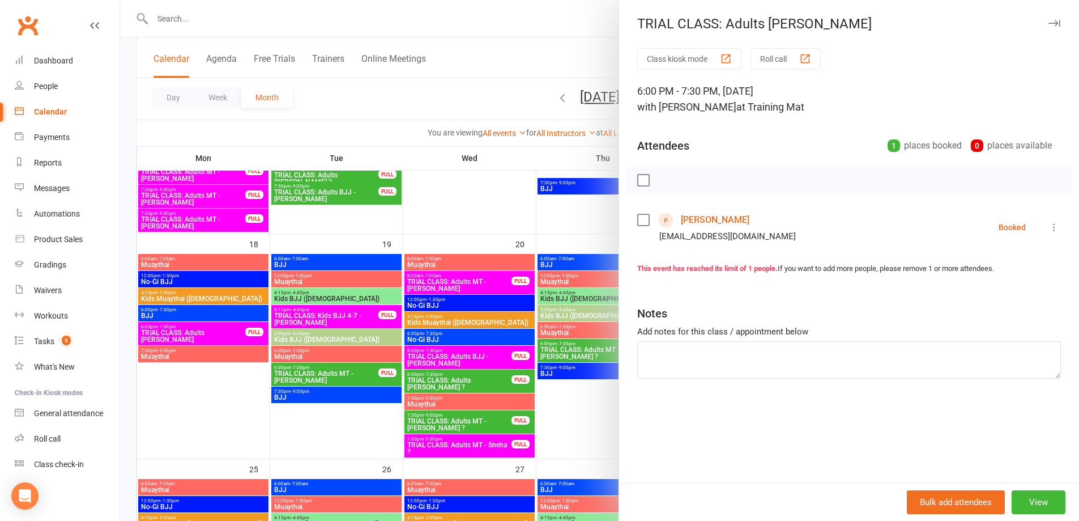
click at [434, 355] on div at bounding box center [599, 260] width 959 height 521
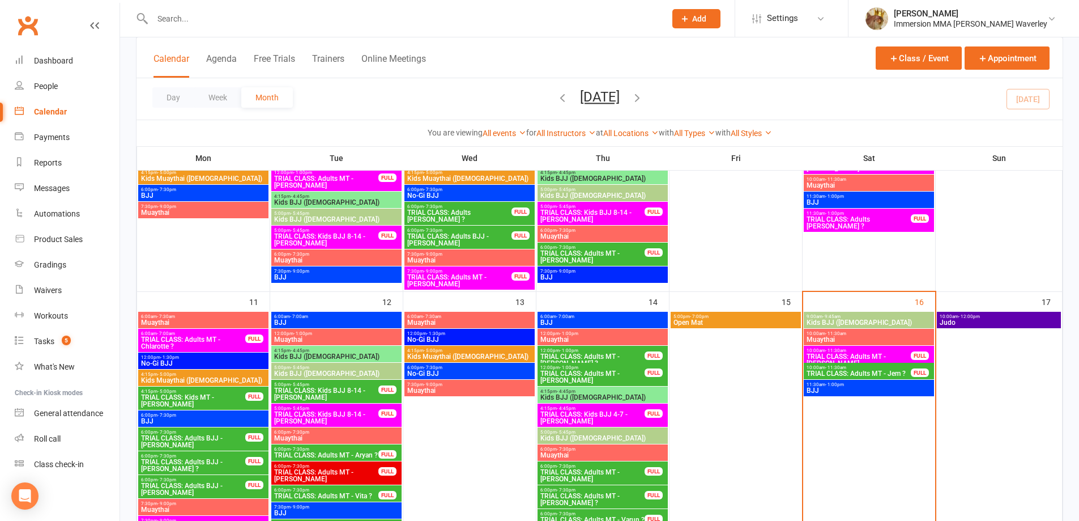
scroll to position [302, 0]
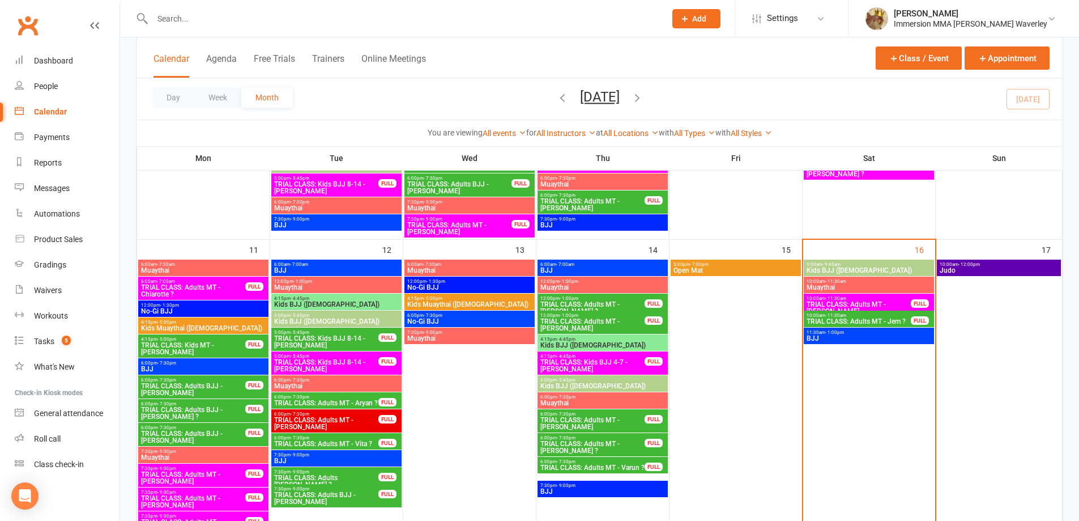
click at [852, 305] on span "TRIAL CLASS: Adults MT - [PERSON_NAME]" at bounding box center [858, 308] width 105 height 14
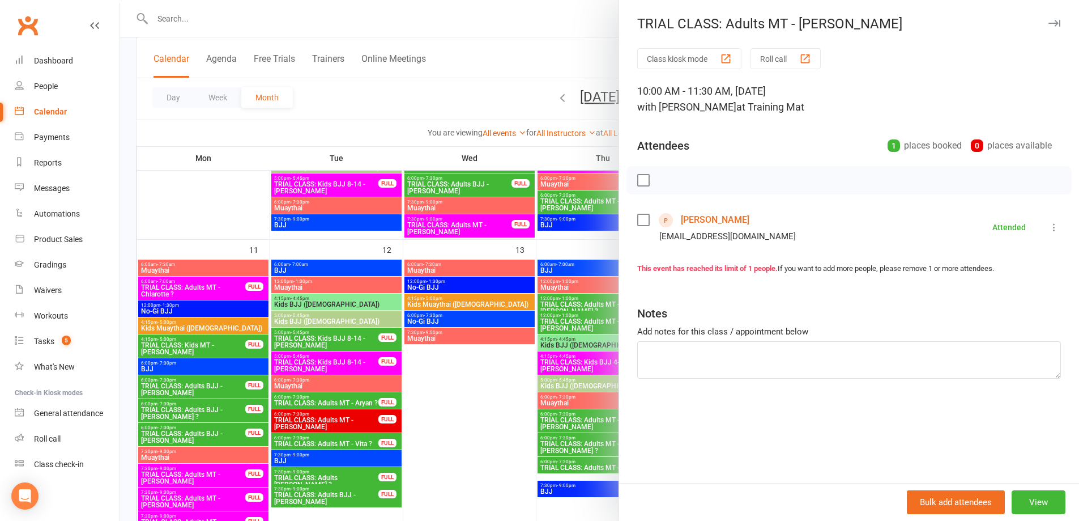
drag, startPoint x: 232, startPoint y: 313, endPoint x: 135, endPoint y: 313, distance: 96.9
click at [230, 313] on div at bounding box center [599, 260] width 959 height 521
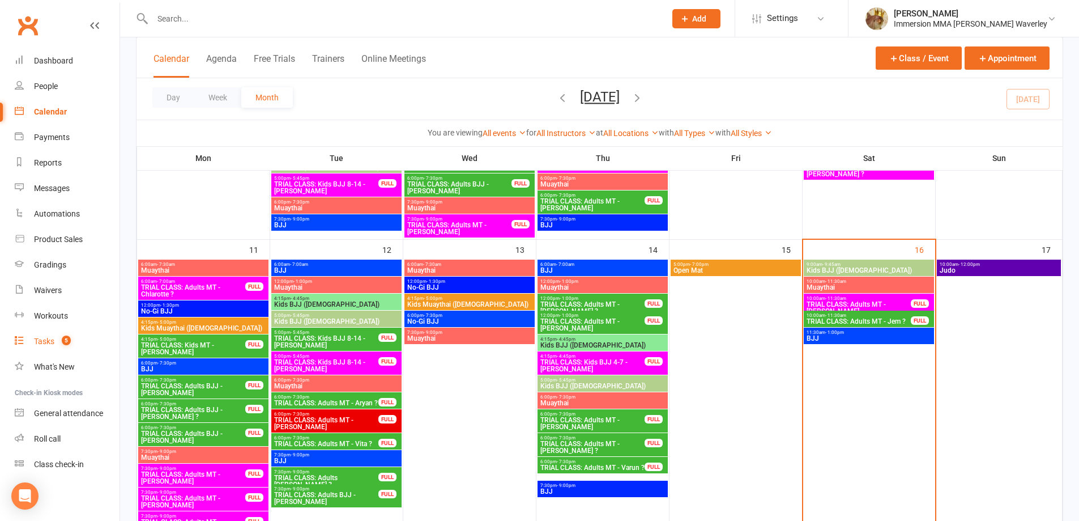
click at [46, 338] on div "Tasks" at bounding box center [44, 341] width 20 height 9
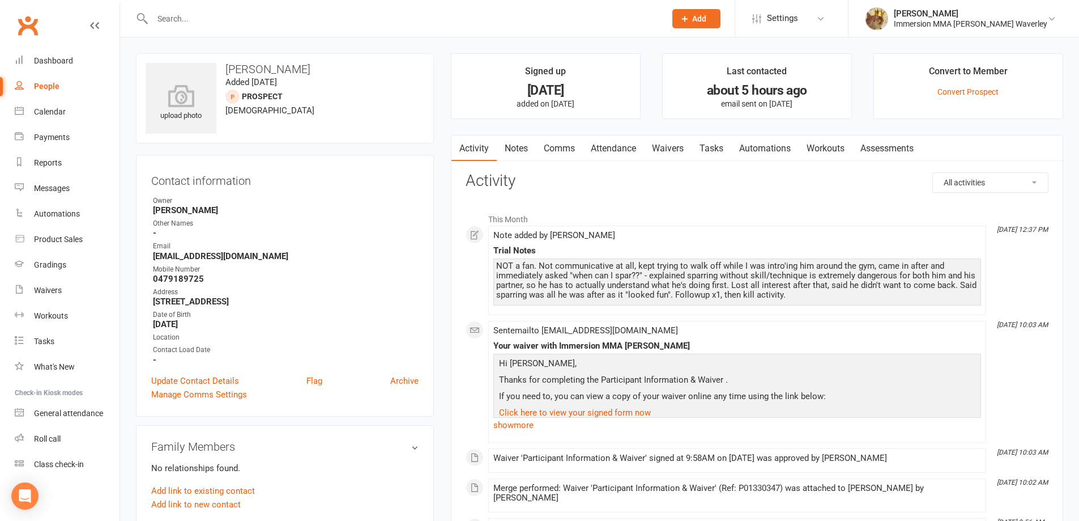
click at [511, 139] on link "Notes" at bounding box center [516, 148] width 39 height 26
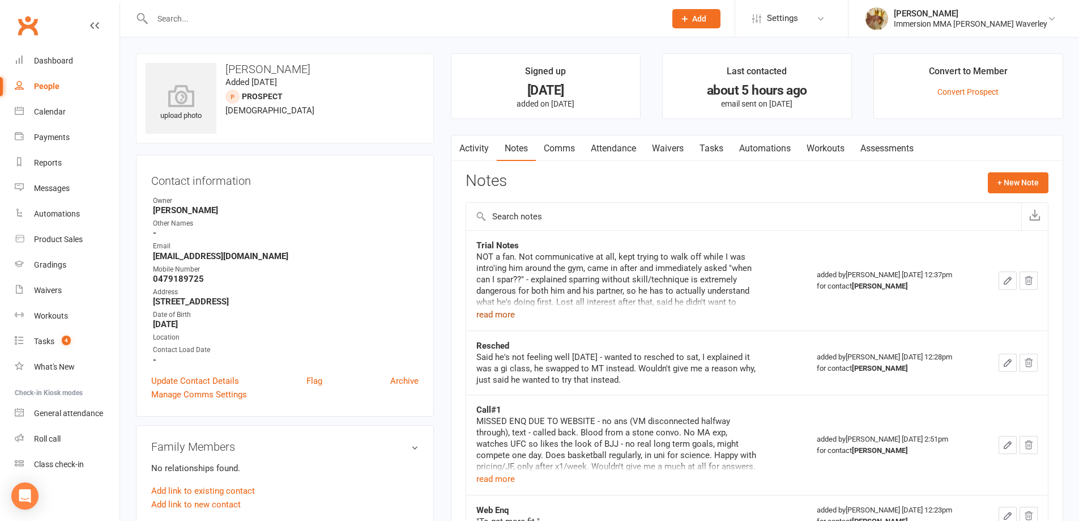
click at [497, 317] on button "read more" at bounding box center [496, 315] width 39 height 14
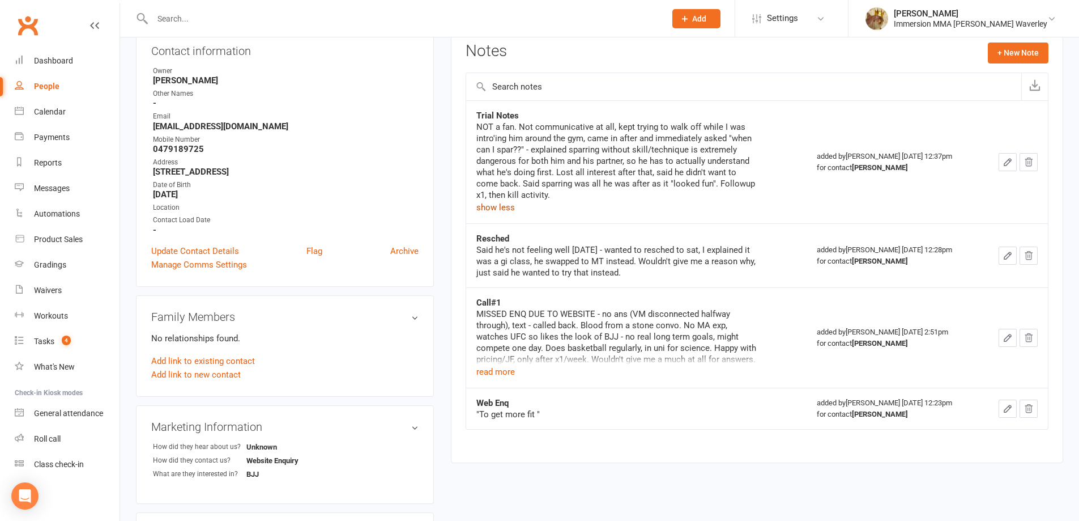
scroll to position [151, 0]
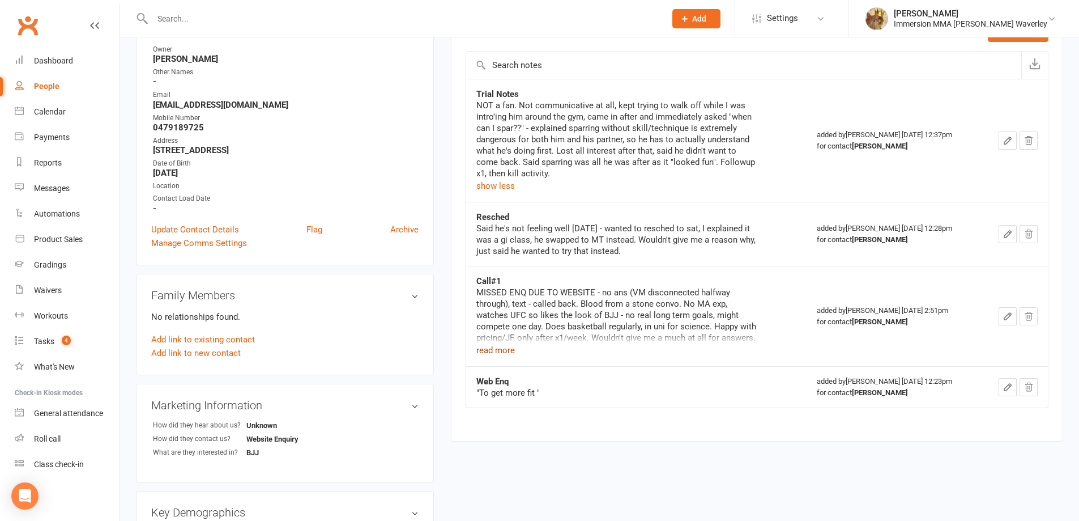
click at [485, 348] on button "read more" at bounding box center [496, 350] width 39 height 14
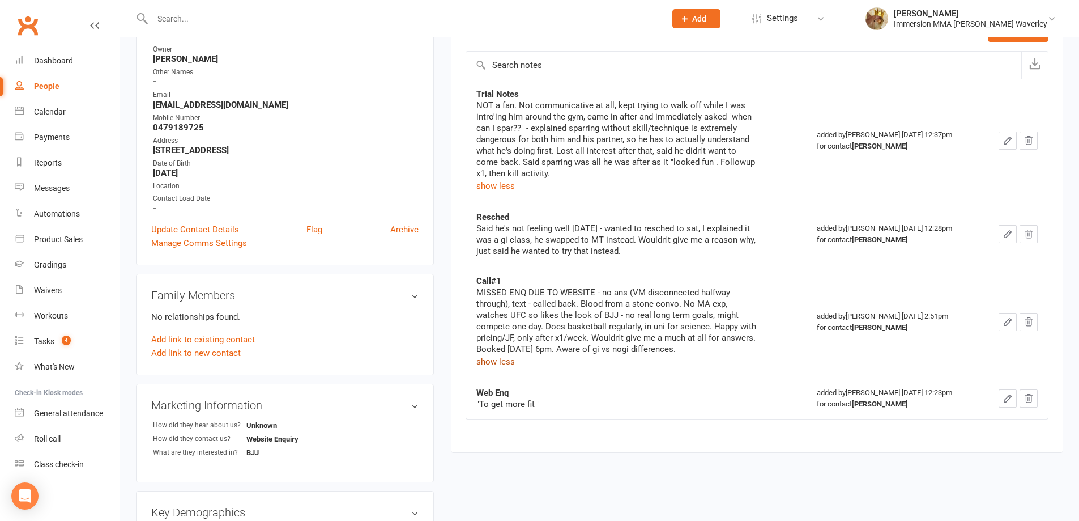
scroll to position [0, 0]
